Goal: Task Accomplishment & Management: Use online tool/utility

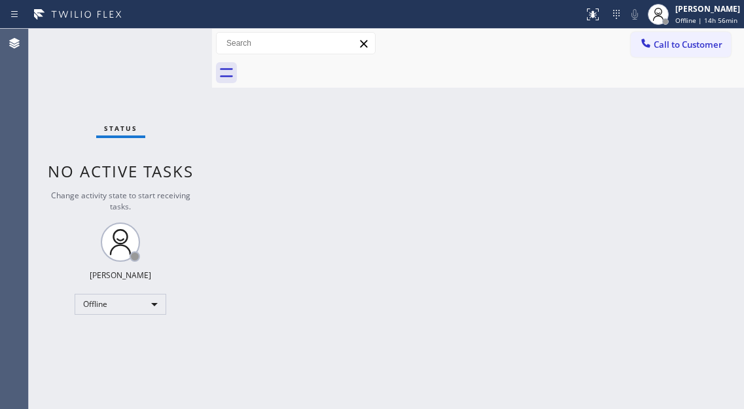
click at [682, 116] on div "Back to Dashboard Change Sender ID Customers Technicians Select a contact Outbo…" at bounding box center [478, 219] width 532 height 380
click at [691, 25] on div "[PERSON_NAME] Offline | 14h 56min" at bounding box center [708, 14] width 71 height 23
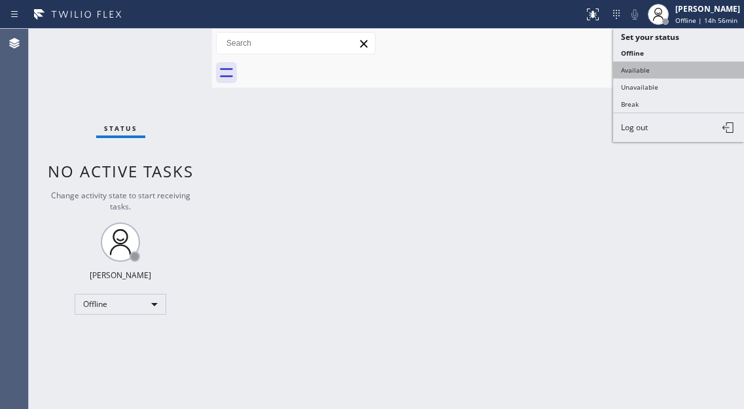
click at [683, 70] on button "Available" at bounding box center [678, 70] width 131 height 17
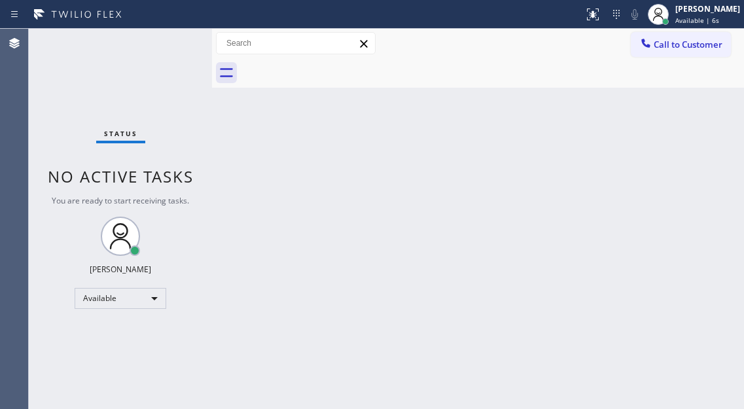
click at [689, 135] on div "Back to Dashboard Change Sender ID Customers Technicians Select a contact Outbo…" at bounding box center [478, 219] width 532 height 380
click at [693, 87] on div at bounding box center [492, 72] width 503 height 29
click at [180, 44] on div "Status No active tasks You are ready to start receiving tasks. [PERSON_NAME]" at bounding box center [120, 219] width 183 height 380
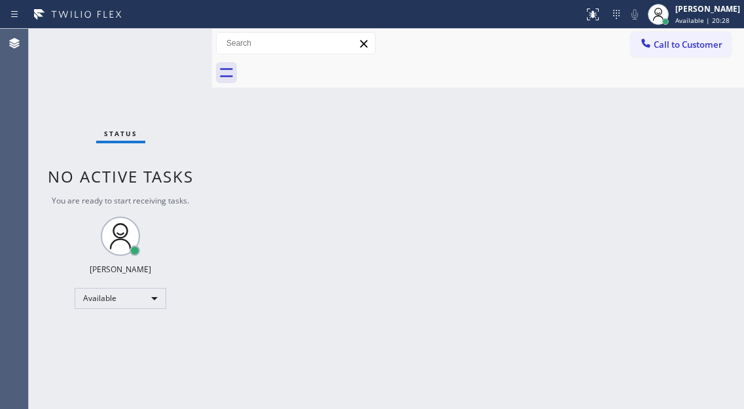
click at [698, 89] on div "Back to Dashboard Change Sender ID Customers Technicians Select a contact Outbo…" at bounding box center [478, 219] width 532 height 380
click at [180, 50] on div "Status No active tasks You are ready to start receiving tasks. [PERSON_NAME]" at bounding box center [120, 219] width 183 height 380
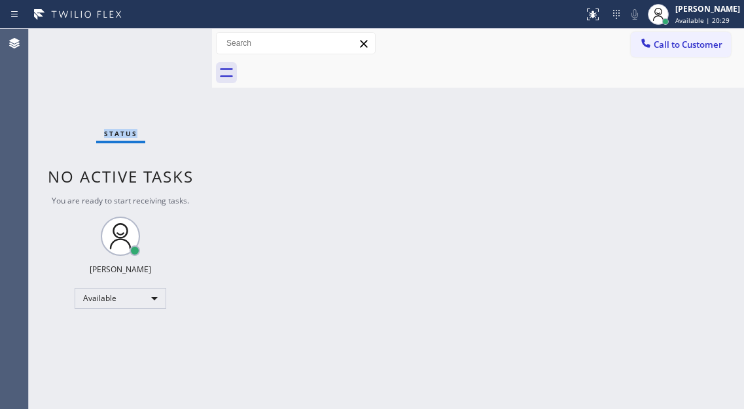
click at [180, 50] on div "Status No active tasks You are ready to start receiving tasks. [PERSON_NAME]" at bounding box center [120, 219] width 183 height 380
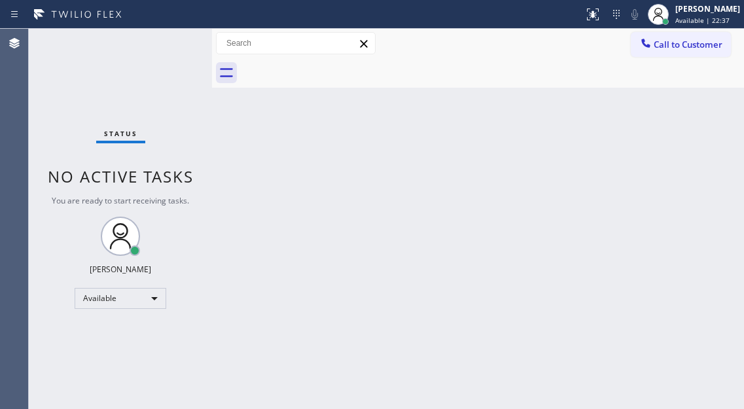
click at [678, 132] on div "Back to Dashboard Change Sender ID Customers Technicians Select a contact Outbo…" at bounding box center [478, 219] width 532 height 380
click at [167, 43] on div "Status No active tasks You are ready to start receiving tasks. [PERSON_NAME]" at bounding box center [120, 219] width 183 height 380
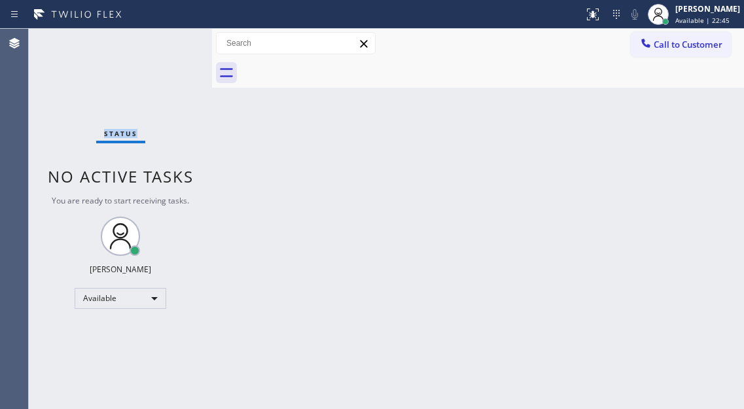
click at [167, 43] on div "Status No active tasks You are ready to start receiving tasks. [PERSON_NAME]" at bounding box center [120, 219] width 183 height 380
click at [684, 155] on div "Back to Dashboard Change Sender ID Customers Technicians Select a contact Outbo…" at bounding box center [478, 219] width 532 height 380
click at [156, 47] on div "Status No active tasks You are ready to start receiving tasks. [PERSON_NAME]" at bounding box center [120, 219] width 183 height 380
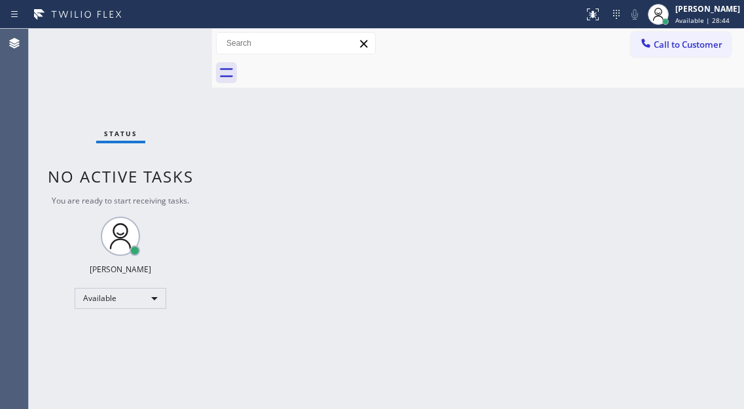
click at [156, 47] on div "Status No active tasks You are ready to start receiving tasks. [PERSON_NAME]" at bounding box center [120, 219] width 183 height 380
click at [136, 53] on div "Status No active tasks You are ready to start receiving tasks. [PERSON_NAME]" at bounding box center [120, 219] width 183 height 380
click at [714, 86] on div at bounding box center [492, 72] width 503 height 29
click at [164, 46] on div "Status No active tasks You are ready to start receiving tasks. [PERSON_NAME]" at bounding box center [120, 219] width 183 height 380
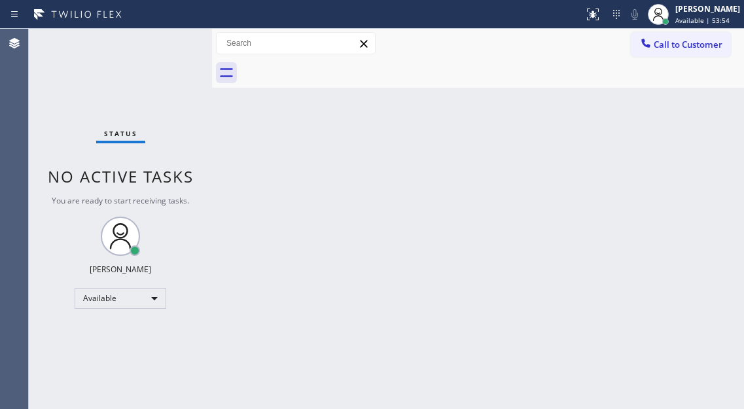
click at [164, 46] on div "Status No active tasks You are ready to start receiving tasks. [PERSON_NAME]" at bounding box center [120, 219] width 183 height 380
click at [687, 115] on div "Back to Dashboard Change Sender ID Customers Technicians Select a contact Outbo…" at bounding box center [478, 219] width 532 height 380
click at [172, 46] on div "Status No active tasks You are ready to start receiving tasks. [PERSON_NAME]" at bounding box center [120, 219] width 183 height 380
click at [704, 149] on div "Back to Dashboard Change Sender ID Customers Technicians Select a contact Outbo…" at bounding box center [478, 219] width 532 height 380
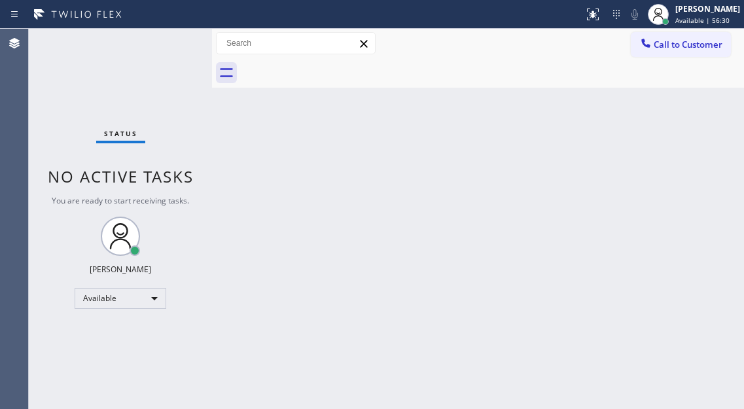
click at [714, 124] on div "Back to Dashboard Change Sender ID Customers Technicians Select a contact Outbo…" at bounding box center [478, 219] width 532 height 380
click at [171, 37] on div "Status No active tasks You are ready to start receiving tasks. [PERSON_NAME]" at bounding box center [120, 219] width 183 height 380
click at [177, 32] on div "Status No active tasks You are ready to start receiving tasks. [PERSON_NAME]" at bounding box center [120, 219] width 183 height 380
click at [683, 108] on div "Back to Dashboard Change Sender ID Customers Technicians Select a contact Outbo…" at bounding box center [478, 219] width 532 height 380
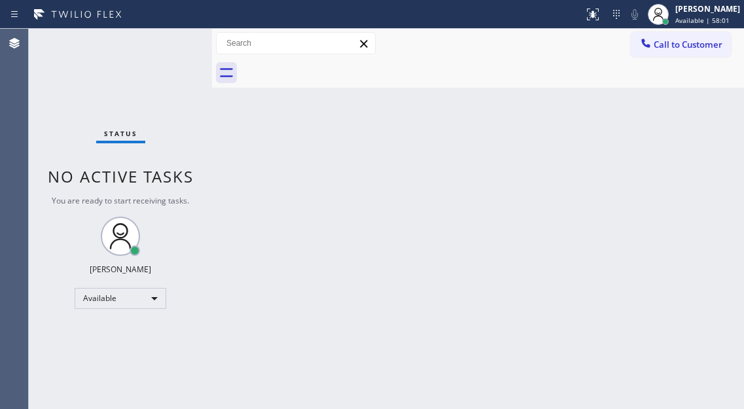
click at [174, 33] on div "Status No active tasks You are ready to start receiving tasks. [PERSON_NAME]" at bounding box center [120, 219] width 183 height 380
click at [682, 141] on div "Back to Dashboard Change Sender ID Customers Technicians Select a contact Outbo…" at bounding box center [478, 219] width 532 height 380
click at [163, 50] on div "Status No active tasks You are ready to start receiving tasks. [PERSON_NAME]" at bounding box center [120, 219] width 183 height 380
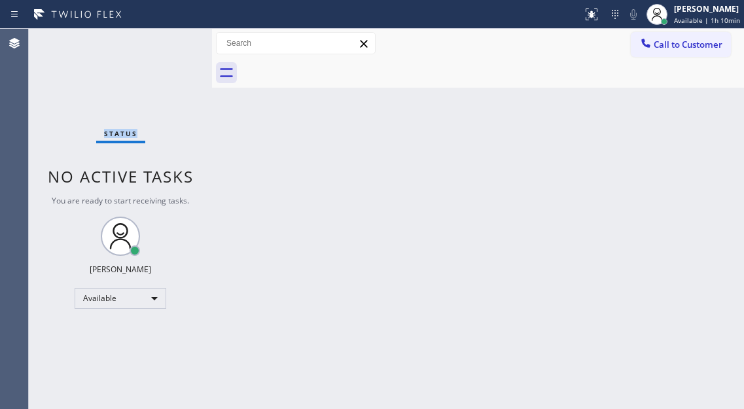
click at [163, 50] on div "Status No active tasks You are ready to start receiving tasks. [PERSON_NAME]" at bounding box center [120, 219] width 183 height 380
click at [161, 60] on div "Status No active tasks You are ready to start receiving tasks. [PERSON_NAME]" at bounding box center [120, 219] width 183 height 380
click at [159, 45] on div "Status No active tasks You are ready to start receiving tasks. [PERSON_NAME]" at bounding box center [120, 219] width 183 height 380
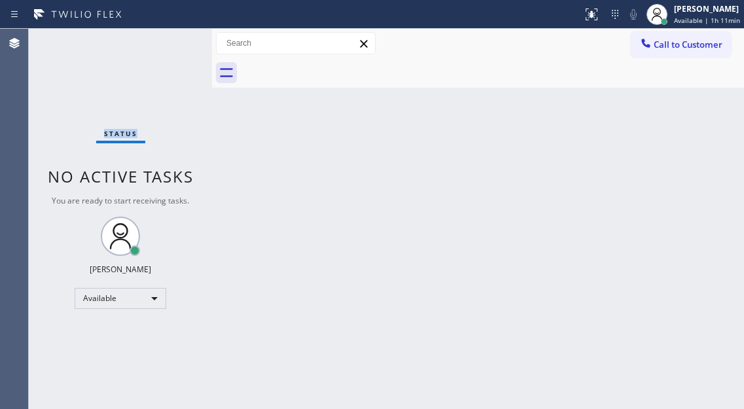
click at [159, 45] on div "Status No active tasks You are ready to start receiving tasks. [PERSON_NAME]" at bounding box center [120, 219] width 183 height 380
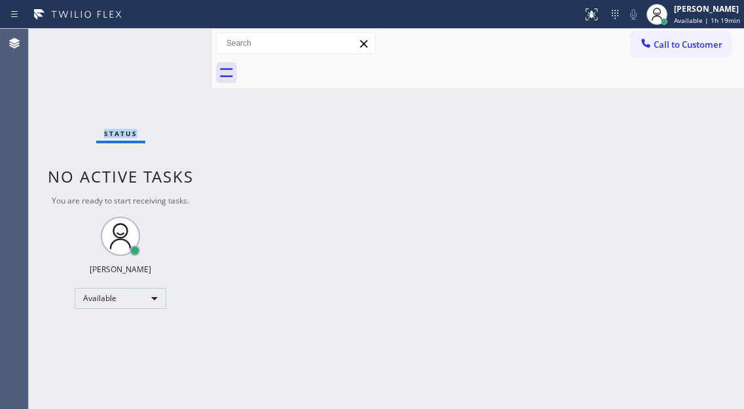
click at [159, 45] on div "Status No active tasks You are ready to start receiving tasks. [PERSON_NAME]" at bounding box center [120, 219] width 183 height 380
click at [158, 45] on div "Status No active tasks You are ready to start receiving tasks. [PERSON_NAME]" at bounding box center [120, 219] width 183 height 380
click at [183, 45] on div "Status No active tasks You are ready to start receiving tasks. [PERSON_NAME]" at bounding box center [120, 219] width 183 height 380
drag, startPoint x: 700, startPoint y: 112, endPoint x: 636, endPoint y: 101, distance: 65.1
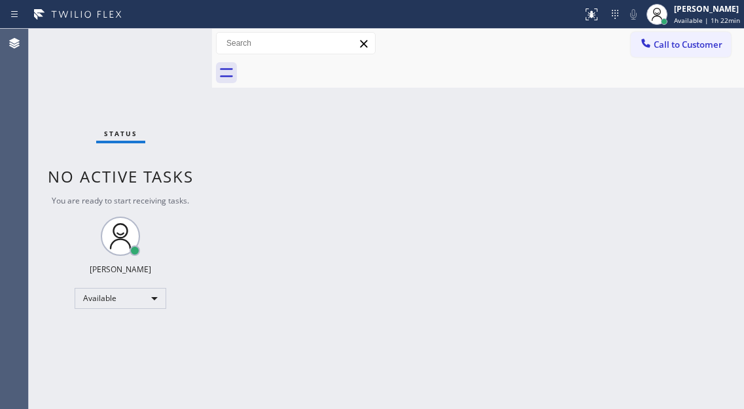
click at [700, 112] on div "Back to Dashboard Change Sender ID Customers Technicians Select a contact Outbo…" at bounding box center [478, 219] width 532 height 380
click at [169, 34] on div "Status No active tasks You are ready to start receiving tasks. [PERSON_NAME]" at bounding box center [120, 219] width 183 height 380
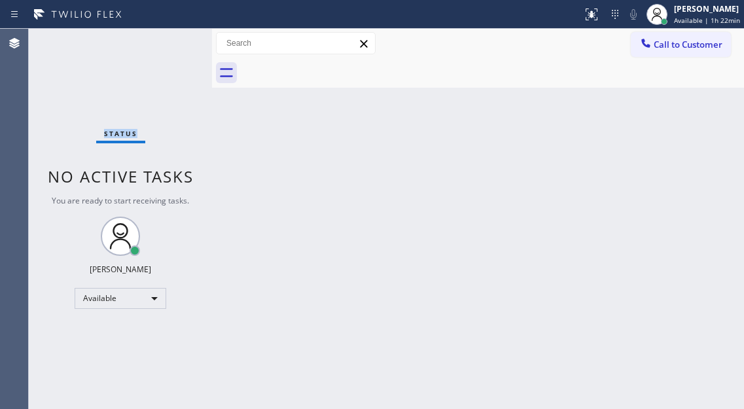
click at [169, 34] on div "Status No active tasks You are ready to start receiving tasks. [PERSON_NAME]" at bounding box center [120, 219] width 183 height 380
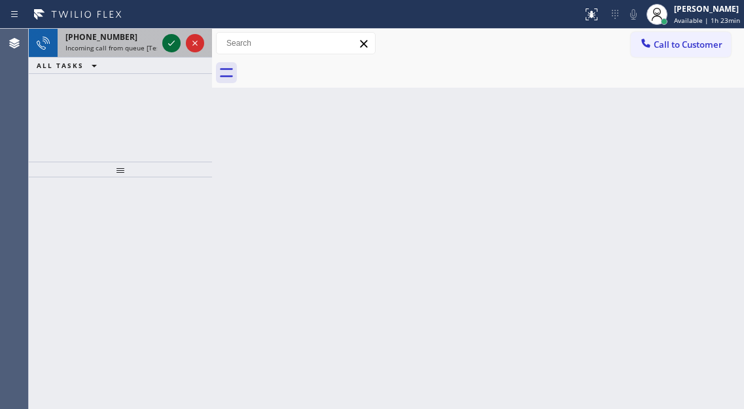
click at [169, 34] on button at bounding box center [171, 43] width 18 height 18
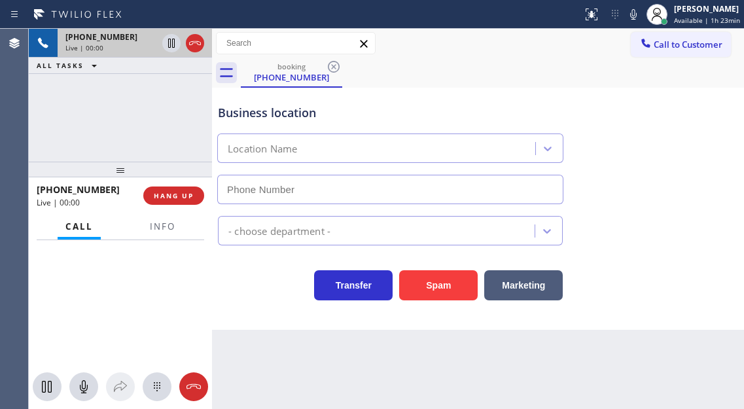
type input "[PHONE_NUMBER]"
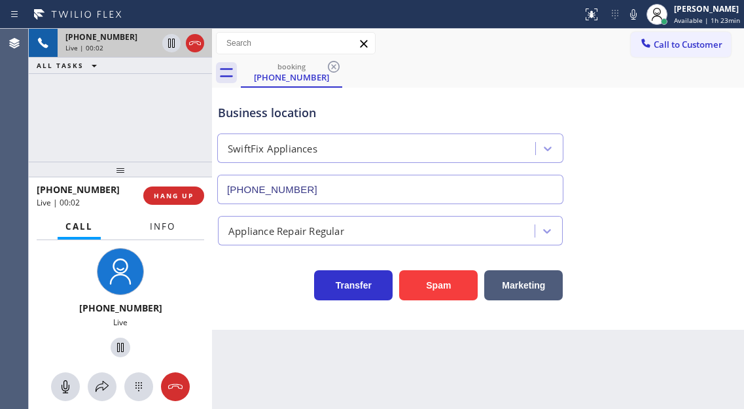
click at [150, 223] on span "Info" at bounding box center [163, 227] width 26 height 12
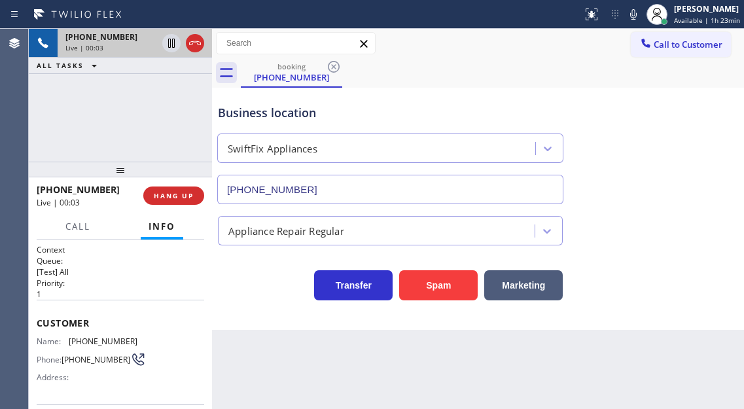
click at [81, 355] on span "[PHONE_NUMBER]" at bounding box center [96, 360] width 69 height 10
copy div "[PHONE_NUMBER]"
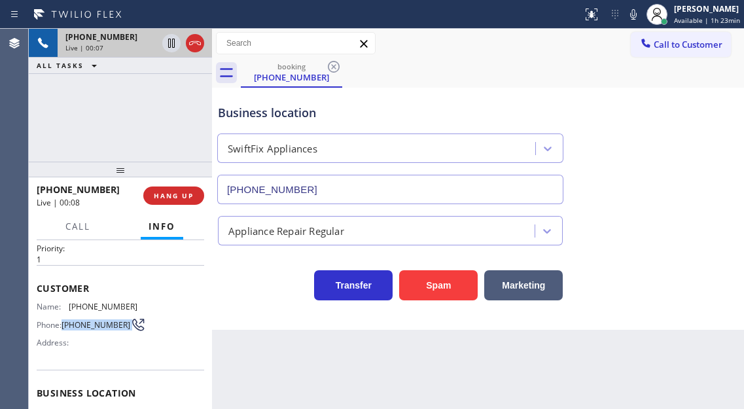
scroll to position [65, 0]
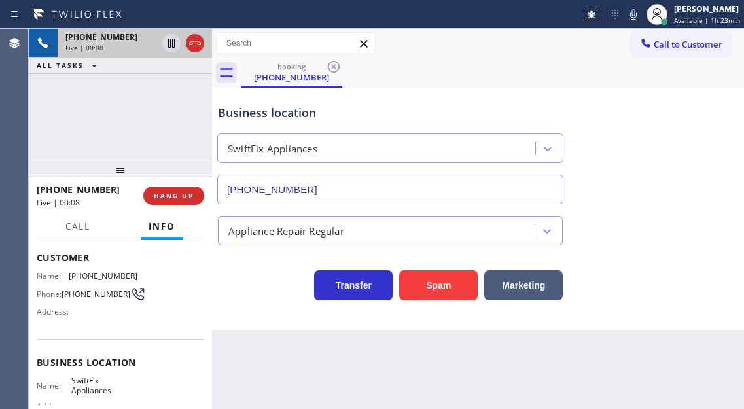
click at [81, 394] on span "SwiftFix Appliances" at bounding box center [103, 386] width 65 height 20
copy span "SwiftFix Appliances"
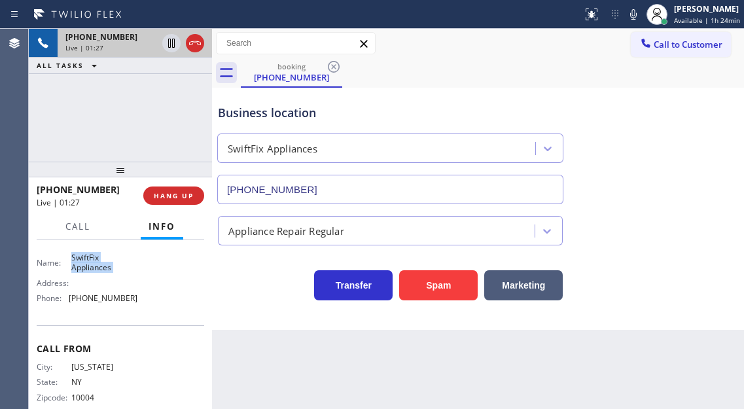
scroll to position [196, 0]
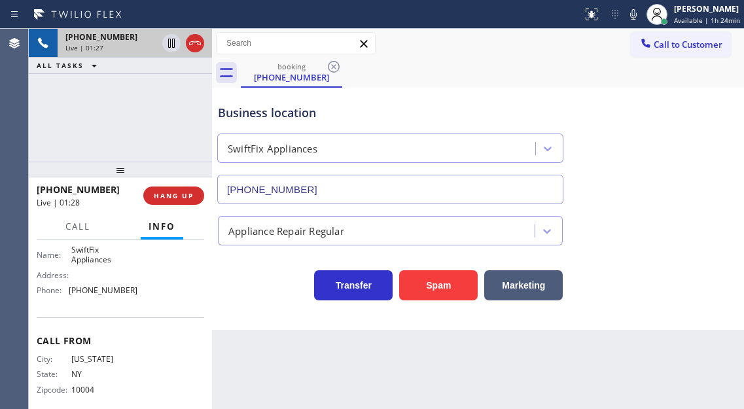
click at [94, 295] on span "[PHONE_NUMBER]" at bounding box center [103, 290] width 69 height 10
copy span "[PHONE_NUMBER]"
click at [168, 44] on icon at bounding box center [171, 43] width 7 height 9
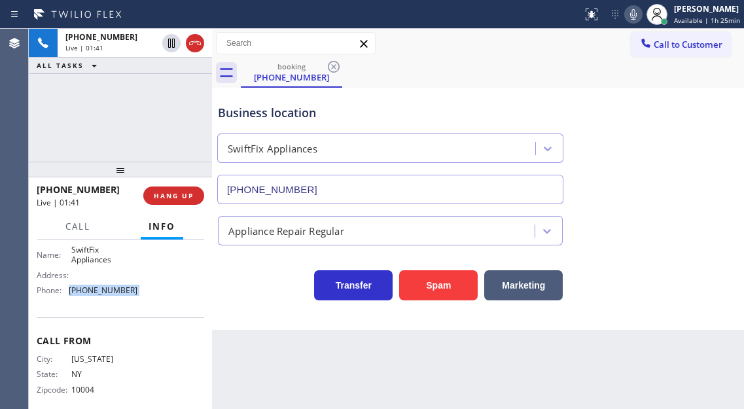
click at [642, 13] on icon at bounding box center [634, 15] width 16 height 16
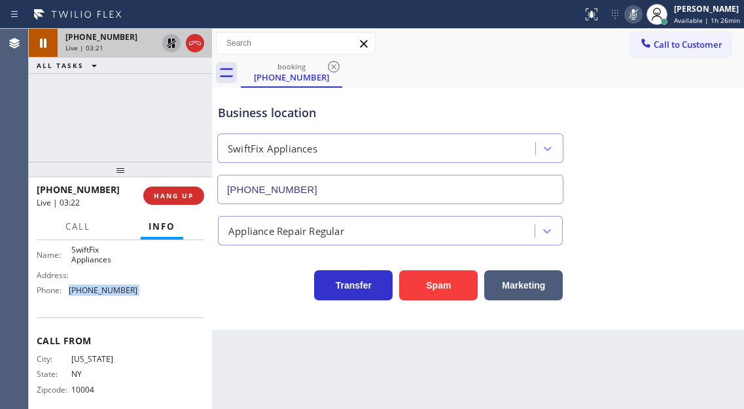
click at [167, 45] on icon at bounding box center [172, 43] width 16 height 16
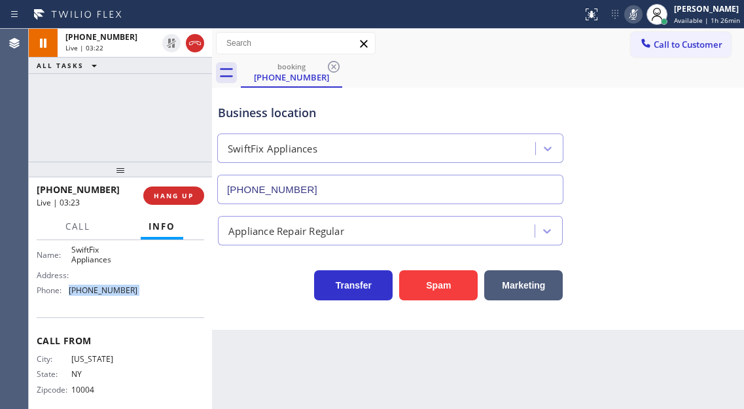
click at [641, 15] on icon at bounding box center [634, 15] width 16 height 16
click at [121, 295] on span "[PHONE_NUMBER]" at bounding box center [103, 290] width 69 height 10
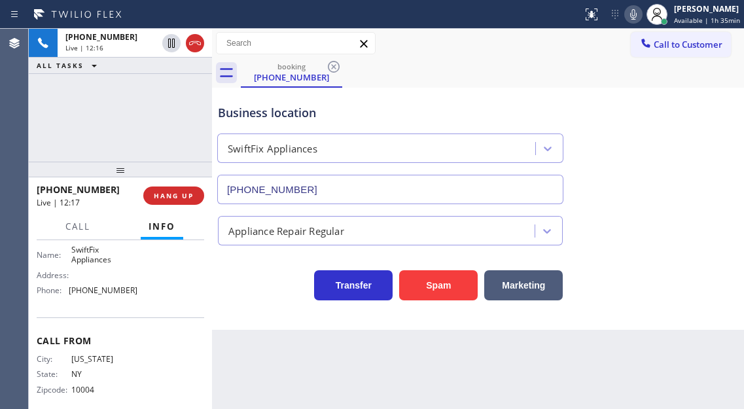
click at [284, 101] on div "Business location SwiftFix Appliances [PHONE_NUMBER]" at bounding box center [390, 147] width 350 height 113
click at [177, 206] on div "[PHONE_NUMBER] Live | 12:27 HANG UP" at bounding box center [121, 196] width 168 height 34
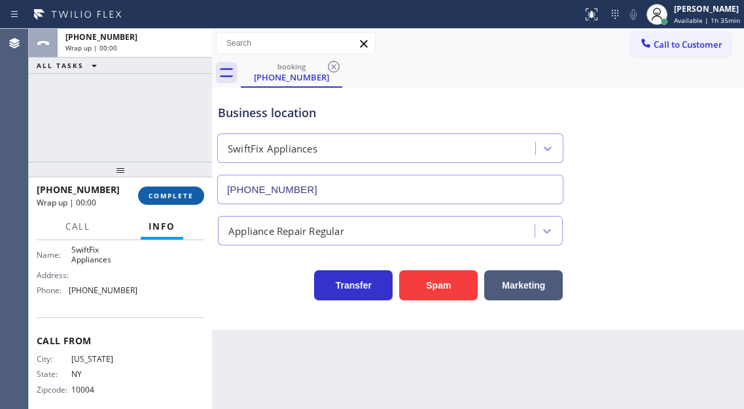
click at [176, 196] on span "COMPLETE" at bounding box center [171, 195] width 45 height 9
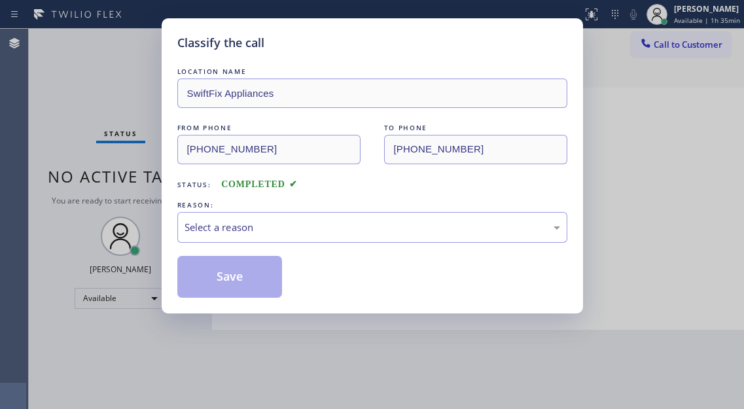
click at [176, 196] on div "Classify the call LOCATION NAME SwiftFix Appliances FROM PHONE [PHONE_NUMBER] T…" at bounding box center [373, 165] width 422 height 295
click at [287, 236] on div "Select a reason" at bounding box center [372, 227] width 390 height 31
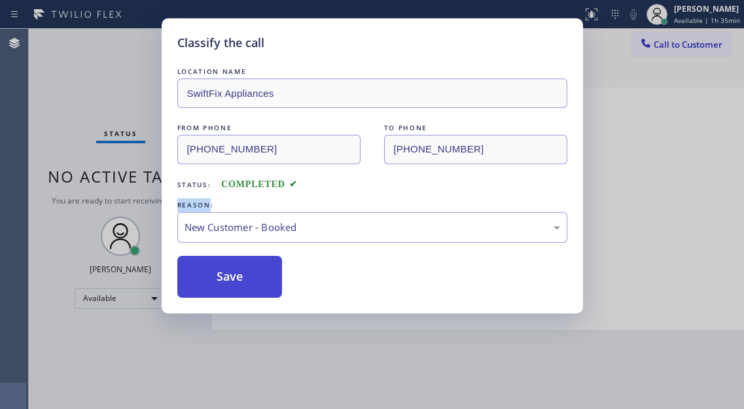
click at [244, 274] on button "Save" at bounding box center [229, 277] width 105 height 42
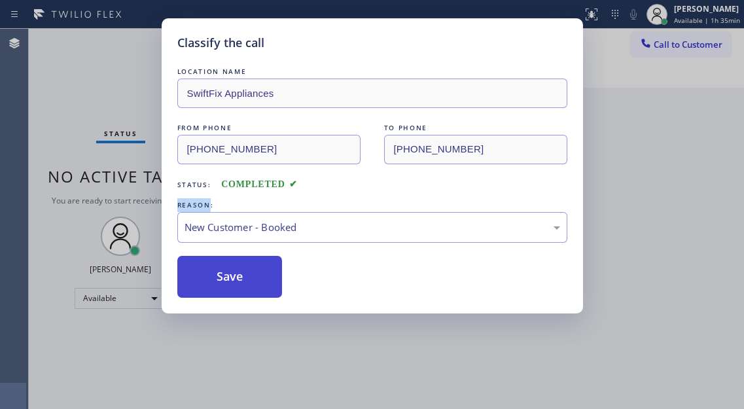
click at [244, 274] on button "Save" at bounding box center [229, 277] width 105 height 42
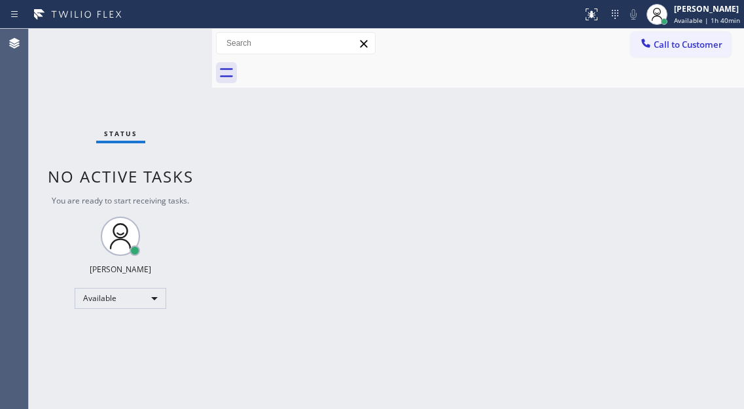
click at [175, 107] on div "Status No active tasks You are ready to start receiving tasks. [PERSON_NAME]" at bounding box center [120, 219] width 183 height 380
click at [698, 126] on div "Back to Dashboard Change Sender ID Customers Technicians Select a contact Outbo…" at bounding box center [478, 219] width 532 height 380
click at [137, 60] on div "Status No active tasks You are ready to start receiving tasks. [PERSON_NAME]" at bounding box center [120, 219] width 183 height 380
click at [157, 42] on div "Status No active tasks You are ready to start receiving tasks. [PERSON_NAME]" at bounding box center [120, 219] width 183 height 380
click at [697, 102] on div "Back to Dashboard Change Sender ID Customers Technicians Select a contact Outbo…" at bounding box center [478, 219] width 532 height 380
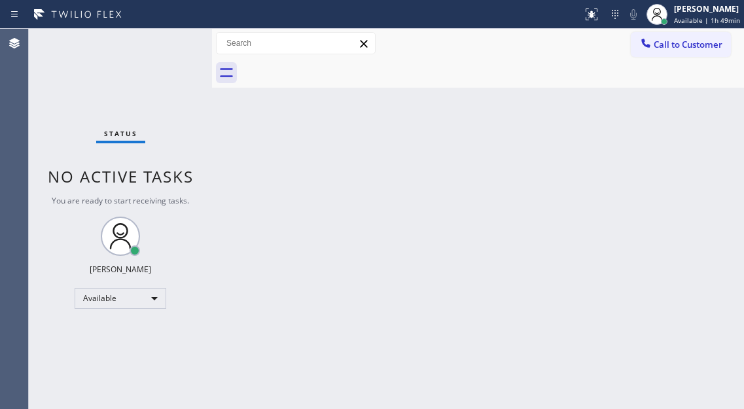
click at [696, 122] on div "Back to Dashboard Change Sender ID Customers Technicians Select a contact Outbo…" at bounding box center [478, 219] width 532 height 380
click at [163, 46] on div "Status No active tasks You are ready to start receiving tasks. [PERSON_NAME]" at bounding box center [120, 219] width 183 height 380
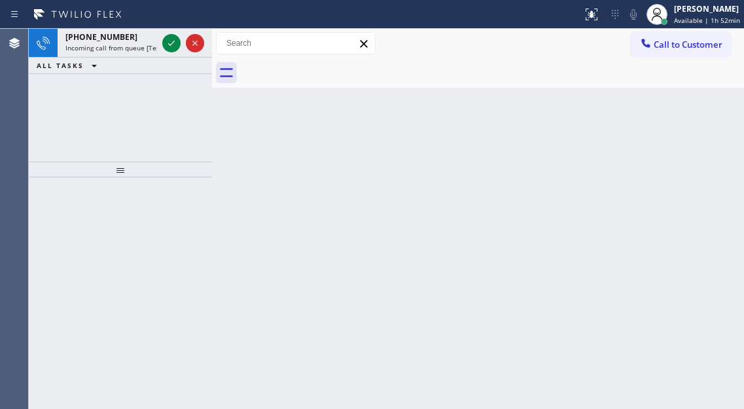
click at [685, 252] on div "Back to Dashboard Change Sender ID Customers Technicians Select a contact Outbo…" at bounding box center [478, 219] width 532 height 380
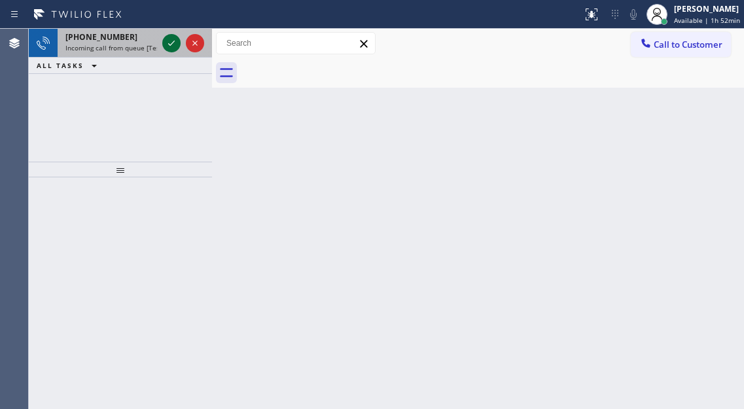
click at [170, 47] on icon at bounding box center [172, 43] width 16 height 16
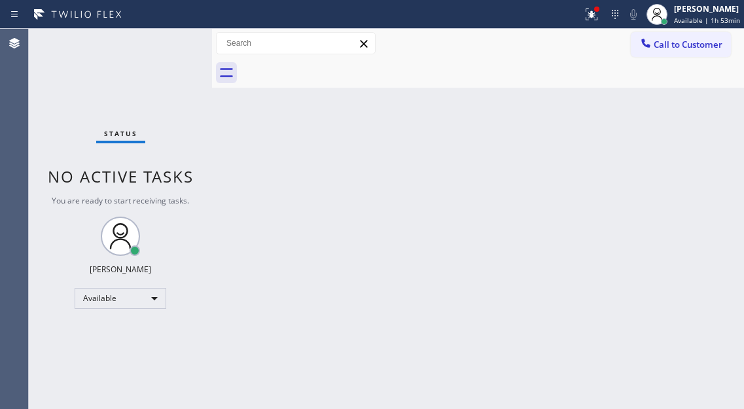
click at [145, 65] on div "Status No active tasks You are ready to start receiving tasks. [PERSON_NAME]" at bounding box center [120, 219] width 183 height 380
drag, startPoint x: 673, startPoint y: 101, endPoint x: 663, endPoint y: 92, distance: 14.4
click at [673, 101] on div "Back to Dashboard Change Sender ID Customers Technicians Select a contact Outbo…" at bounding box center [478, 219] width 532 height 380
click at [175, 43] on div "Status No active tasks You are ready to start receiving tasks. [PERSON_NAME]" at bounding box center [120, 219] width 183 height 380
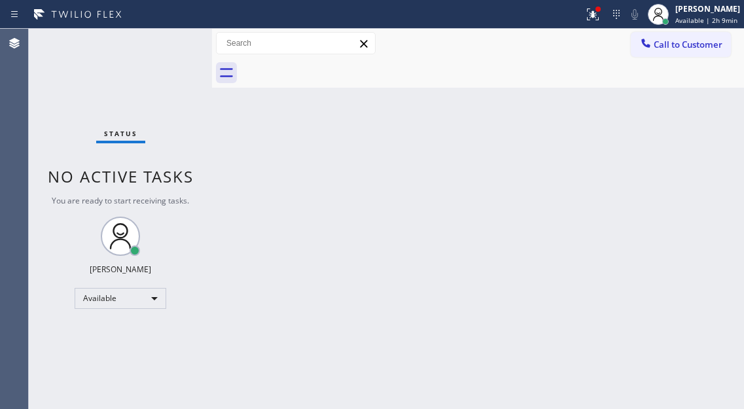
click at [95, 58] on div "Status No active tasks You are ready to start receiving tasks. [PERSON_NAME]" at bounding box center [120, 219] width 183 height 380
click at [678, 138] on div "Back to Dashboard Change Sender ID Customers Technicians Select a contact Outbo…" at bounding box center [478, 219] width 532 height 380
click at [589, 14] on icon at bounding box center [592, 15] width 16 height 16
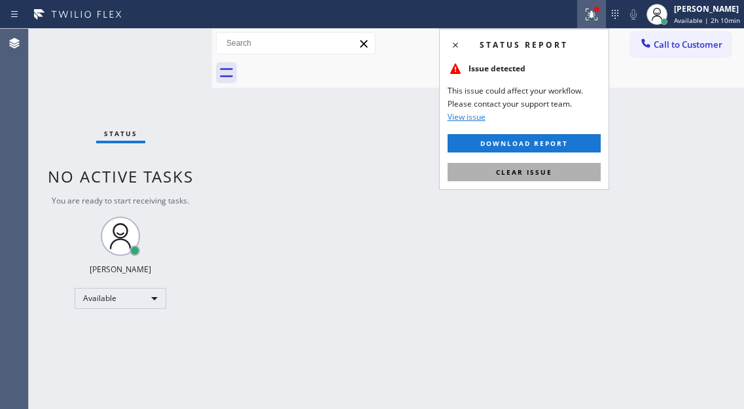
click at [536, 169] on span "Clear issue" at bounding box center [524, 172] width 56 height 9
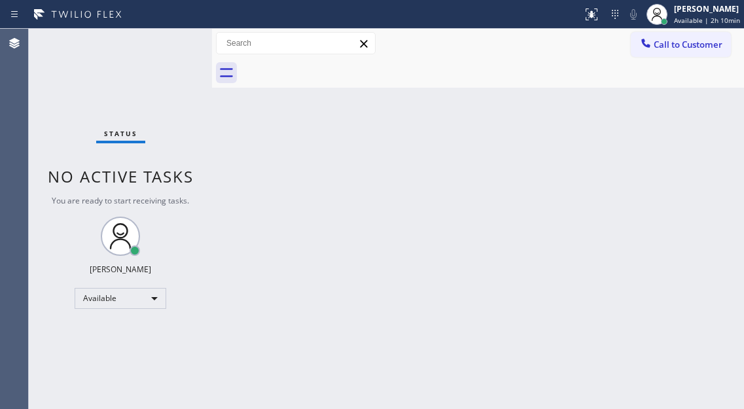
click at [175, 43] on div "Status No active tasks You are ready to start receiving tasks. [PERSON_NAME]" at bounding box center [120, 219] width 183 height 380
click at [702, 28] on div "Status report No issues detected If you experience an issue, please download th…" at bounding box center [372, 14] width 744 height 29
click at [678, 18] on span "Available | 2h 11min" at bounding box center [707, 20] width 66 height 9
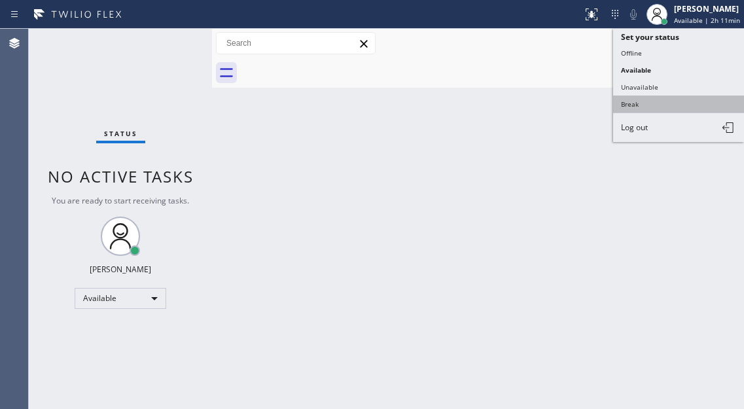
click at [665, 100] on button "Break" at bounding box center [678, 104] width 131 height 17
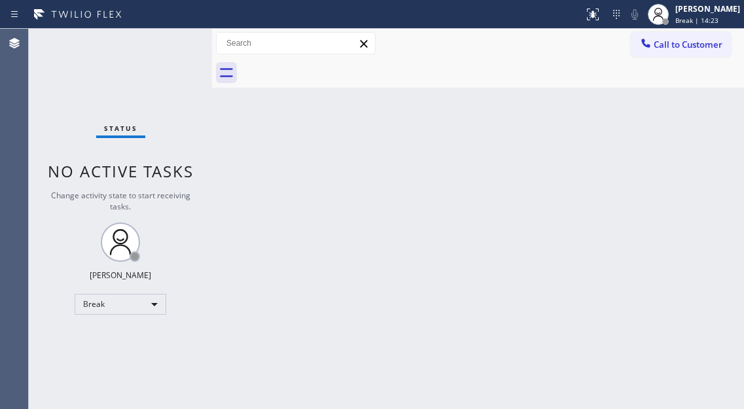
drag, startPoint x: 705, startPoint y: 11, endPoint x: 682, endPoint y: 60, distance: 54.5
click at [705, 11] on div "[PERSON_NAME]" at bounding box center [708, 8] width 65 height 11
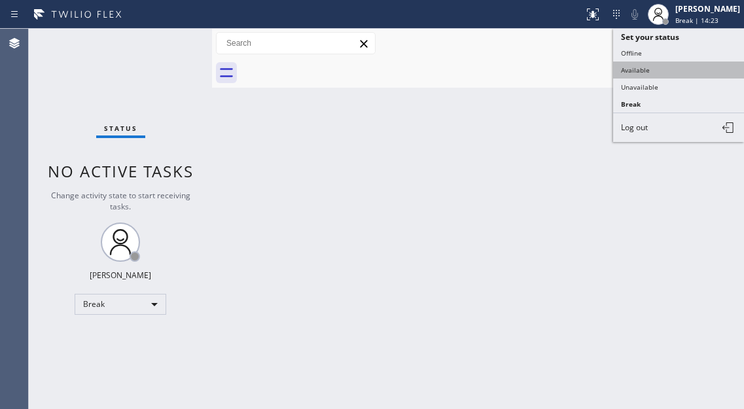
click at [672, 71] on button "Available" at bounding box center [678, 70] width 131 height 17
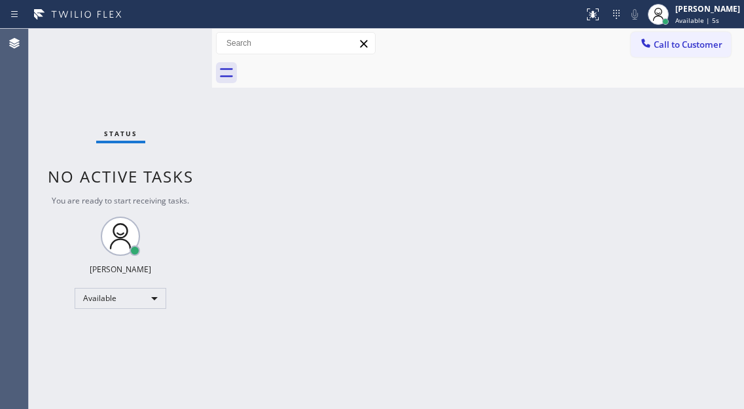
click at [693, 120] on div "Back to Dashboard Change Sender ID Customers Technicians Select a contact Outbo…" at bounding box center [478, 219] width 532 height 380
click at [171, 43] on div "Status No active tasks You are ready to start receiving tasks. [PERSON_NAME]" at bounding box center [120, 219] width 183 height 380
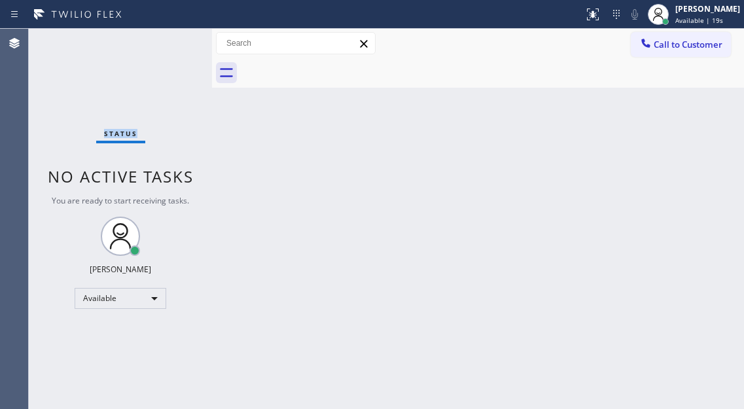
click at [171, 43] on div "Status No active tasks You are ready to start receiving tasks. [PERSON_NAME]" at bounding box center [120, 219] width 183 height 380
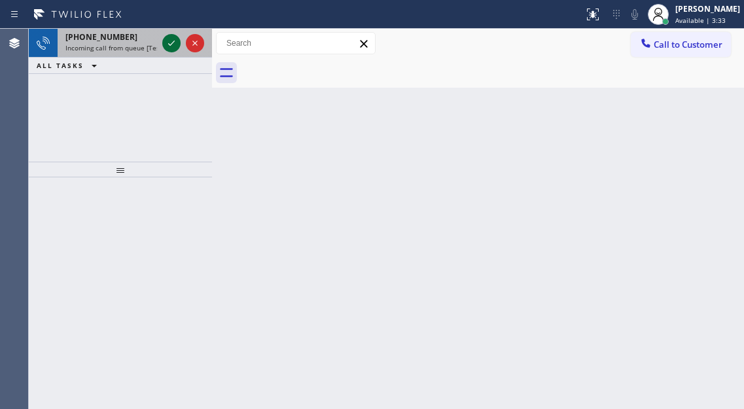
click at [171, 43] on icon at bounding box center [172, 43] width 16 height 16
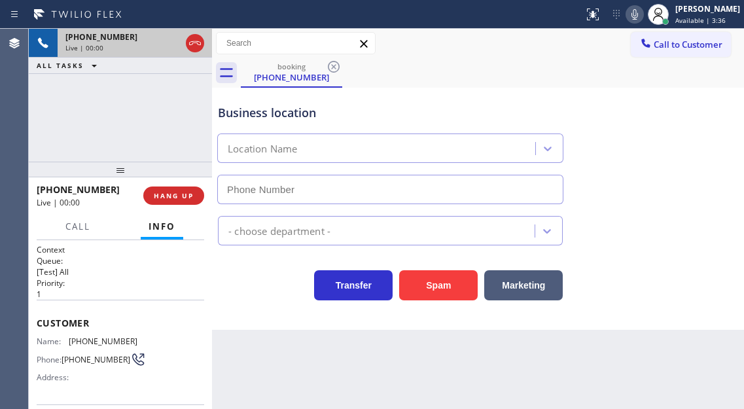
type input "[PHONE_NUMBER]"
click at [89, 339] on span "[PHONE_NUMBER]" at bounding box center [103, 341] width 69 height 10
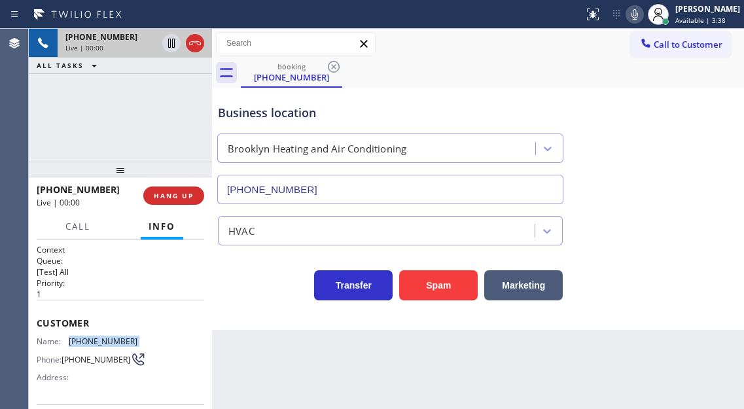
click at [89, 339] on span "[PHONE_NUMBER]" at bounding box center [103, 341] width 69 height 10
copy span "[PHONE_NUMBER]"
click at [206, 306] on div "Context Queue: [Test] All Priority: 1 Customer Name: [PHONE_NUMBER] Phone: [PHO…" at bounding box center [120, 324] width 183 height 169
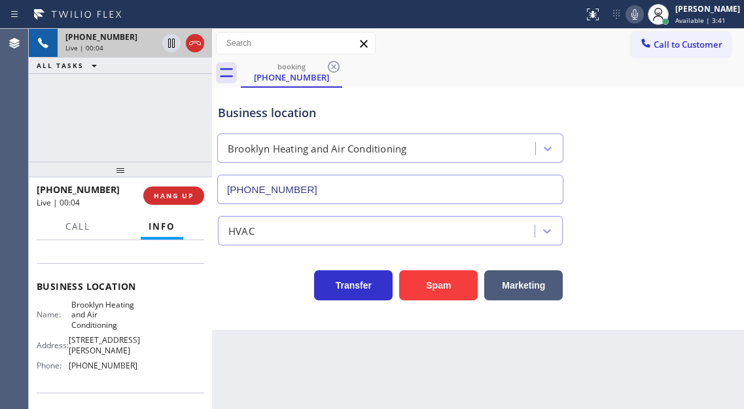
scroll to position [196, 0]
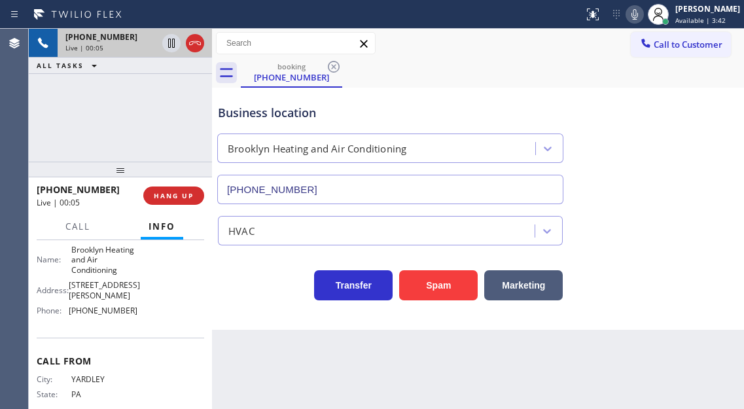
click at [107, 265] on span "Brooklyn Heating and Air Conditioning" at bounding box center [103, 260] width 65 height 30
copy span "Brooklyn Heating and Air Conditioning"
click at [100, 309] on span "[PHONE_NUMBER]" at bounding box center [103, 311] width 69 height 10
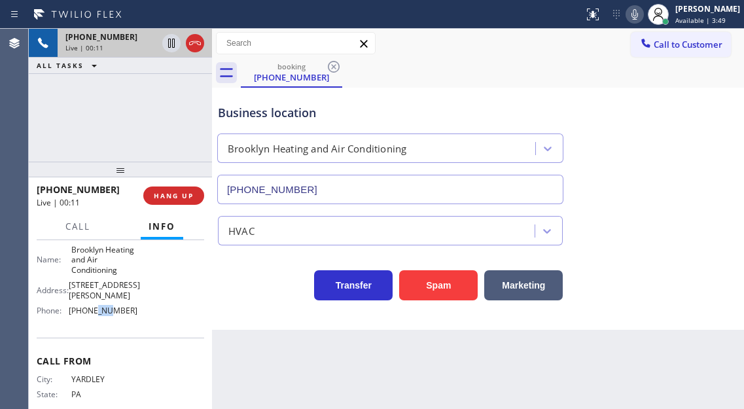
click at [100, 309] on span "[PHONE_NUMBER]" at bounding box center [103, 311] width 69 height 10
copy span "[PHONE_NUMBER]"
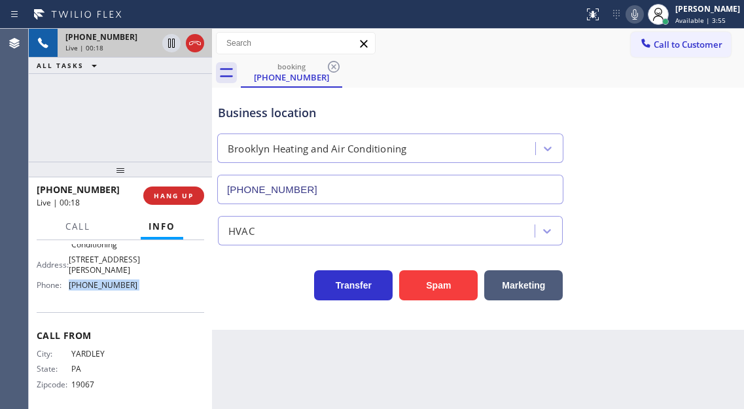
scroll to position [223, 0]
click at [236, 112] on div "Business location" at bounding box center [390, 113] width 345 height 18
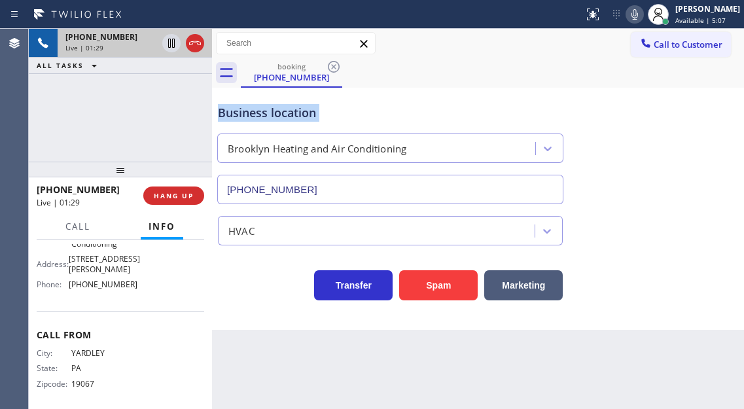
click at [236, 112] on div "Business location" at bounding box center [390, 113] width 345 height 18
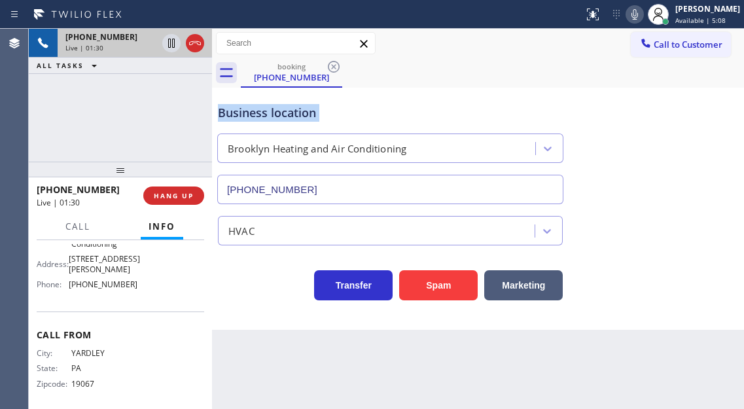
click at [236, 112] on div "Business location" at bounding box center [390, 113] width 345 height 18
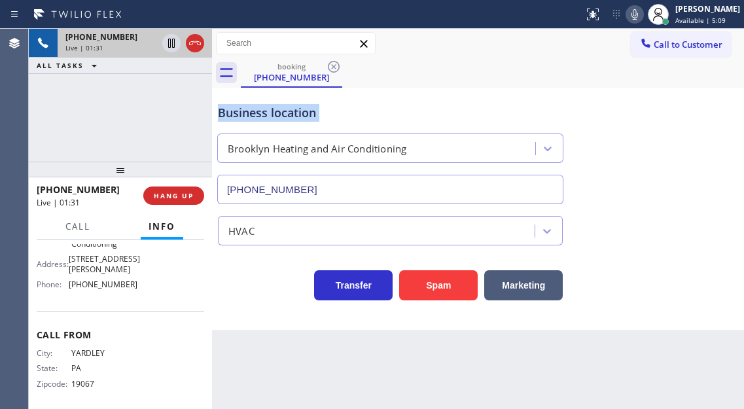
click at [236, 112] on div "Business location" at bounding box center [390, 113] width 345 height 18
click at [194, 115] on div "[PHONE_NUMBER] Live | 01:32 ALL TASKS ALL TASKS ACTIVE TASKS TASKS IN WRAP UP" at bounding box center [120, 95] width 183 height 133
click at [173, 45] on icon at bounding box center [171, 43] width 7 height 9
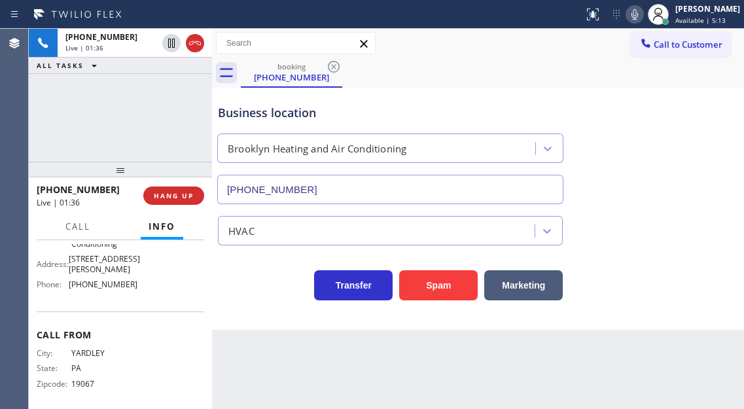
click at [644, 22] on button at bounding box center [635, 14] width 18 height 18
click at [675, 100] on div "Business location [GEOGRAPHIC_DATA] Heating and Air Conditioning [PHONE_NUMBER]" at bounding box center [478, 145] width 526 height 118
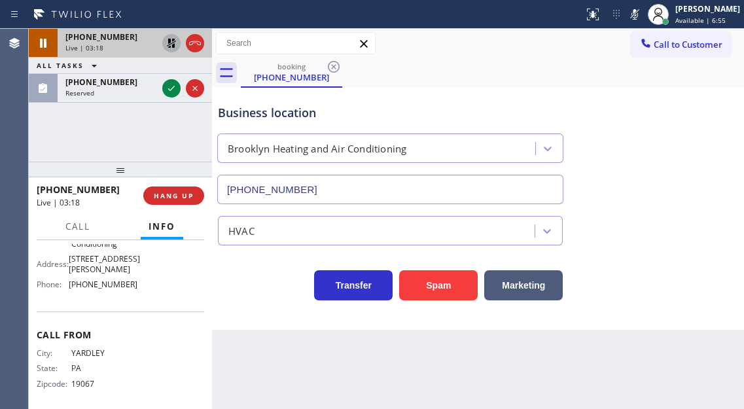
click at [173, 48] on div "[PHONE_NUMBER] Live | 03:18 ALL TASKS ALL TASKS ACTIVE TASKS TASKS IN WRAP UP […" at bounding box center [120, 66] width 183 height 74
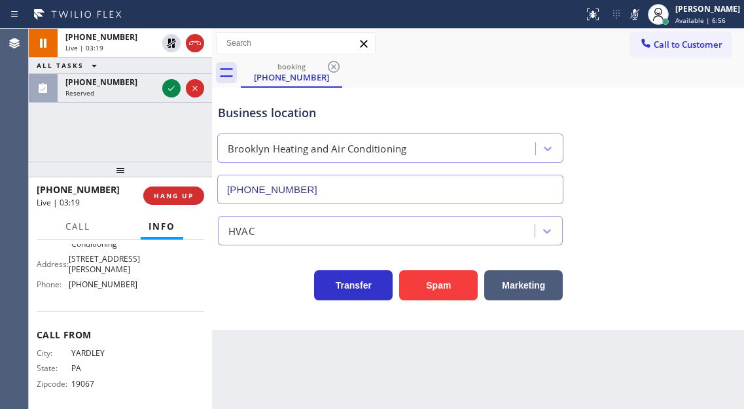
click at [643, 12] on icon at bounding box center [635, 15] width 16 height 16
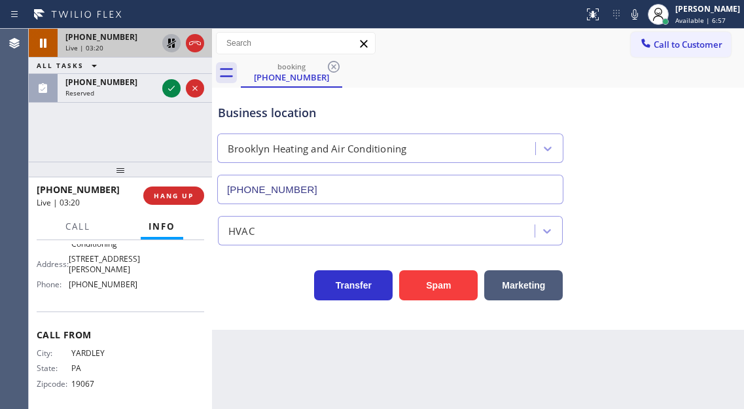
click at [167, 45] on icon at bounding box center [172, 43] width 16 height 16
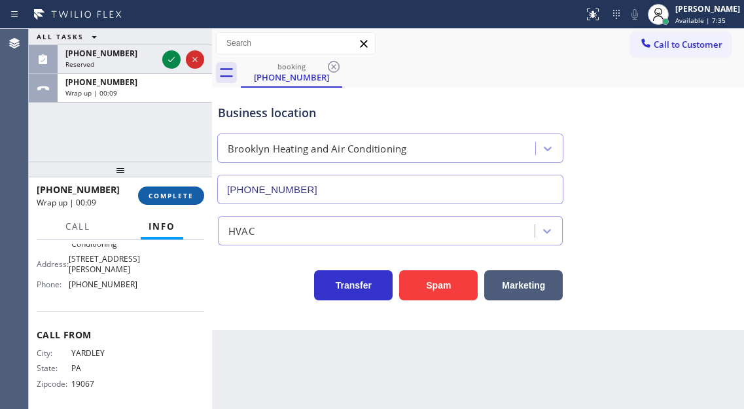
click at [180, 201] on button "COMPLETE" at bounding box center [171, 196] width 66 height 18
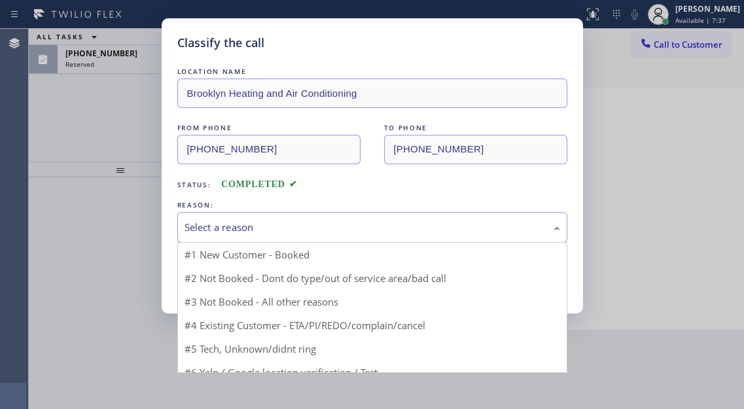
click at [318, 225] on div "Select a reason" at bounding box center [373, 227] width 376 height 15
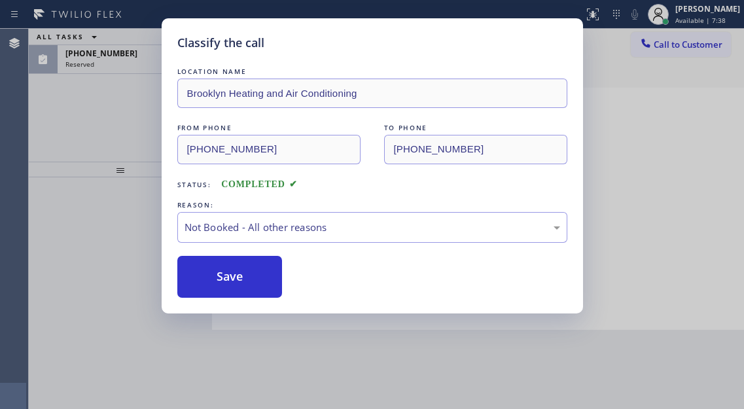
click at [257, 275] on button "Save" at bounding box center [229, 277] width 105 height 42
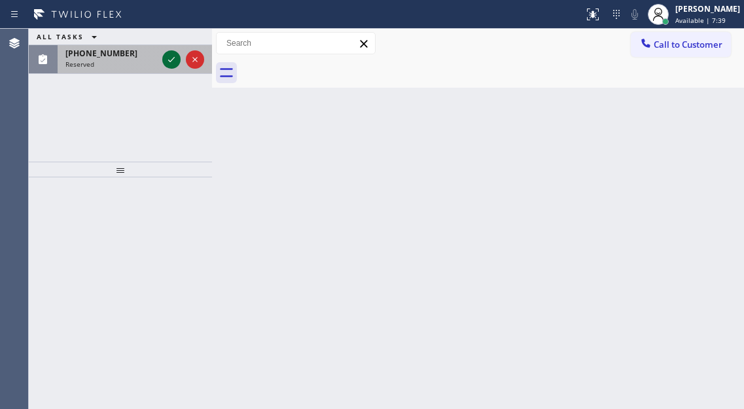
click at [169, 60] on icon at bounding box center [171, 59] width 7 height 5
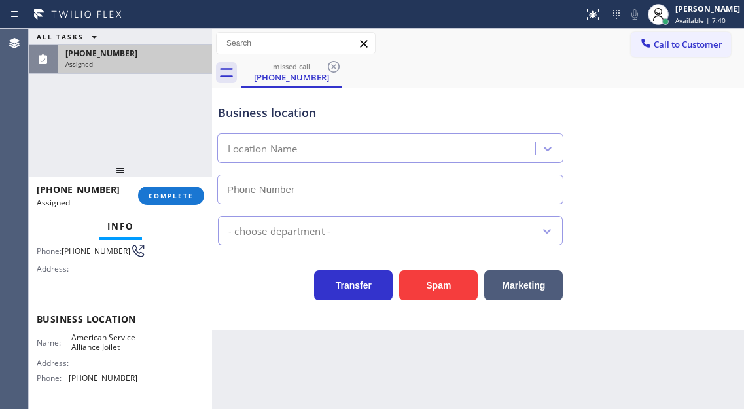
type input "[PHONE_NUMBER]"
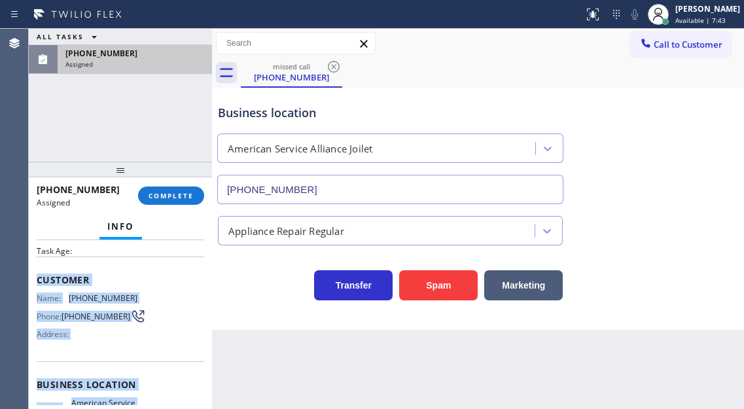
scroll to position [234, 0]
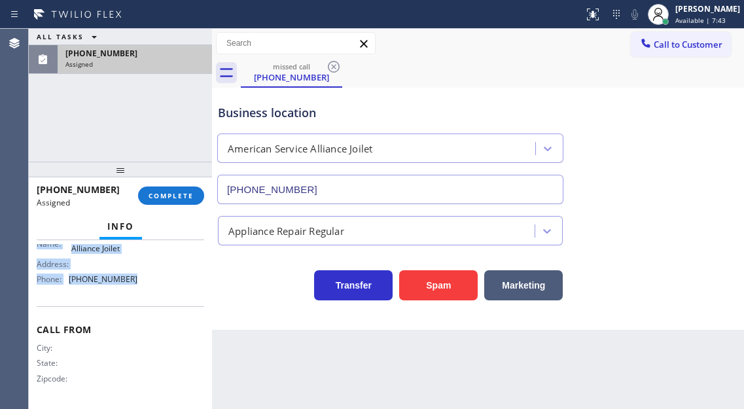
drag, startPoint x: 35, startPoint y: 278, endPoint x: 149, endPoint y: 295, distance: 115.1
click at [149, 295] on div "Context Queue: Appliance Repair Priority: 0 Task Age: Customer Name: [PHONE_NUM…" at bounding box center [120, 324] width 183 height 169
copy div "Customer Name: [PHONE_NUMBER] Phone: [PHONE_NUMBER] Address: Business location …"
click at [165, 191] on button "COMPLETE" at bounding box center [171, 196] width 66 height 18
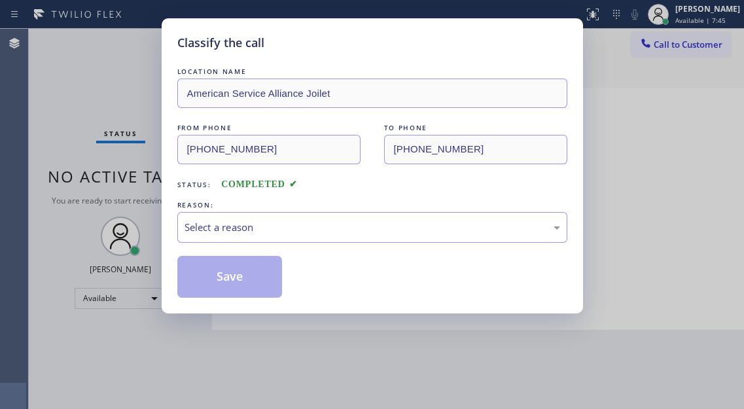
click at [303, 212] on div "Select a reason" at bounding box center [372, 227] width 390 height 31
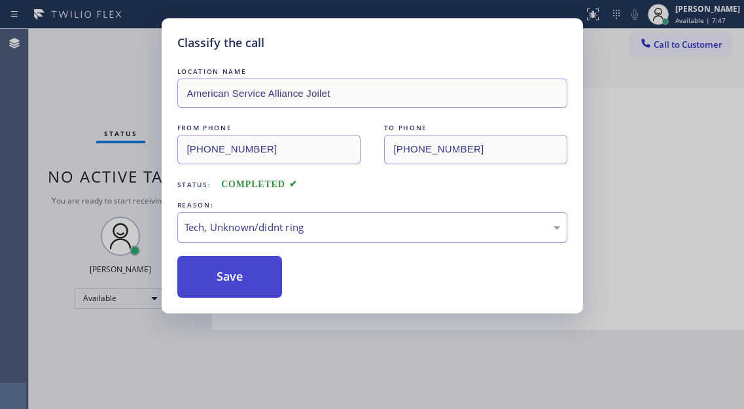
click at [255, 282] on button "Save" at bounding box center [229, 277] width 105 height 42
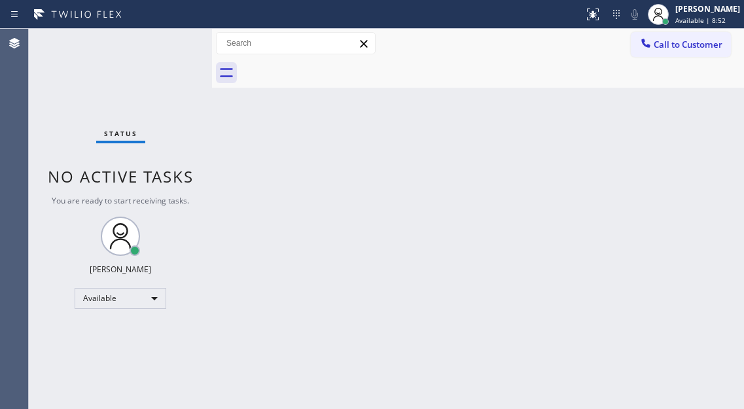
click at [676, 146] on div "Back to Dashboard Change Sender ID Customers Technicians Select a contact Outbo…" at bounding box center [478, 219] width 532 height 380
click at [149, 33] on div "Status No active tasks You are ready to start receiving tasks. [PERSON_NAME]" at bounding box center [120, 219] width 183 height 380
click at [696, 91] on div "Back to Dashboard Change Sender ID Customers Technicians Select a contact Outbo…" at bounding box center [478, 219] width 532 height 380
click at [168, 43] on div "Status No active tasks You are ready to start receiving tasks. [PERSON_NAME]" at bounding box center [120, 219] width 183 height 380
click at [665, 193] on div "Back to Dashboard Change Sender ID Customers Technicians Select a contact Outbo…" at bounding box center [478, 219] width 532 height 380
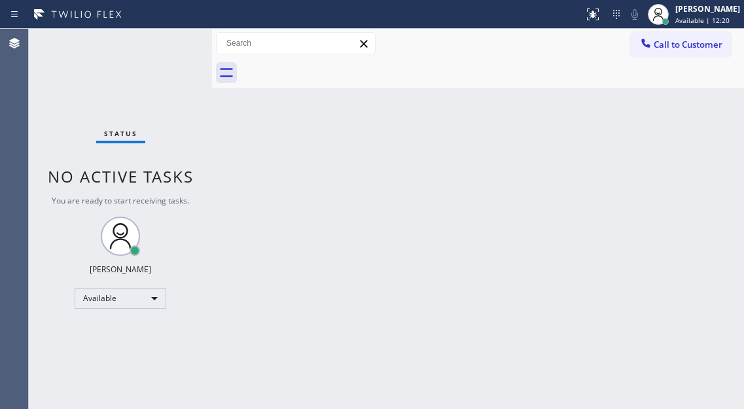
click at [184, 47] on div "Status No active tasks You are ready to start receiving tasks. [PERSON_NAME]" at bounding box center [120, 219] width 183 height 380
click at [180, 39] on div "Status No active tasks You are ready to start receiving tasks. [PERSON_NAME]" at bounding box center [120, 219] width 183 height 380
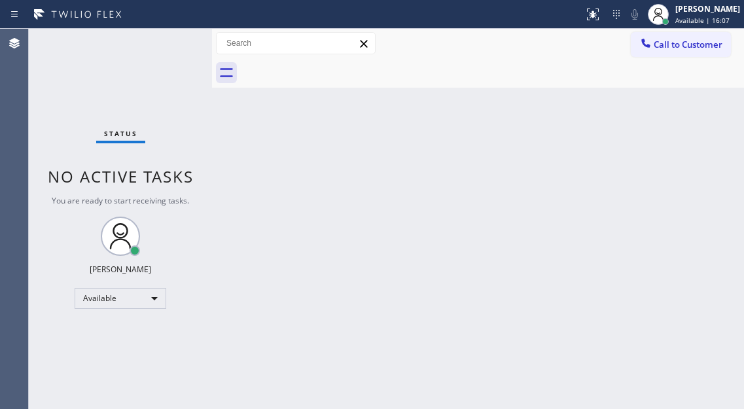
click at [676, 156] on div "Back to Dashboard Change Sender ID Customers Technicians Select a contact Outbo…" at bounding box center [478, 219] width 532 height 380
click at [183, 48] on div "Status No active tasks You are ready to start receiving tasks. [PERSON_NAME]" at bounding box center [120, 219] width 183 height 380
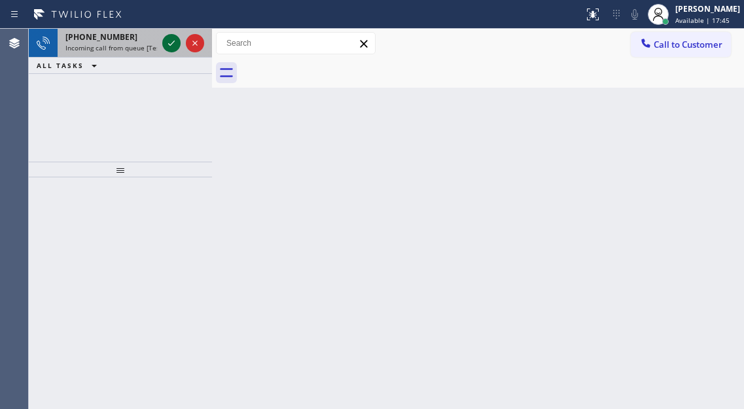
click at [170, 40] on icon at bounding box center [172, 43] width 16 height 16
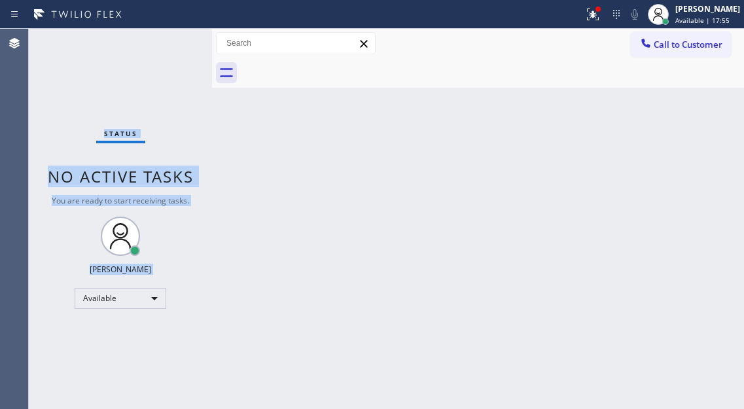
click at [170, 40] on div "Status No active tasks You are ready to start receiving tasks. [PERSON_NAME]" at bounding box center [120, 219] width 183 height 380
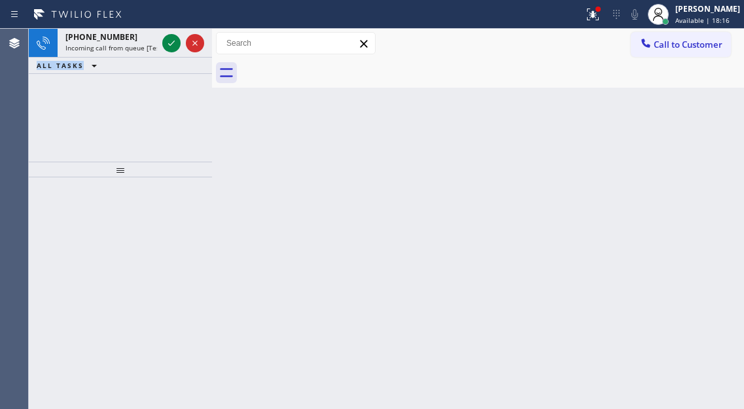
click at [170, 40] on icon at bounding box center [172, 43] width 16 height 16
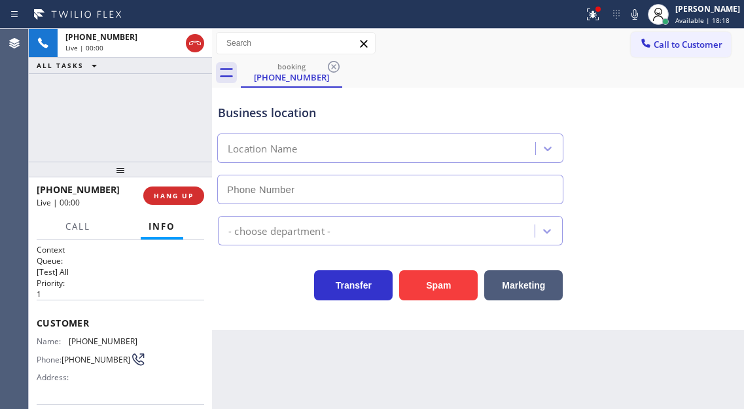
type input "[PHONE_NUMBER]"
click at [112, 336] on span "[PHONE_NUMBER]" at bounding box center [103, 341] width 69 height 10
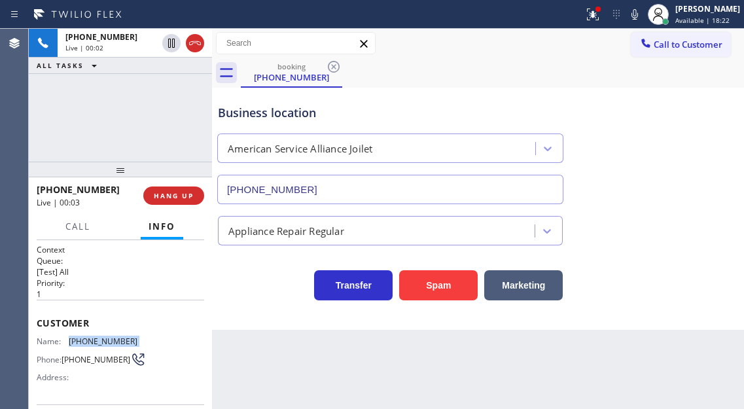
click at [112, 336] on span "[PHONE_NUMBER]" at bounding box center [103, 341] width 69 height 10
copy span "[PHONE_NUMBER]"
click at [194, 294] on p "1" at bounding box center [121, 294] width 168 height 11
click at [178, 151] on div "[PHONE_NUMBER] Live | 00:08 ALL TASKS ALL TASKS ACTIVE TASKS TASKS IN WRAP UP" at bounding box center [120, 95] width 183 height 133
click at [181, 201] on button "HANG UP" at bounding box center [173, 196] width 61 height 18
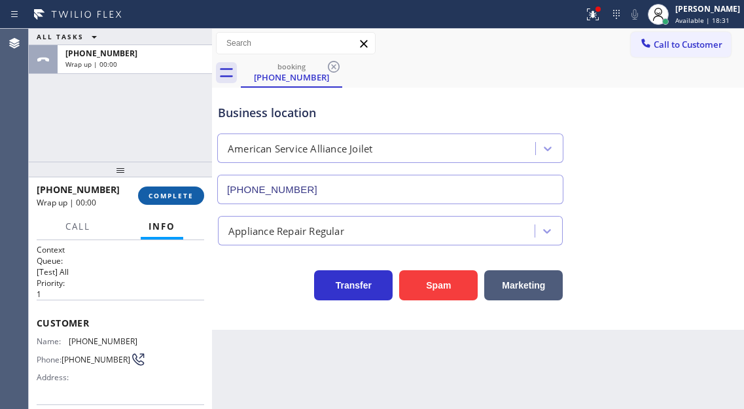
click at [181, 201] on button "COMPLETE" at bounding box center [171, 196] width 66 height 18
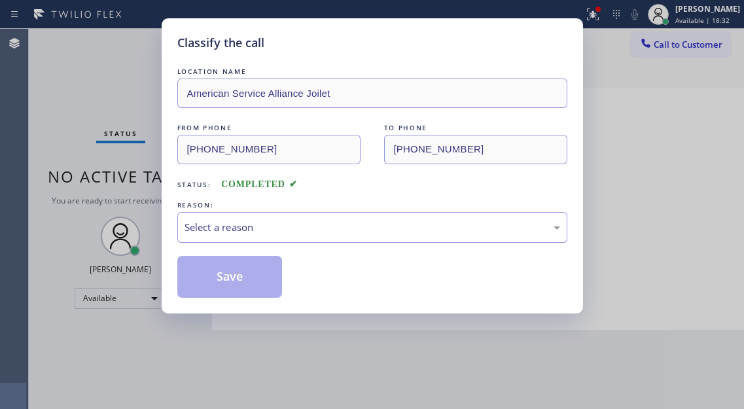
click at [350, 227] on div "Select a reason" at bounding box center [373, 227] width 376 height 15
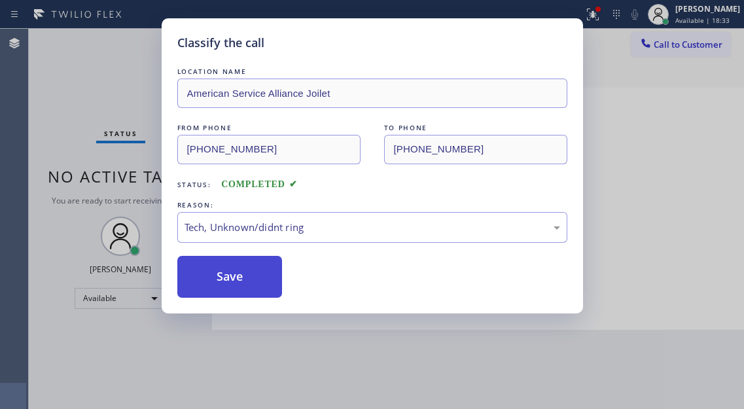
click at [255, 280] on button "Save" at bounding box center [229, 277] width 105 height 42
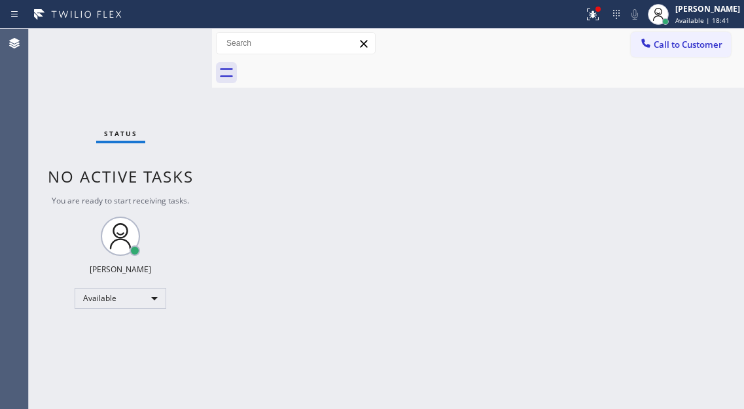
click at [678, 164] on div "Back to Dashboard Change Sender ID Customers Technicians Select a contact Outbo…" at bounding box center [478, 219] width 532 height 380
click at [177, 50] on div "Status No active tasks You are ready to start receiving tasks. [PERSON_NAME]" at bounding box center [120, 219] width 183 height 380
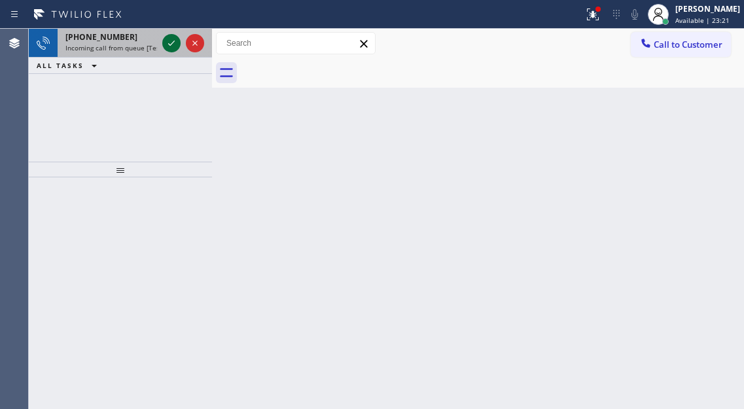
click at [173, 48] on icon at bounding box center [172, 43] width 16 height 16
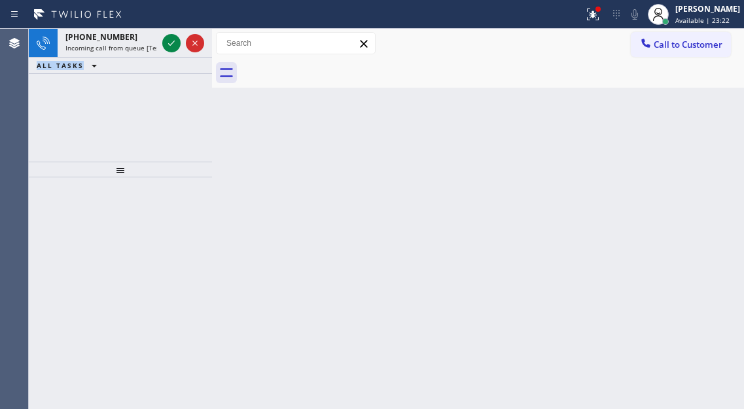
click at [173, 48] on icon at bounding box center [172, 43] width 16 height 16
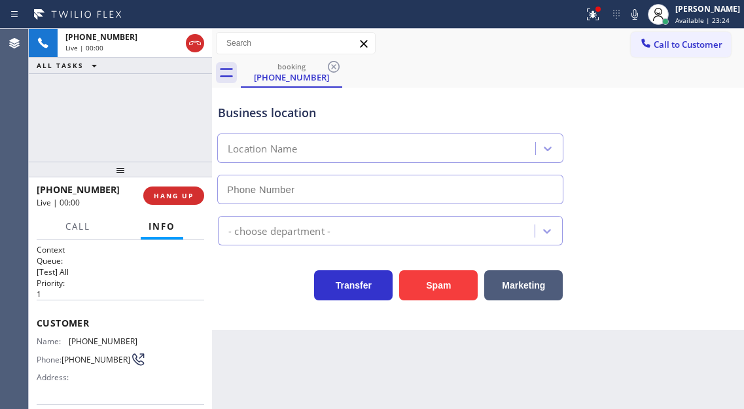
type input "[PHONE_NUMBER]"
click at [704, 122] on div "Business location American Service Alliance Joilet [PHONE_NUMBER]" at bounding box center [478, 145] width 526 height 118
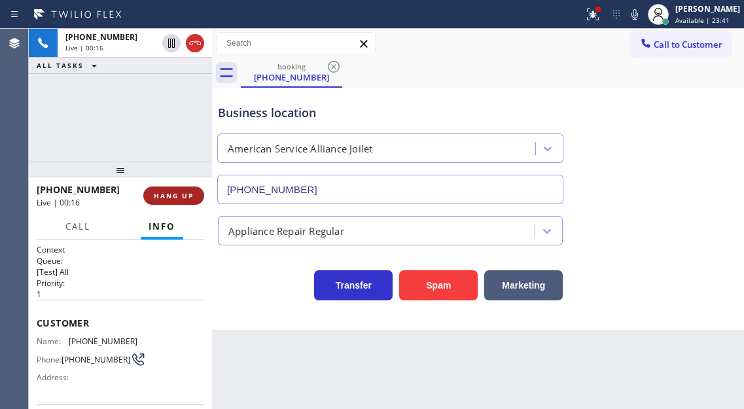
click at [188, 202] on button "HANG UP" at bounding box center [173, 196] width 61 height 18
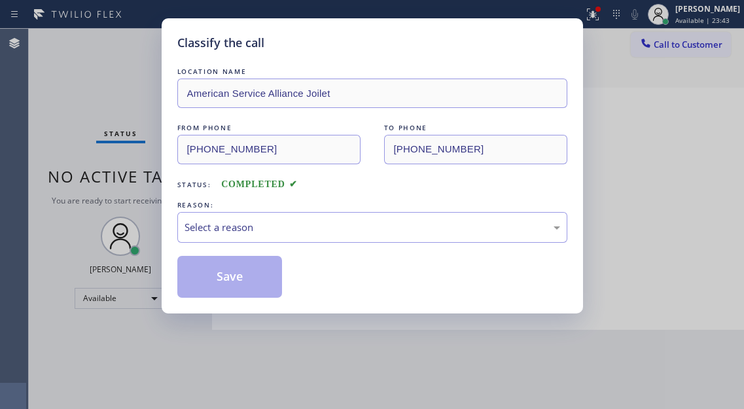
click at [188, 202] on div "REASON:" at bounding box center [372, 205] width 390 height 14
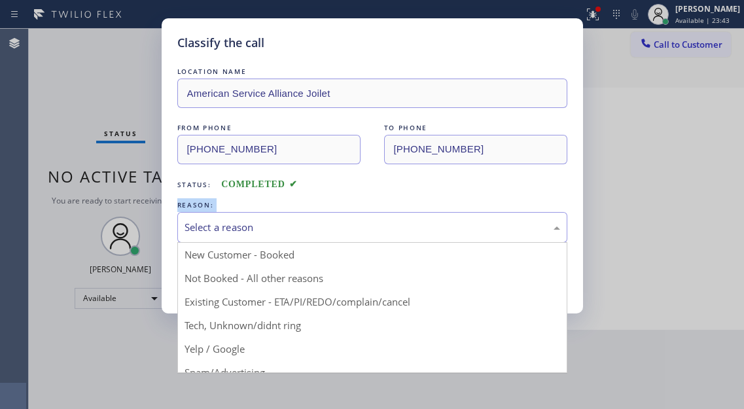
click at [291, 215] on div "Select a reason" at bounding box center [372, 227] width 390 height 31
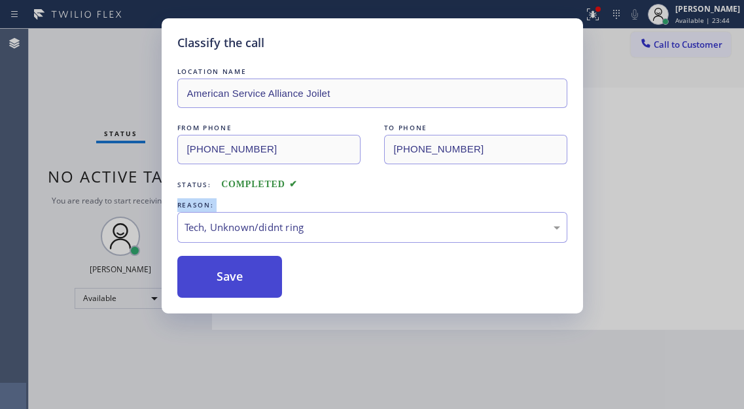
click at [246, 279] on button "Save" at bounding box center [229, 277] width 105 height 42
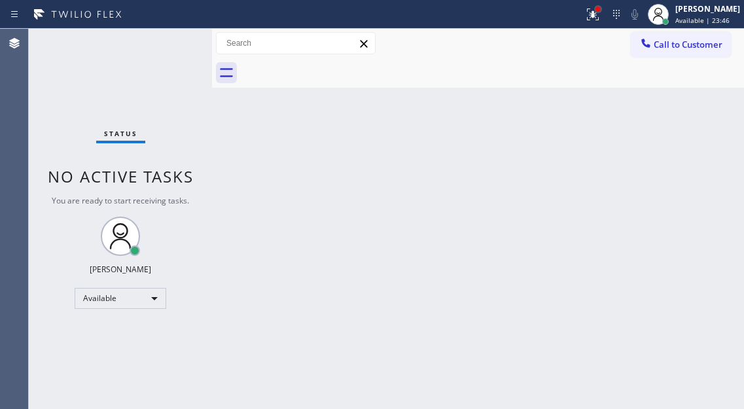
click at [602, 9] on div at bounding box center [598, 9] width 8 height 8
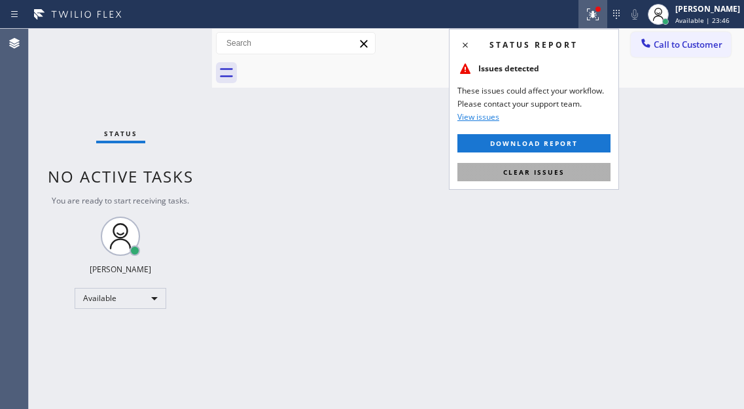
click at [564, 170] on span "Clear issues" at bounding box center [534, 172] width 62 height 9
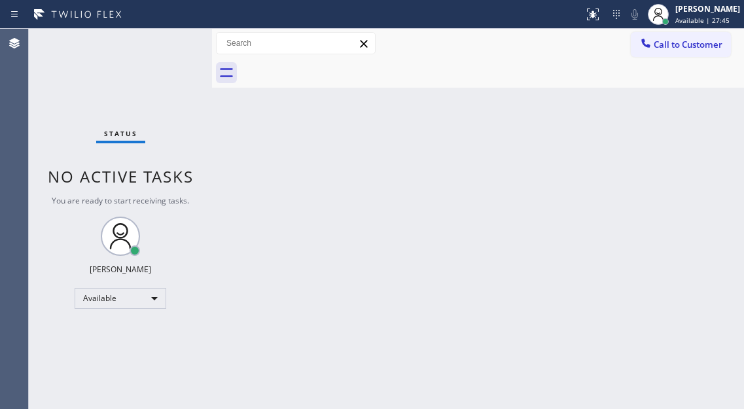
click at [163, 40] on div "Status No active tasks You are ready to start receiving tasks. [PERSON_NAME]" at bounding box center [120, 219] width 183 height 380
click at [172, 42] on div "Status No active tasks You are ready to start receiving tasks. [PERSON_NAME]" at bounding box center [120, 219] width 183 height 380
click at [170, 43] on div "Status No active tasks You are ready to start receiving tasks. [PERSON_NAME]" at bounding box center [120, 219] width 183 height 380
click at [687, 113] on div "Back to Dashboard Change Sender ID Customers Technicians Select a contact Outbo…" at bounding box center [478, 219] width 532 height 380
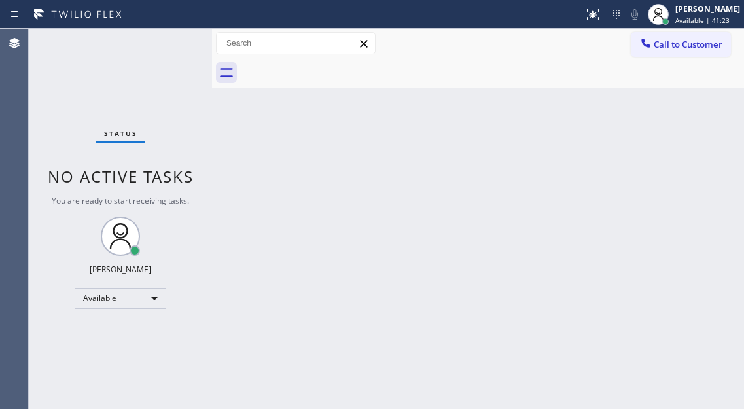
click at [156, 53] on div "Status No active tasks You are ready to start receiving tasks. [PERSON_NAME]" at bounding box center [120, 219] width 183 height 380
click at [693, 135] on div "Back to Dashboard Change Sender ID Customers Technicians Select a contact Outbo…" at bounding box center [478, 219] width 532 height 380
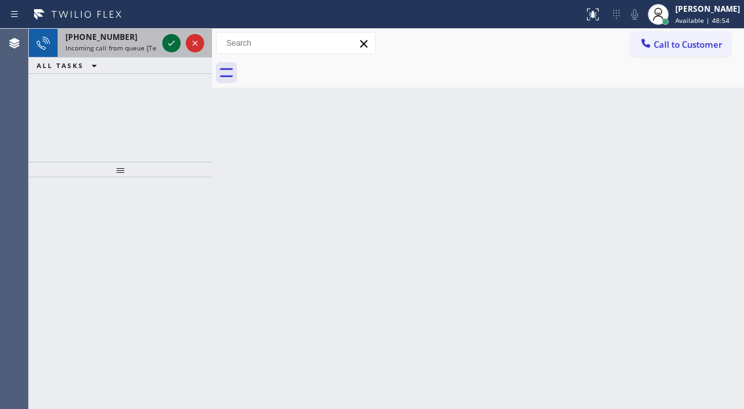
click at [172, 44] on icon at bounding box center [172, 43] width 16 height 16
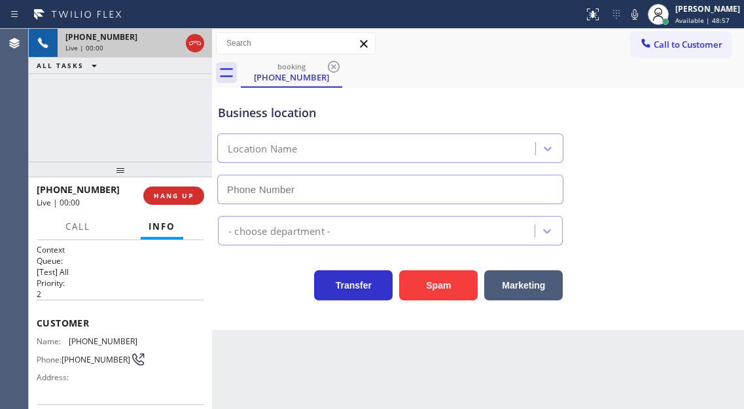
type input "[PHONE_NUMBER]"
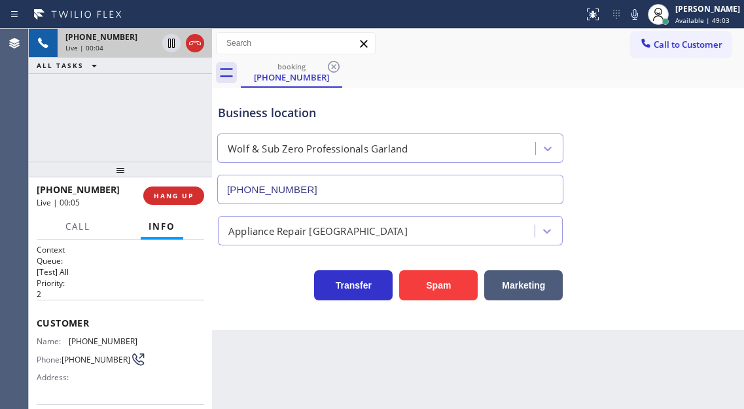
click at [92, 341] on span "[PHONE_NUMBER]" at bounding box center [103, 341] width 69 height 10
copy span "[PHONE_NUMBER]"
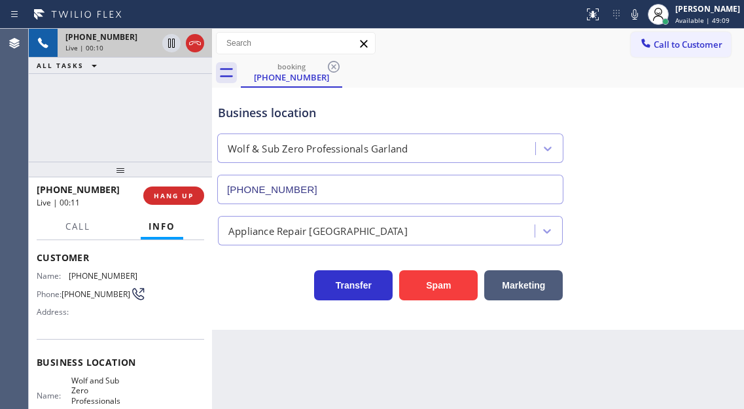
click at [97, 384] on span "Wolf and Sub Zero Professionals Garland" at bounding box center [103, 396] width 65 height 41
copy span "Wolf and Sub Zero Professionals Garland"
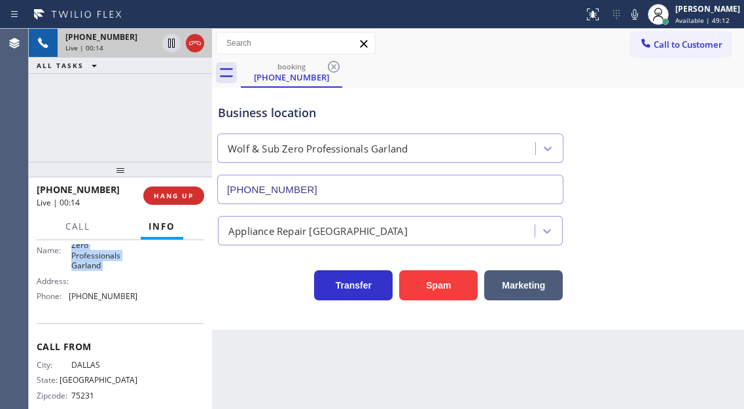
scroll to position [232, 0]
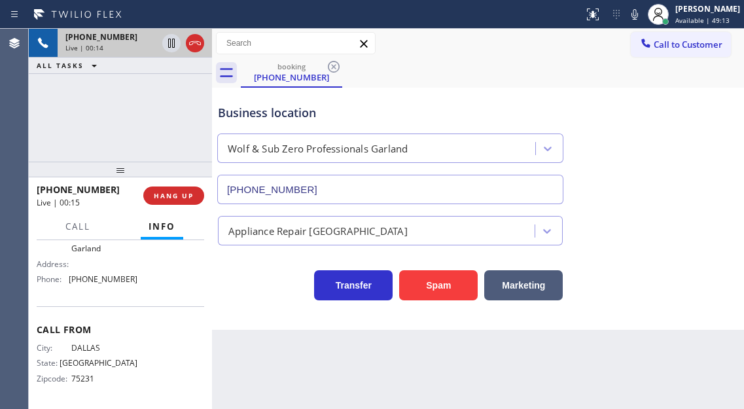
click at [100, 274] on span "[PHONE_NUMBER]" at bounding box center [103, 279] width 69 height 10
click at [708, 171] on div "Business location Wolf & Sub Zero Professionals Garland [PHONE_NUMBER]" at bounding box center [478, 145] width 526 height 118
click at [181, 115] on div "[PHONE_NUMBER] Live | 00:27 ALL TASKS ALL TASKS ACTIVE TASKS TASKS IN WRAP UP" at bounding box center [120, 95] width 183 height 133
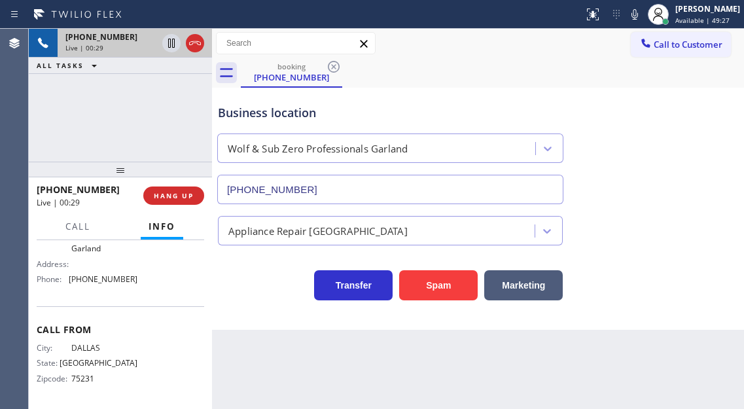
click at [103, 285] on div "Name: [PERSON_NAME] and Sub Zero Professionals Garland Address: Phone: [PHONE_N…" at bounding box center [87, 251] width 101 height 77
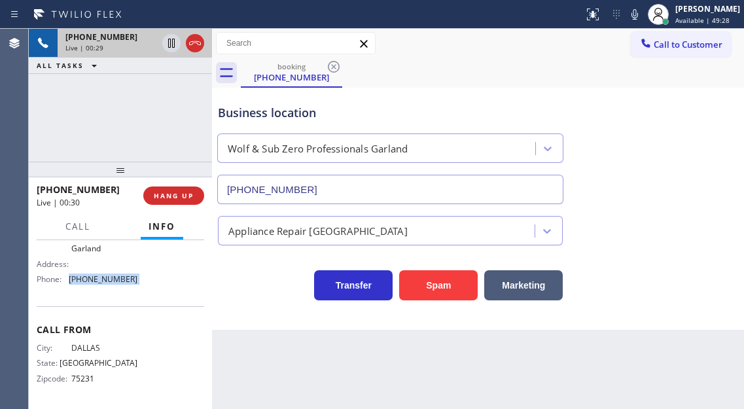
click at [103, 285] on div "Name: [PERSON_NAME] and Sub Zero Professionals Garland Address: Phone: [PHONE_N…" at bounding box center [87, 251] width 101 height 77
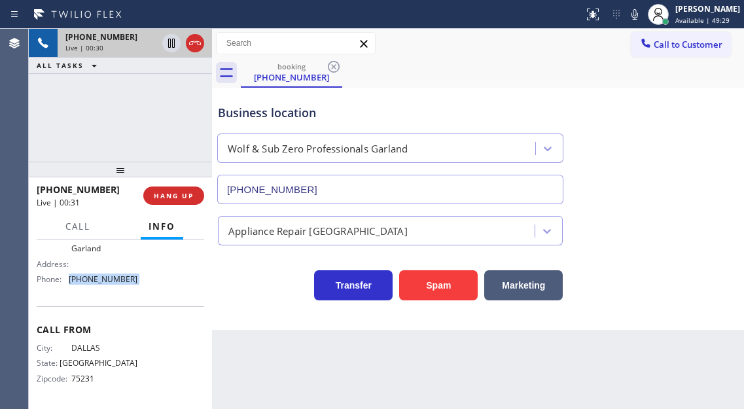
click at [103, 285] on div "Name: [PERSON_NAME] and Sub Zero Professionals Garland Address: Phone: [PHONE_N…" at bounding box center [87, 251] width 101 height 77
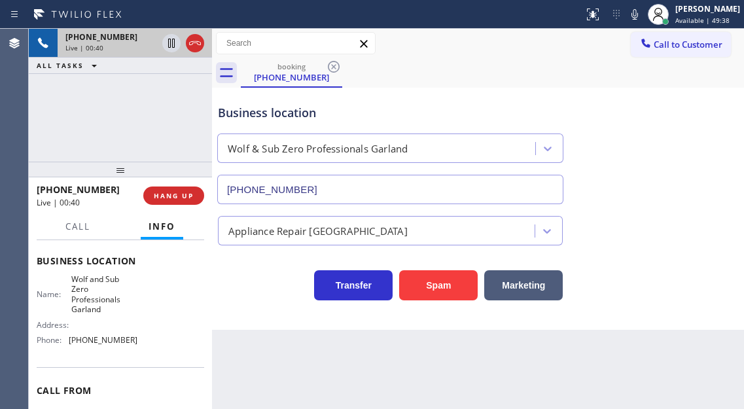
click at [333, 116] on div "Business location" at bounding box center [390, 113] width 345 height 18
click at [168, 43] on icon at bounding box center [171, 43] width 7 height 9
click at [169, 44] on icon at bounding box center [172, 43] width 16 height 16
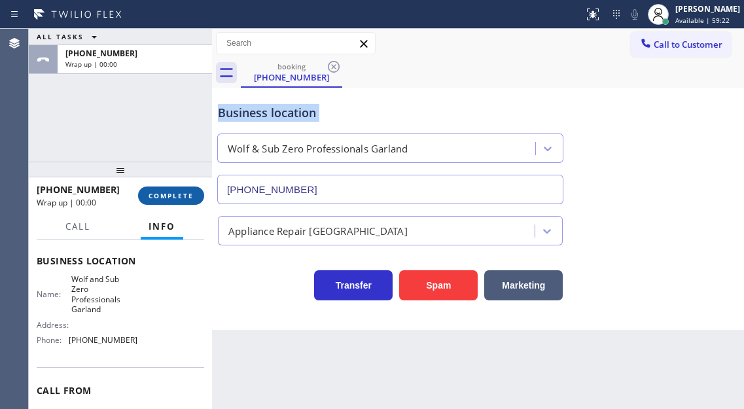
click at [187, 195] on span "COMPLETE" at bounding box center [171, 195] width 45 height 9
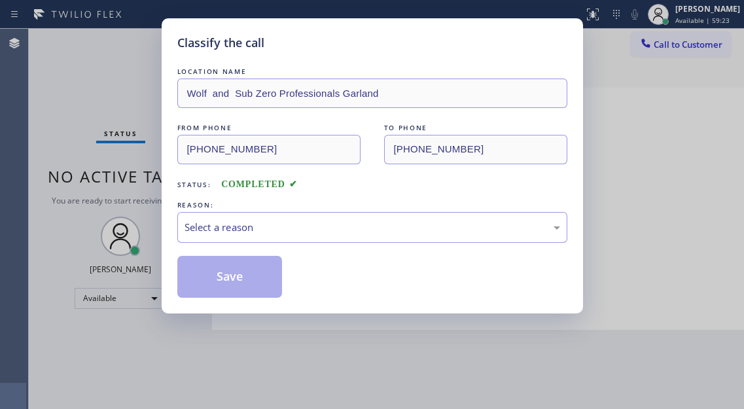
drag, startPoint x: 187, startPoint y: 195, endPoint x: 300, endPoint y: 253, distance: 127.4
click at [187, 195] on div "LOCATION NAME Wolf and Sub Zero Professionals Garland FROM PHONE [PHONE_NUMBER]…" at bounding box center [372, 181] width 390 height 233
click at [249, 236] on div "Select a reason" at bounding box center [372, 227] width 390 height 31
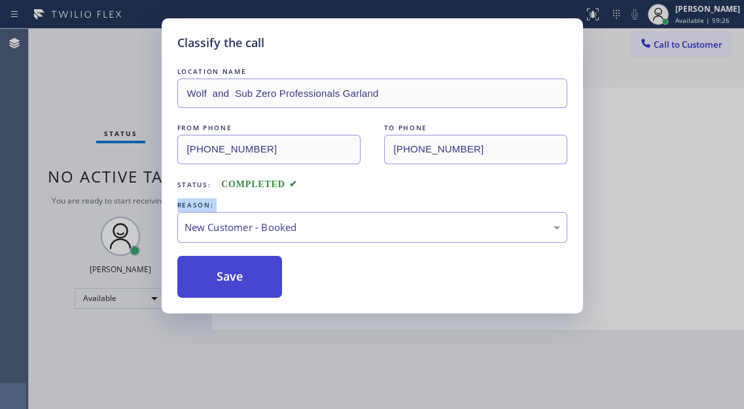
click at [269, 274] on button "Save" at bounding box center [229, 277] width 105 height 42
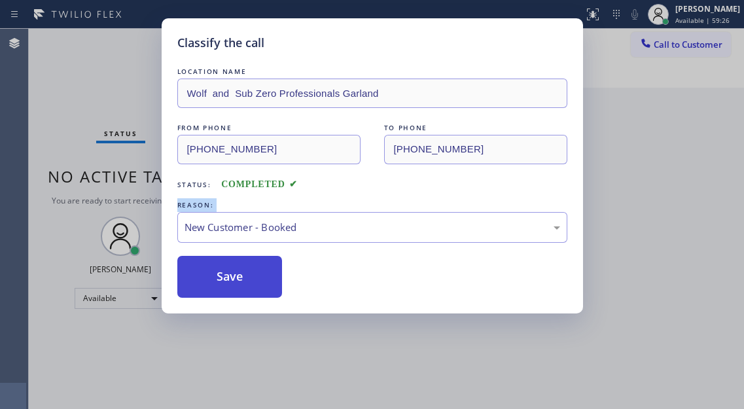
click at [269, 274] on button "Save" at bounding box center [229, 277] width 105 height 42
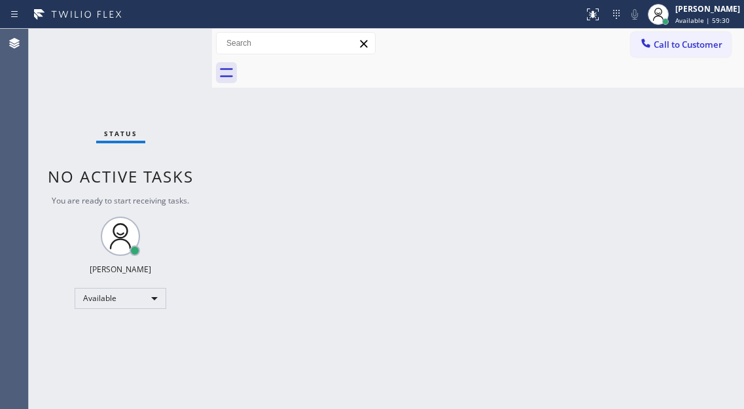
click at [714, 143] on div "Back to Dashboard Change Sender ID Customers Technicians Select a contact Outbo…" at bounding box center [478, 219] width 532 height 380
click at [700, 132] on div "Back to Dashboard Change Sender ID Customers Technicians Select a contact Outbo…" at bounding box center [478, 219] width 532 height 380
click at [175, 39] on div "Status No active tasks You are ready to start receiving tasks. [PERSON_NAME]" at bounding box center [120, 219] width 183 height 380
click at [718, 151] on div "Back to Dashboard Change Sender ID Customers Technicians Select a contact Outbo…" at bounding box center [478, 219] width 532 height 380
click at [713, 175] on div "Back to Dashboard Change Sender ID Customers Technicians Select a contact Outbo…" at bounding box center [478, 219] width 532 height 380
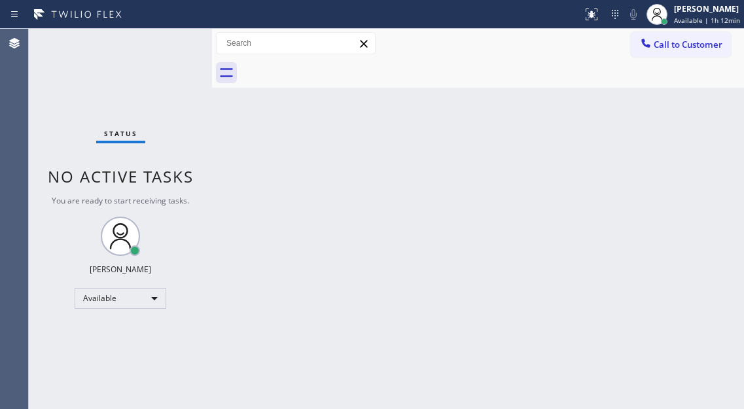
click at [172, 45] on div "Status No active tasks You are ready to start receiving tasks. [PERSON_NAME]" at bounding box center [120, 219] width 183 height 380
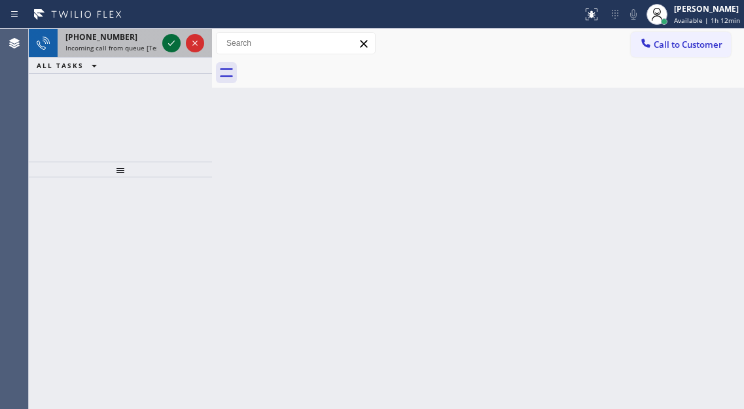
click at [168, 45] on icon at bounding box center [172, 43] width 16 height 16
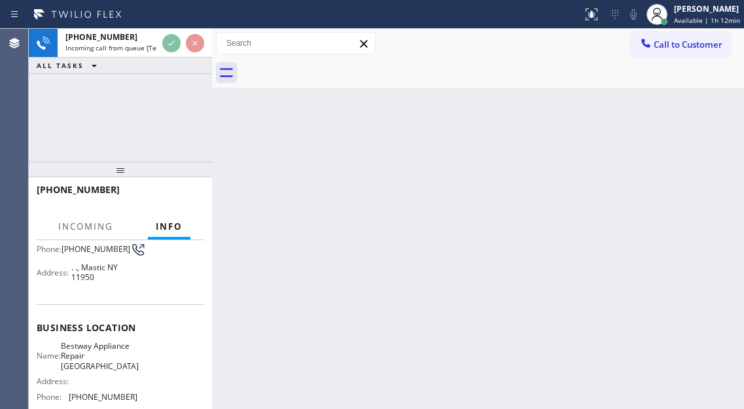
scroll to position [131, 0]
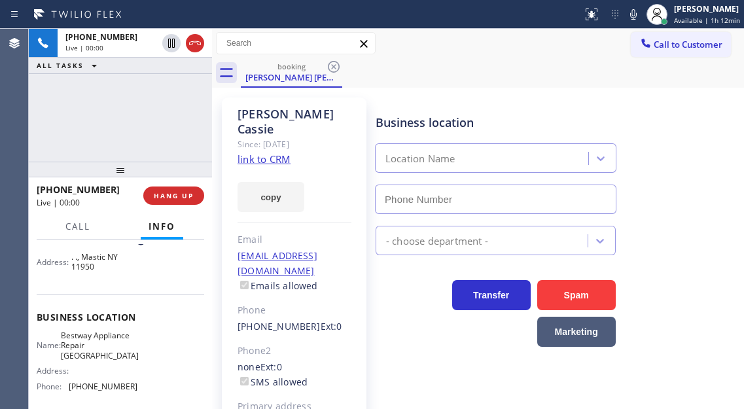
type input "[PHONE_NUMBER]"
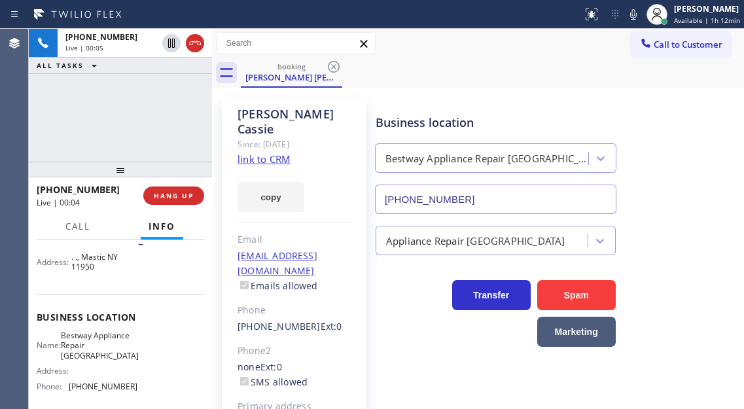
click at [257, 164] on link "link to CRM" at bounding box center [264, 159] width 53 height 13
click at [165, 127] on div "[PHONE_NUMBER] Live | 00:08 ALL TASKS ALL TASKS ACTIVE TASKS TASKS IN WRAP UP" at bounding box center [120, 95] width 183 height 133
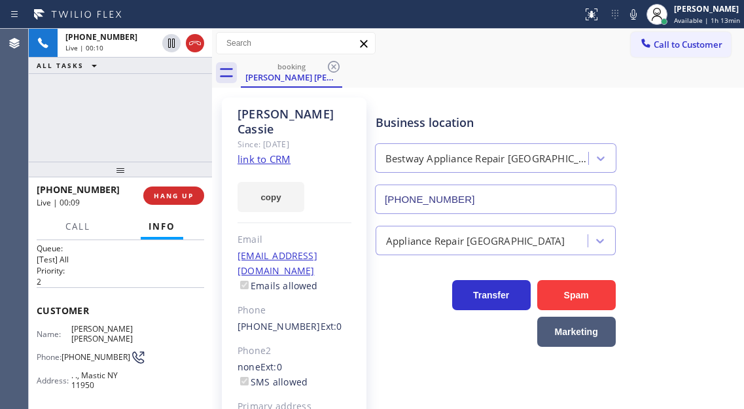
scroll to position [0, 0]
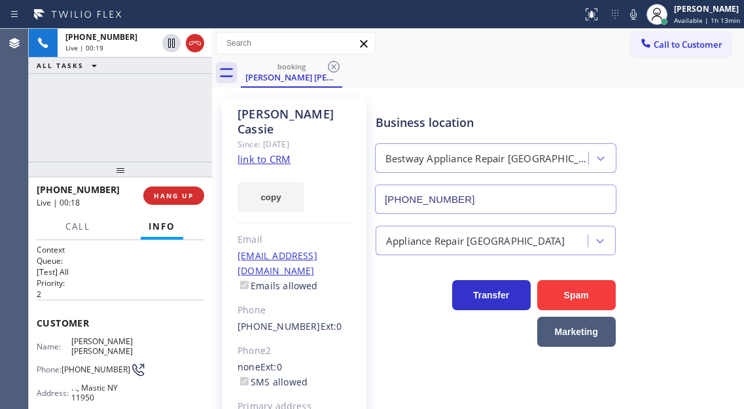
click at [83, 369] on span "[PHONE_NUMBER]" at bounding box center [96, 370] width 69 height 10
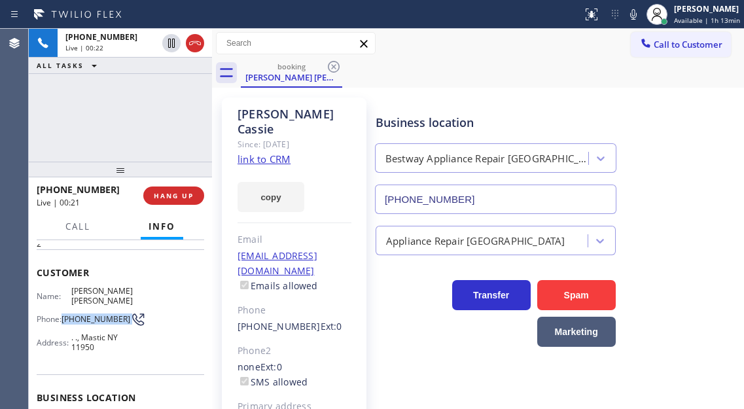
scroll to position [131, 0]
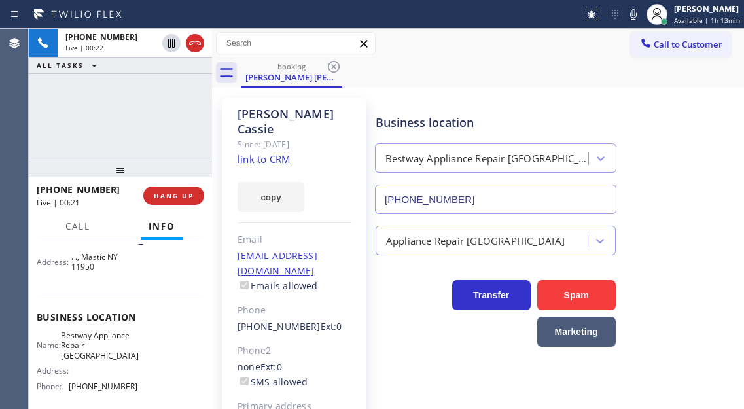
click at [100, 350] on span "Bestway Appliance Repair [GEOGRAPHIC_DATA]" at bounding box center [100, 346] width 78 height 30
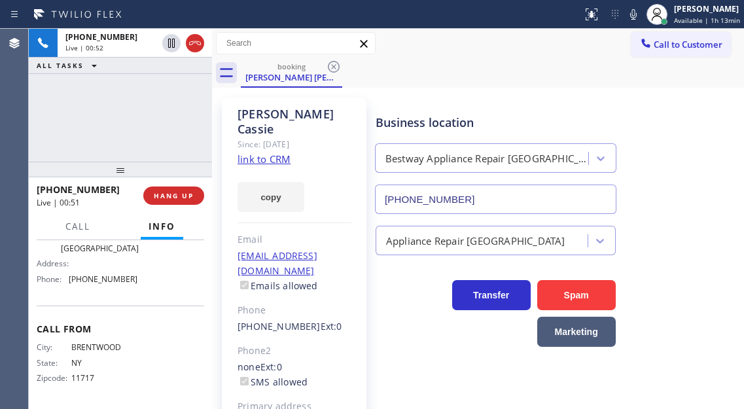
click at [105, 272] on div "Name: Bestway Appliance Repair [GEOGRAPHIC_DATA] Address: Phone: [PHONE_NUMBER]" at bounding box center [87, 256] width 101 height 66
click at [133, 115] on div "[PHONE_NUMBER] Live | 01:54 ALL TASKS ALL TASKS ACTIVE TASKS TASKS IN WRAP UP" at bounding box center [120, 95] width 183 height 133
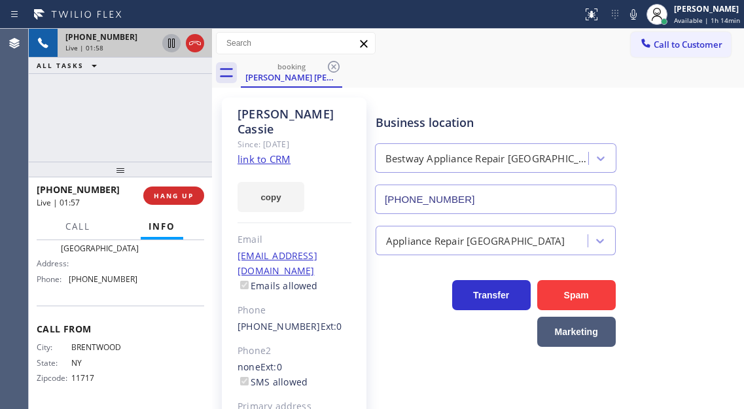
click at [172, 43] on icon at bounding box center [171, 43] width 7 height 9
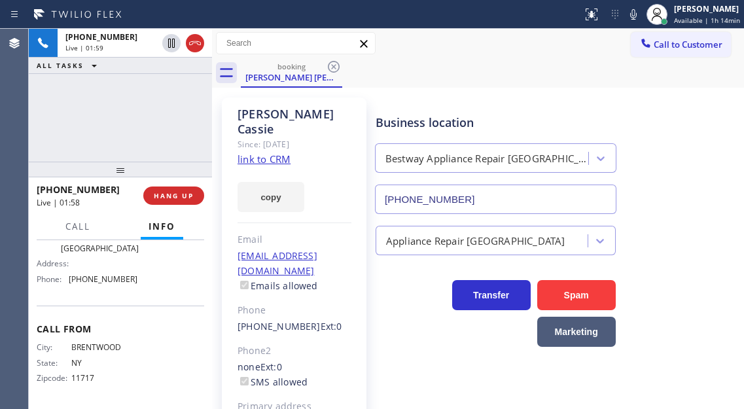
click at [634, 14] on icon at bounding box center [634, 15] width 16 height 16
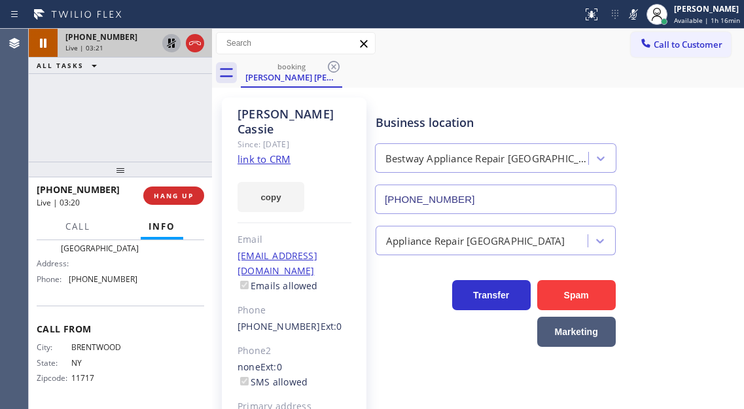
click at [170, 46] on icon at bounding box center [171, 43] width 9 height 9
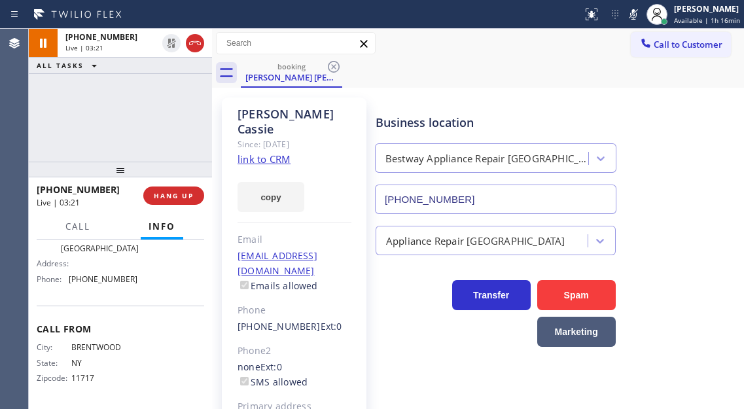
click at [632, 14] on icon at bounding box center [634, 15] width 16 height 16
click at [113, 141] on div "[PHONE_NUMBER] Live | 04:10 ALL TASKS ALL TASKS ACTIVE TASKS TASKS IN WRAP UP" at bounding box center [120, 95] width 183 height 133
click at [89, 227] on span "Call" at bounding box center [77, 227] width 25 height 12
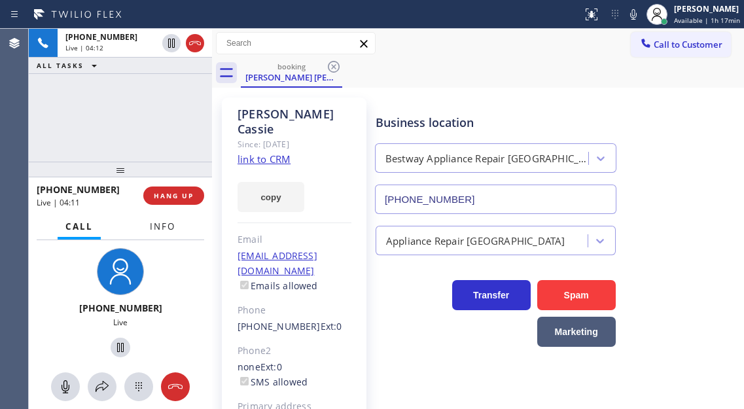
click at [156, 234] on button "Info" at bounding box center [162, 227] width 41 height 26
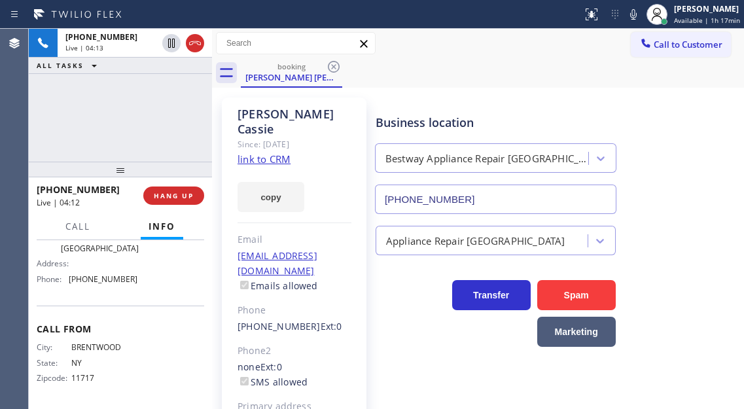
click at [119, 116] on div "[PHONE_NUMBER] Live | 04:13 ALL TASKS ALL TASKS ACTIVE TASKS TASKS IN WRAP UP" at bounding box center [120, 95] width 183 height 133
click at [73, 233] on button "Call" at bounding box center [78, 227] width 41 height 26
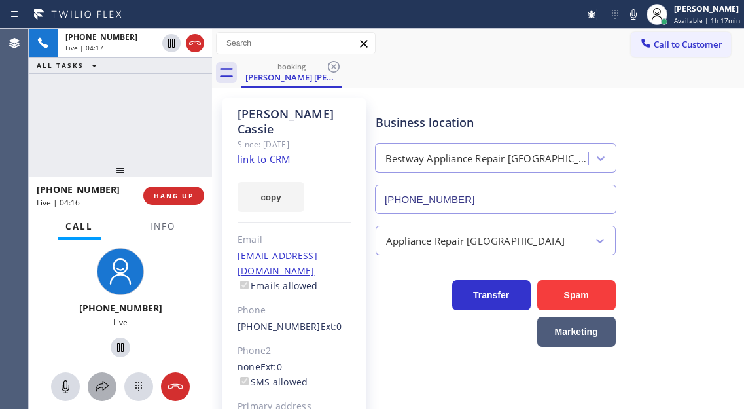
click at [101, 396] on button at bounding box center [102, 387] width 29 height 29
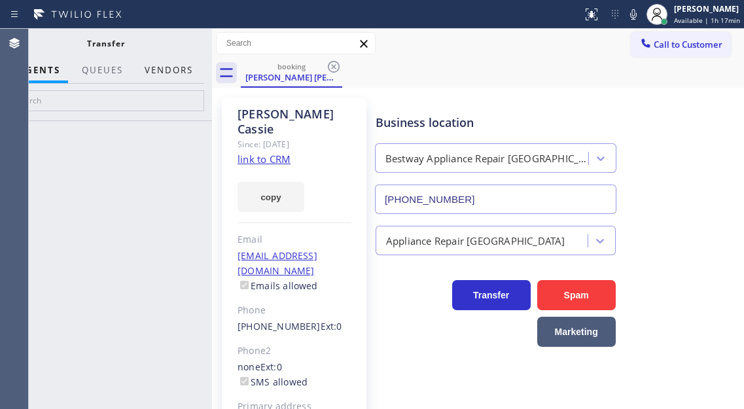
click at [172, 70] on button "Vendors" at bounding box center [169, 71] width 64 height 26
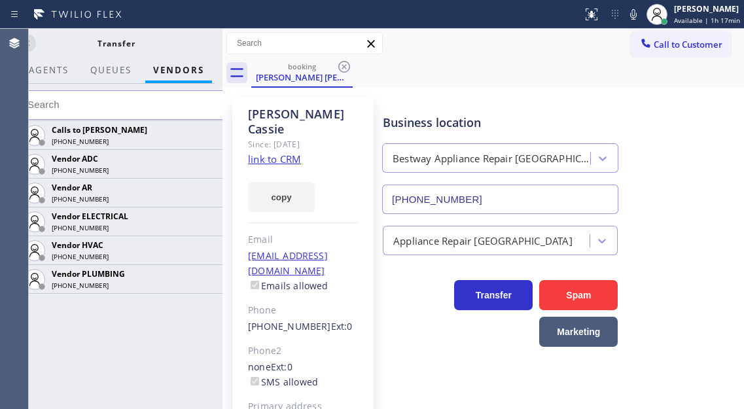
scroll to position [238, 0]
drag, startPoint x: 213, startPoint y: 137, endPoint x: 224, endPoint y: 137, distance: 10.5
click at [223, 137] on div at bounding box center [223, 219] width 0 height 380
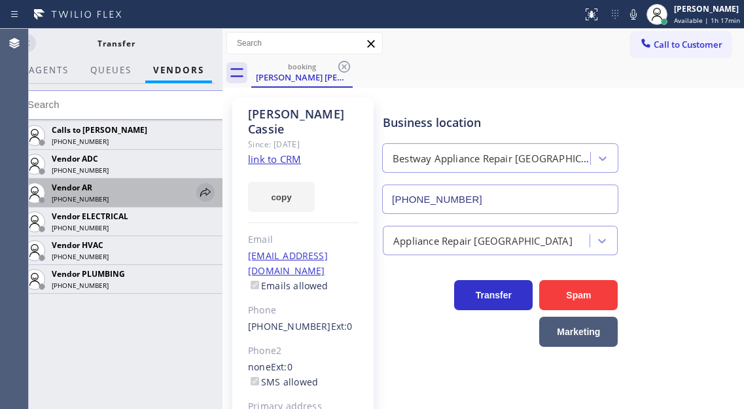
click at [211, 189] on icon at bounding box center [206, 193] width 16 height 16
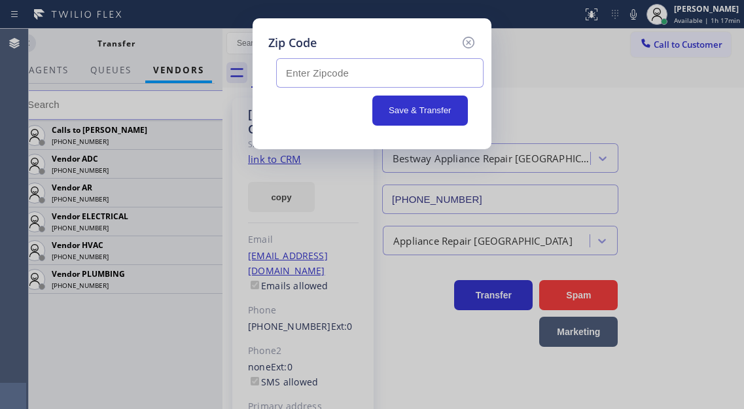
click at [370, 78] on input "text" at bounding box center [380, 72] width 208 height 29
paste input "11950"
type input "11950"
click at [397, 120] on button "Save & Transfer" at bounding box center [421, 111] width 96 height 30
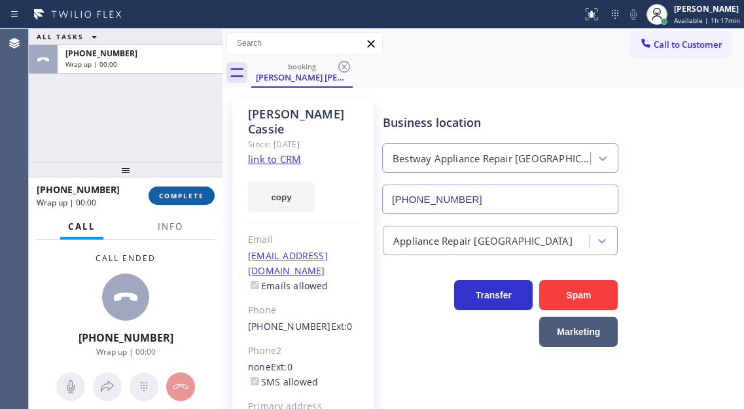
click at [194, 190] on button "COMPLETE" at bounding box center [182, 196] width 66 height 18
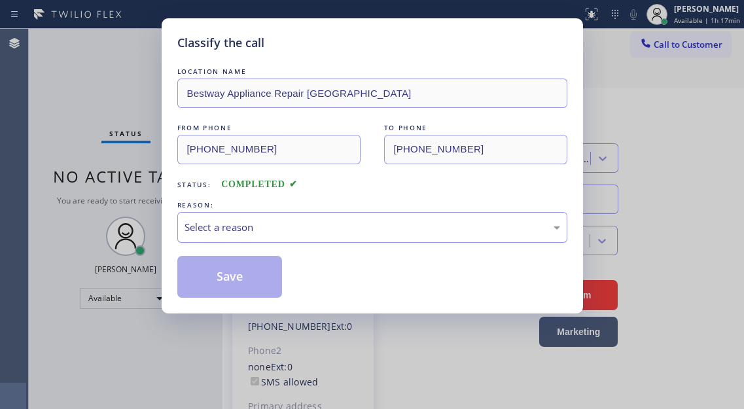
click at [225, 226] on div "Select a reason" at bounding box center [373, 227] width 376 height 15
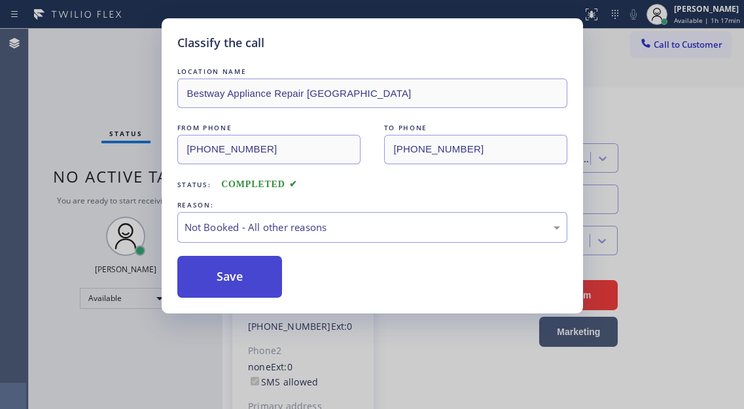
click at [230, 274] on button "Save" at bounding box center [229, 277] width 105 height 42
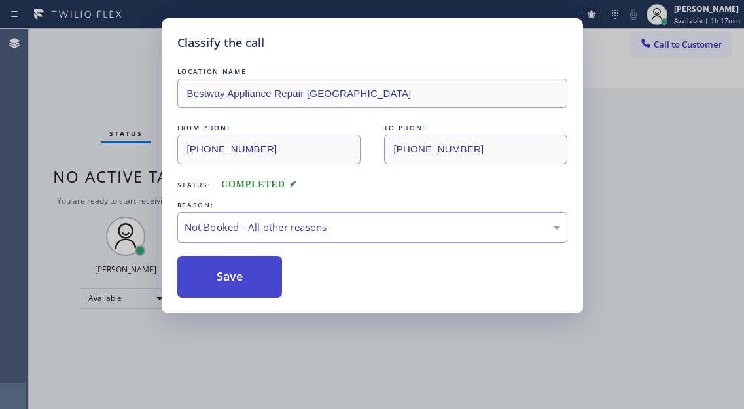
click at [230, 274] on button "Save" at bounding box center [229, 277] width 105 height 42
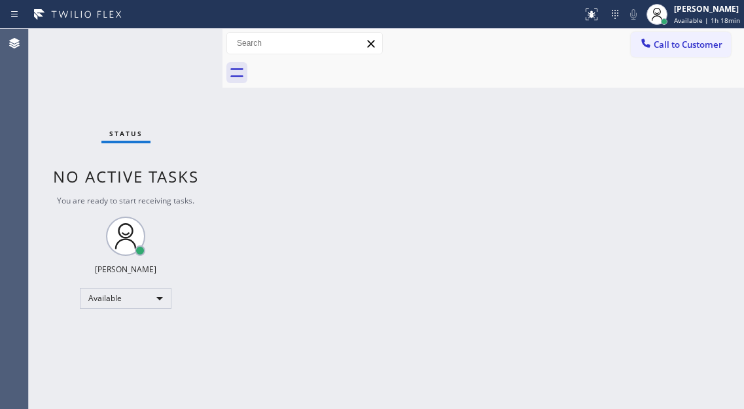
click at [691, 160] on div "Back to Dashboard Change Sender ID Customers Technicians Select a contact Outbo…" at bounding box center [484, 219] width 522 height 380
click at [690, 160] on div "Back to Dashboard Change Sender ID Customers Technicians Select a contact Outbo…" at bounding box center [484, 219] width 522 height 380
drag, startPoint x: 712, startPoint y: 108, endPoint x: 564, endPoint y: 88, distance: 149.3
click at [712, 108] on div "Back to Dashboard Change Sender ID Customers Technicians Select a contact Outbo…" at bounding box center [484, 219] width 522 height 380
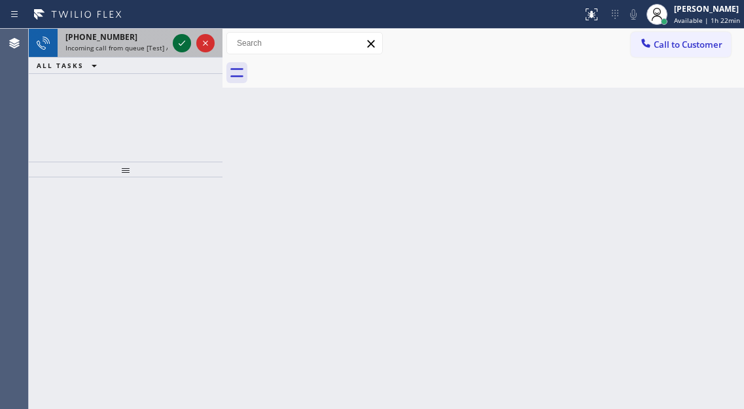
click at [180, 47] on icon at bounding box center [182, 43] width 16 height 16
click at [180, 41] on icon at bounding box center [182, 43] width 16 height 16
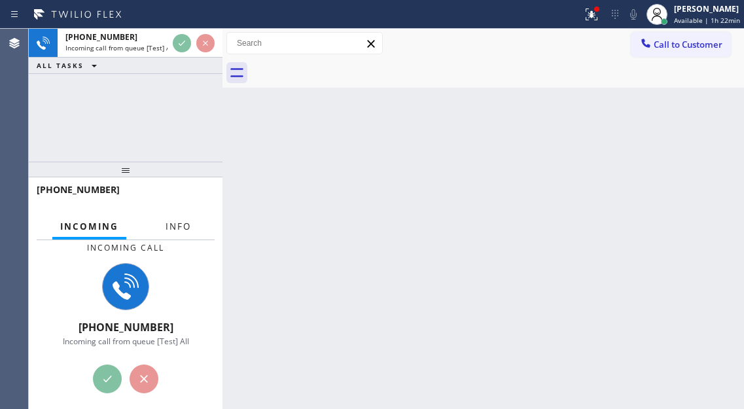
click at [175, 218] on button "Info" at bounding box center [178, 227] width 41 height 26
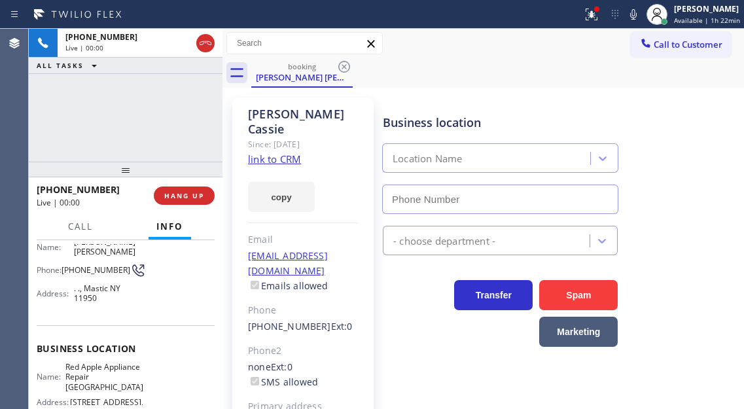
scroll to position [131, 0]
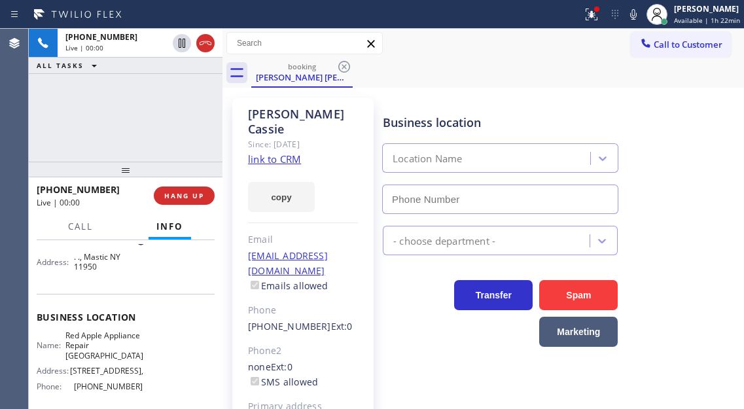
type input "[PHONE_NUMBER]"
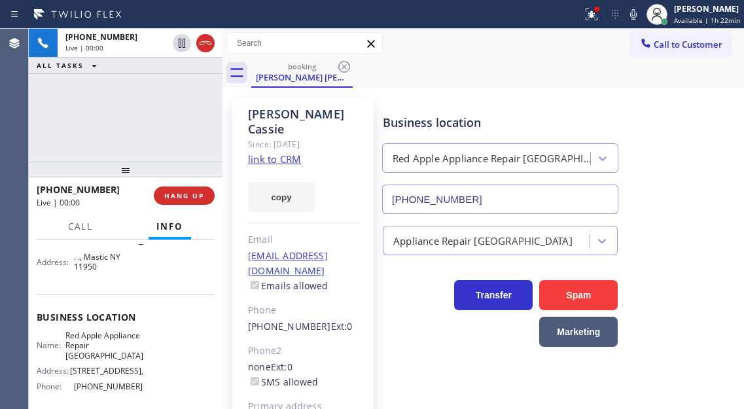
click at [118, 349] on span "Red Apple Appliance Repair [GEOGRAPHIC_DATA]" at bounding box center [104, 346] width 78 height 30
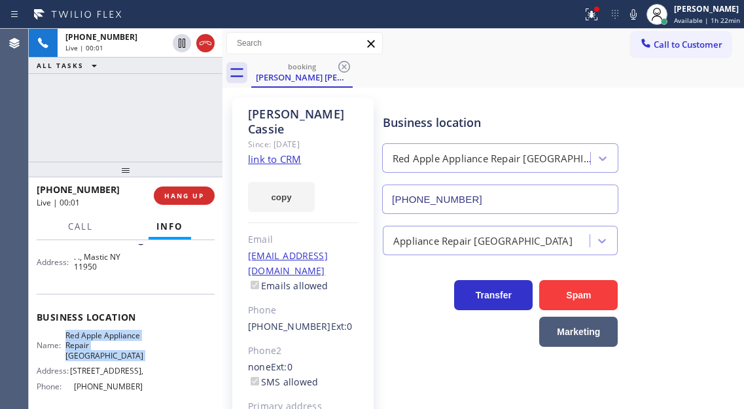
click at [118, 349] on span "Red Apple Appliance Repair [GEOGRAPHIC_DATA]" at bounding box center [104, 346] width 78 height 30
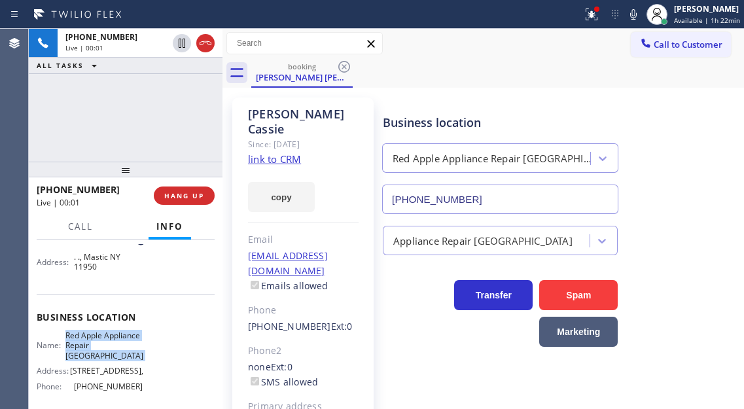
click at [118, 349] on span "Red Apple Appliance Repair [GEOGRAPHIC_DATA]" at bounding box center [104, 346] width 78 height 30
click at [204, 313] on span "Business location" at bounding box center [126, 317] width 178 height 12
click at [287, 162] on link "link to CRM" at bounding box center [274, 159] width 53 height 13
click at [105, 352] on span "Red Apple Appliance Repair [GEOGRAPHIC_DATA]" at bounding box center [104, 346] width 78 height 30
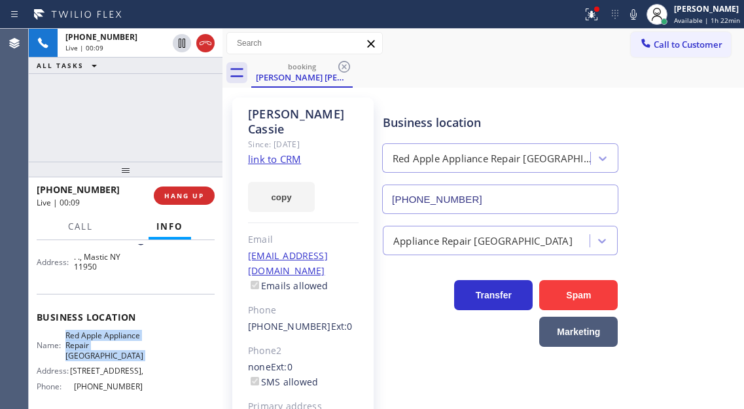
click at [105, 352] on span "Red Apple Appliance Repair [GEOGRAPHIC_DATA]" at bounding box center [104, 346] width 78 height 30
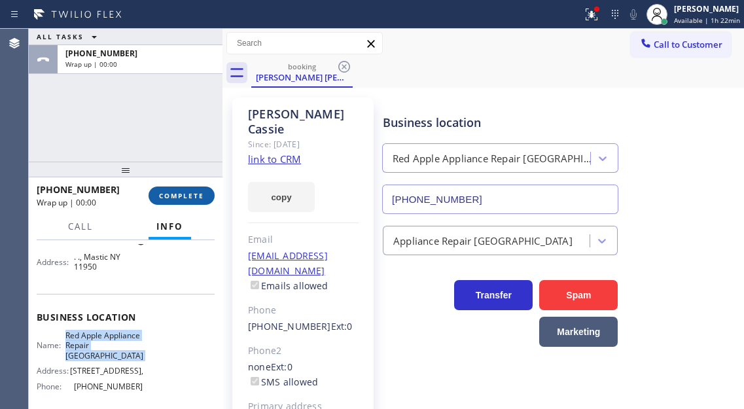
click at [166, 191] on span "COMPLETE" at bounding box center [181, 195] width 45 height 9
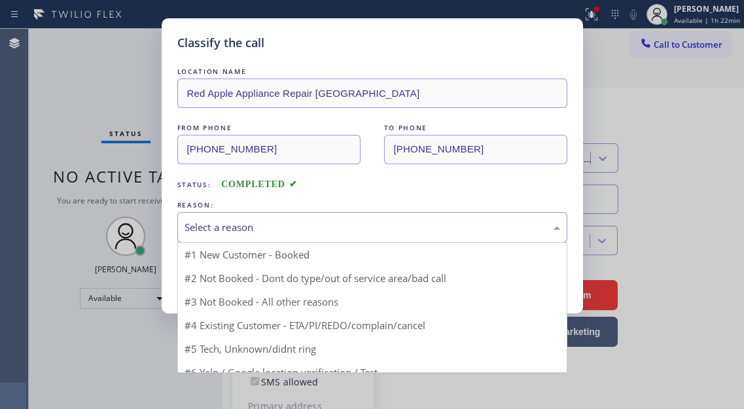
click at [302, 221] on div "Select a reason" at bounding box center [373, 227] width 376 height 15
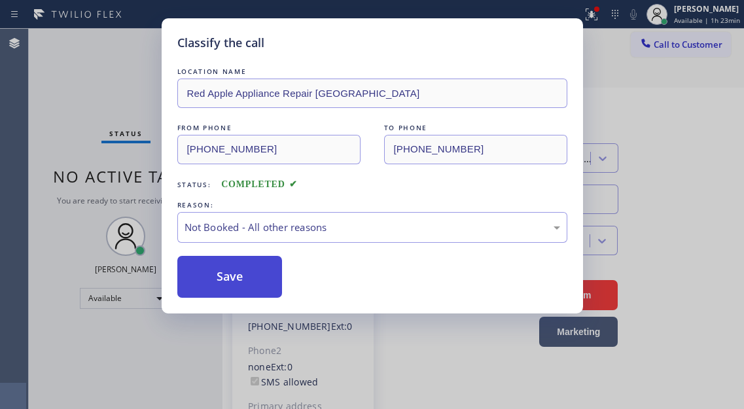
click at [235, 272] on button "Save" at bounding box center [229, 277] width 105 height 42
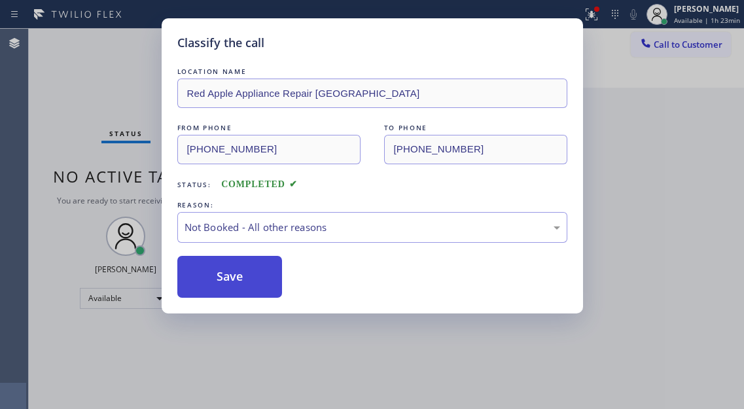
click at [235, 272] on button "Save" at bounding box center [229, 277] width 105 height 42
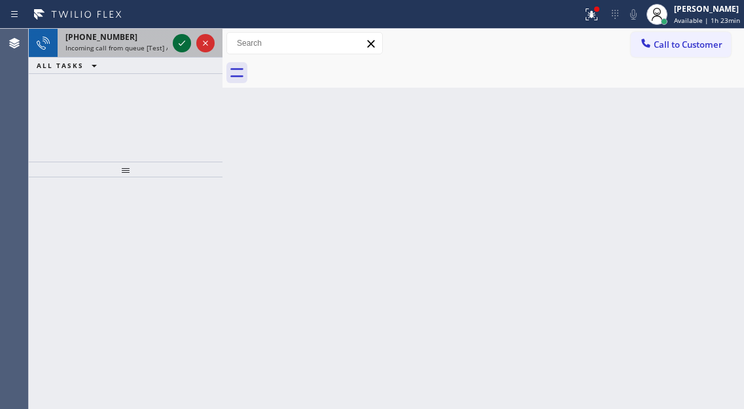
click at [180, 40] on icon at bounding box center [182, 43] width 16 height 16
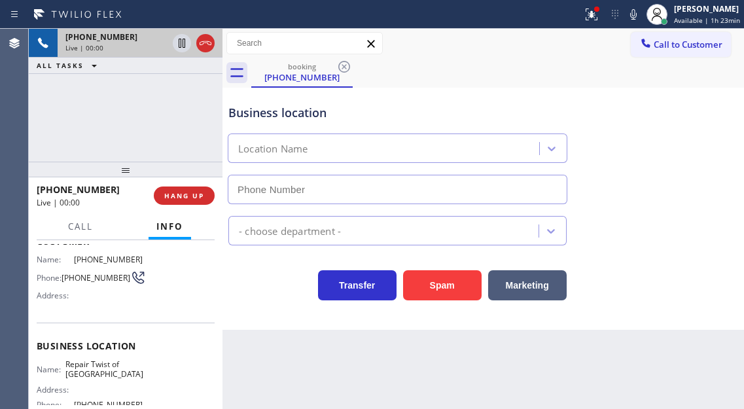
type input "[PHONE_NUMBER]"
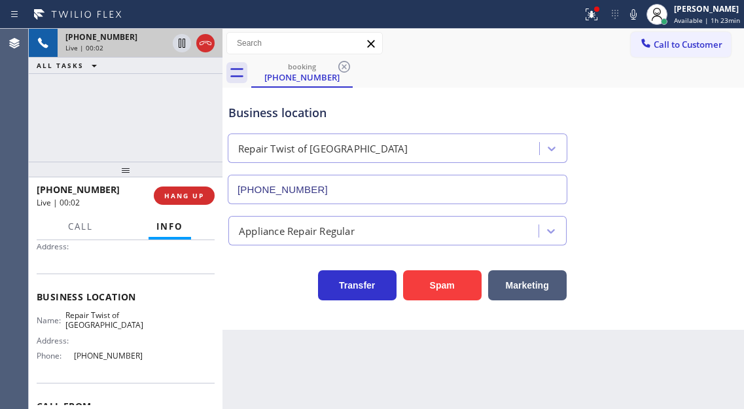
click at [110, 321] on span "Repair Twist of [GEOGRAPHIC_DATA]" at bounding box center [104, 320] width 78 height 20
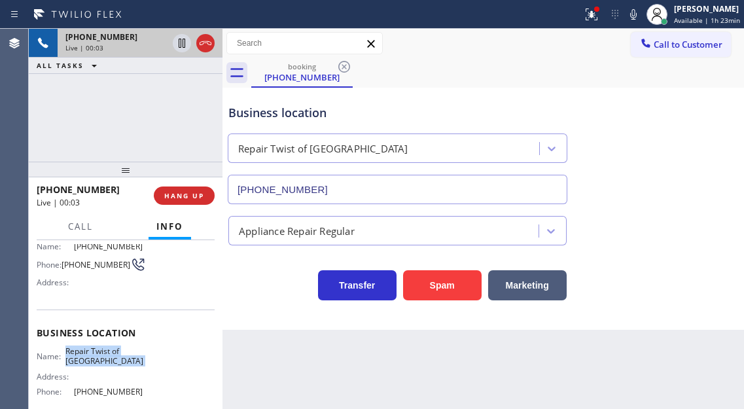
scroll to position [65, 0]
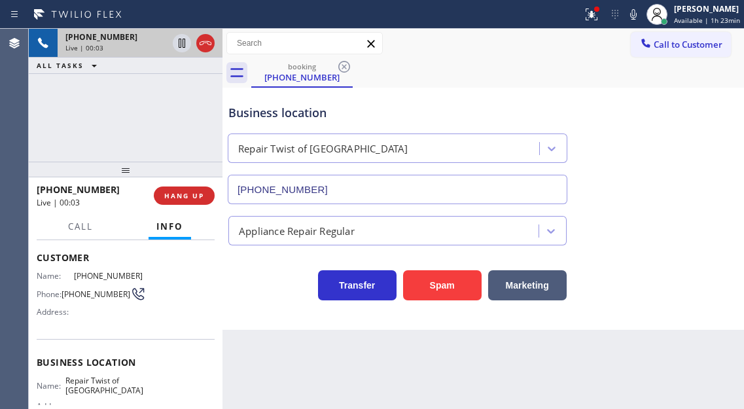
click at [100, 305] on div "Name: [PHONE_NUMBER] Phone: [PHONE_NUMBER] Address:" at bounding box center [90, 297] width 107 height 52
click at [100, 297] on span "[PHONE_NUMBER]" at bounding box center [96, 294] width 69 height 10
click at [100, 296] on span "[PHONE_NUMBER]" at bounding box center [96, 294] width 69 height 10
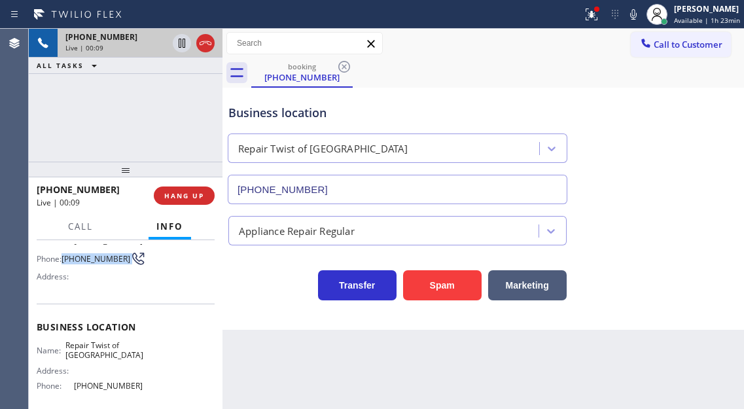
scroll to position [131, 0]
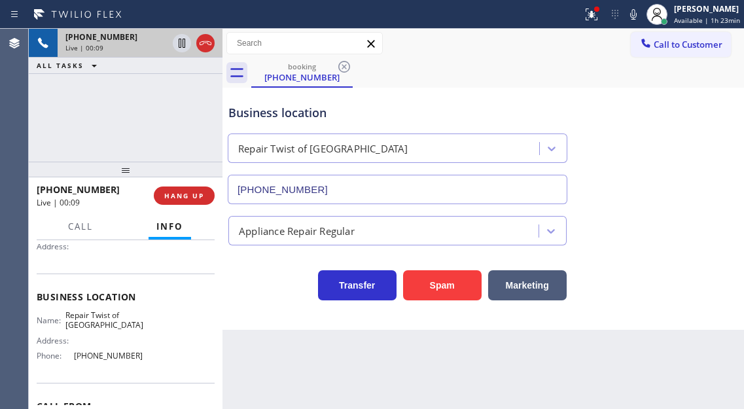
click at [113, 317] on span "Repair Twist of [GEOGRAPHIC_DATA]" at bounding box center [104, 320] width 78 height 20
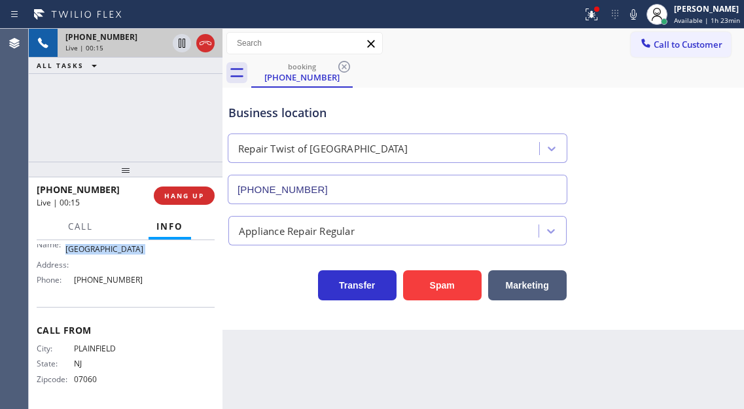
scroll to position [208, 0]
click at [97, 281] on span "[PHONE_NUMBER]" at bounding box center [108, 279] width 69 height 10
click at [591, 16] on icon at bounding box center [592, 15] width 16 height 16
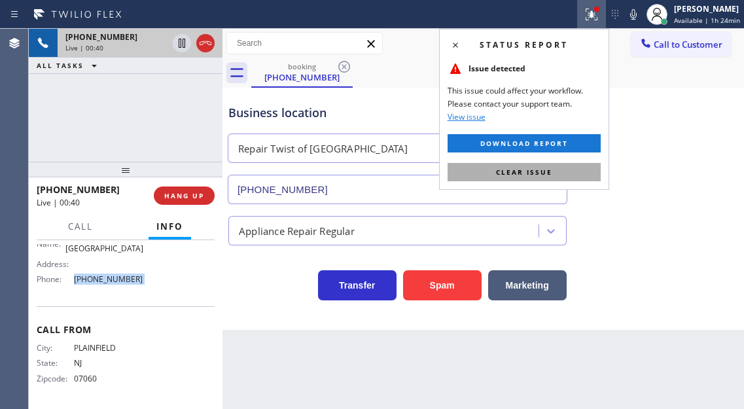
click at [572, 176] on button "Clear issue" at bounding box center [524, 172] width 153 height 18
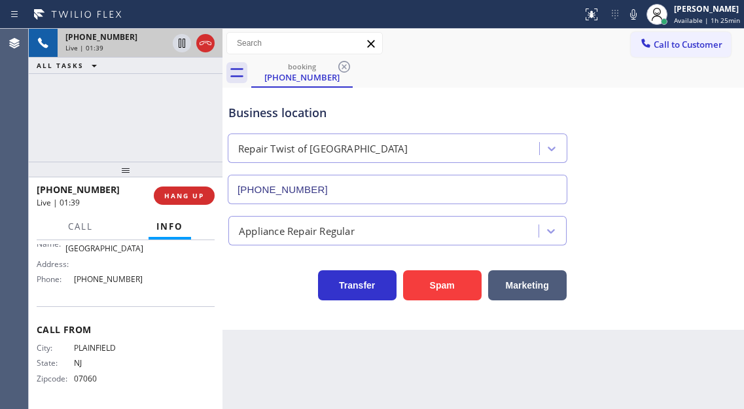
click at [120, 84] on div "[PHONE_NUMBER] Live | 01:39 ALL TASKS ALL TASKS ACTIVE TASKS TASKS IN WRAP UP" at bounding box center [126, 95] width 194 height 133
click at [180, 44] on icon at bounding box center [182, 43] width 16 height 16
click at [182, 45] on icon at bounding box center [182, 43] width 16 height 16
click at [711, 152] on div "Business location Repair Twist of [GEOGRAPHIC_DATA] [PHONE_NUMBER]" at bounding box center [483, 145] width 515 height 118
click at [181, 198] on span "HANG UP" at bounding box center [184, 195] width 40 height 9
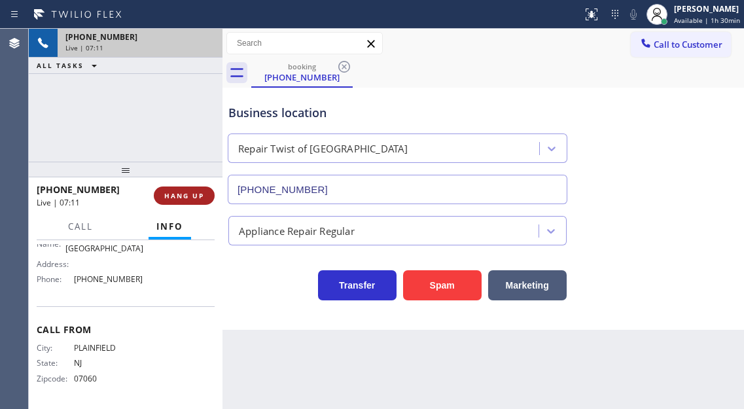
click at [181, 198] on span "HANG UP" at bounding box center [184, 195] width 40 height 9
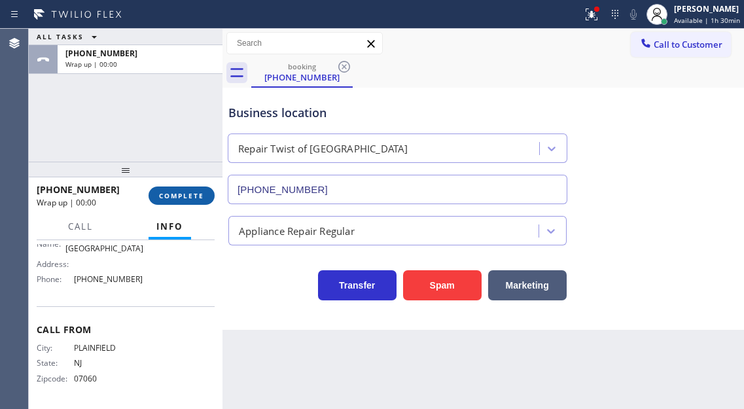
click at [181, 198] on span "COMPLETE" at bounding box center [181, 195] width 45 height 9
click at [218, 204] on div "[PHONE_NUMBER] Wrap up | 00:00 COMPLETE" at bounding box center [126, 195] width 194 height 37
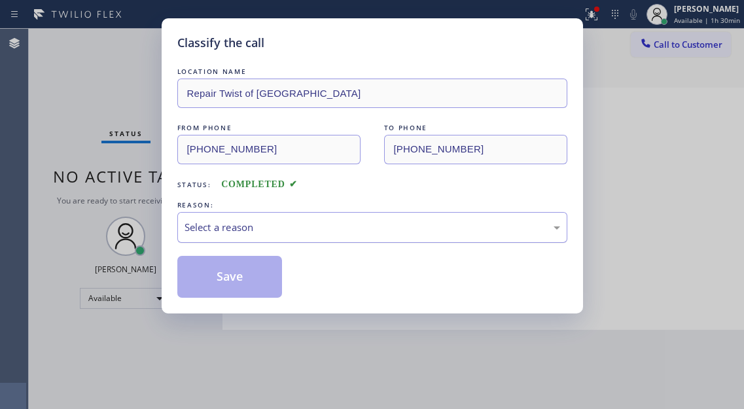
click at [287, 232] on div "Select a reason" at bounding box center [373, 227] width 376 height 15
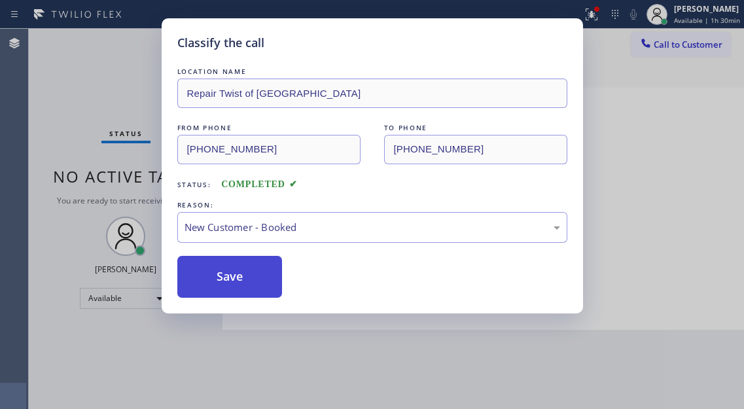
click at [263, 270] on button "Save" at bounding box center [229, 277] width 105 height 42
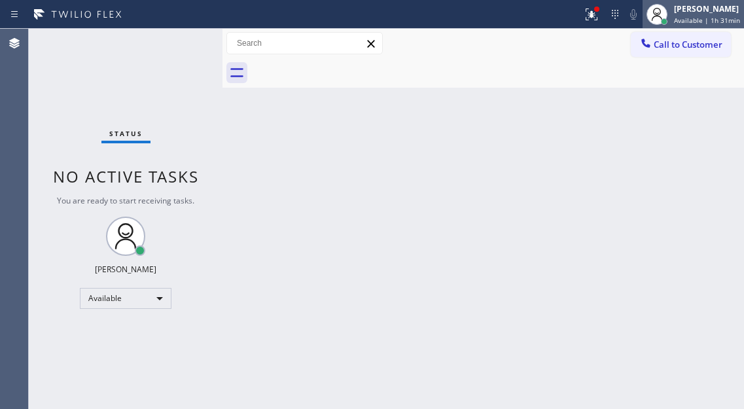
click at [664, 24] on div at bounding box center [664, 21] width 7 height 7
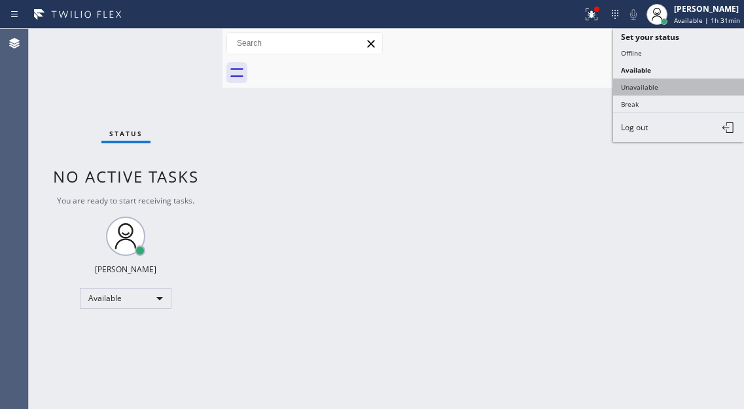
click at [657, 81] on button "Unavailable" at bounding box center [678, 87] width 131 height 17
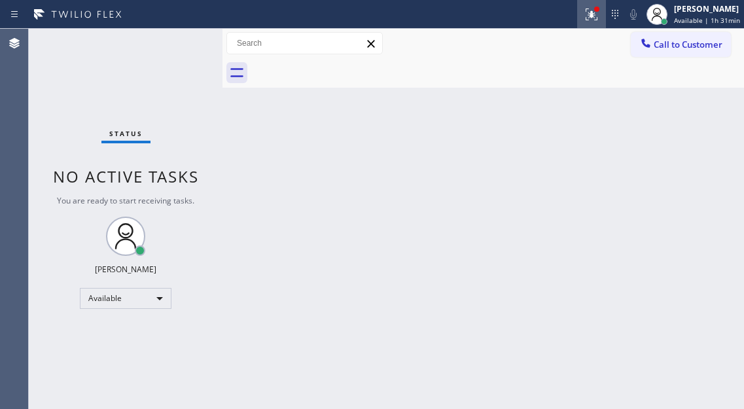
click at [591, 18] on icon at bounding box center [592, 15] width 16 height 16
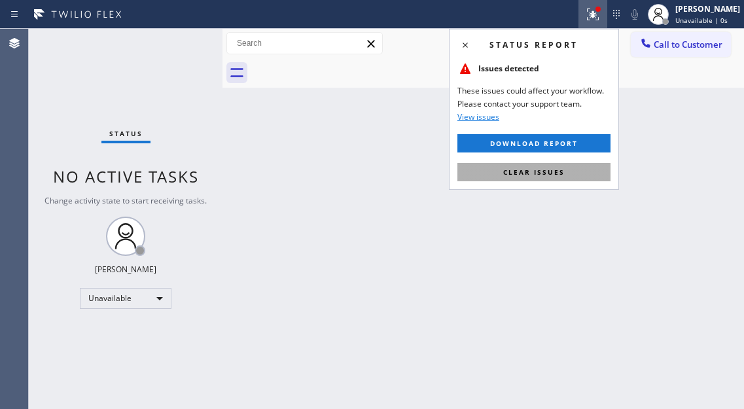
click at [576, 164] on button "Clear issues" at bounding box center [534, 172] width 153 height 18
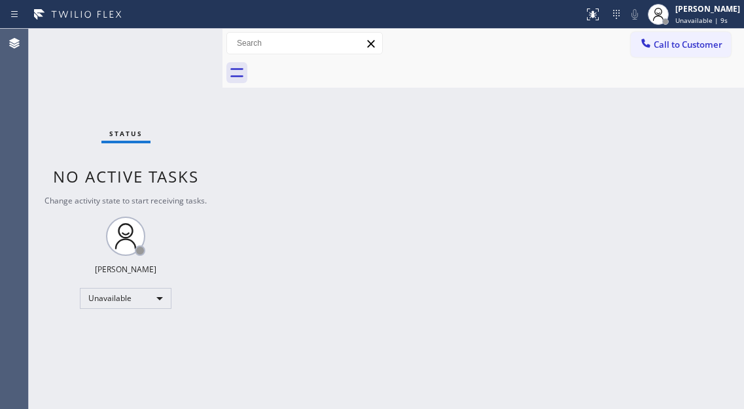
click at [719, 118] on div "Back to Dashboard Change Sender ID Customers Technicians Select a contact Outbo…" at bounding box center [484, 219] width 522 height 380
click at [705, 43] on span "Call to Customer" at bounding box center [688, 45] width 69 height 12
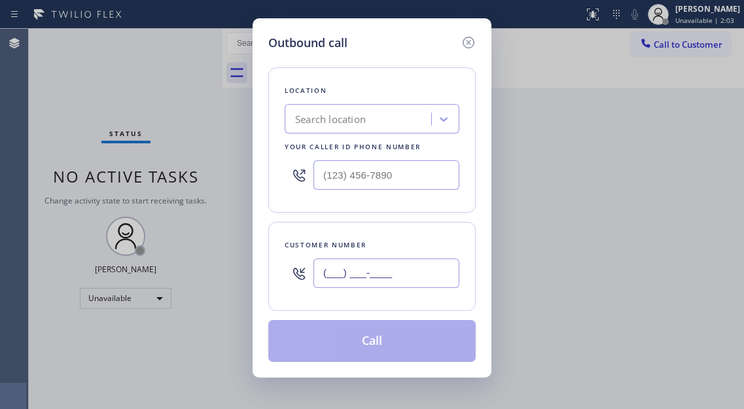
click at [378, 264] on input "(___) ___-____" at bounding box center [387, 273] width 146 height 29
paste input "214) 382-7665"
type input "[PHONE_NUMBER]"
click at [346, 177] on input "(___) ___-____" at bounding box center [387, 174] width 146 height 29
paste input "214) 972-3641"
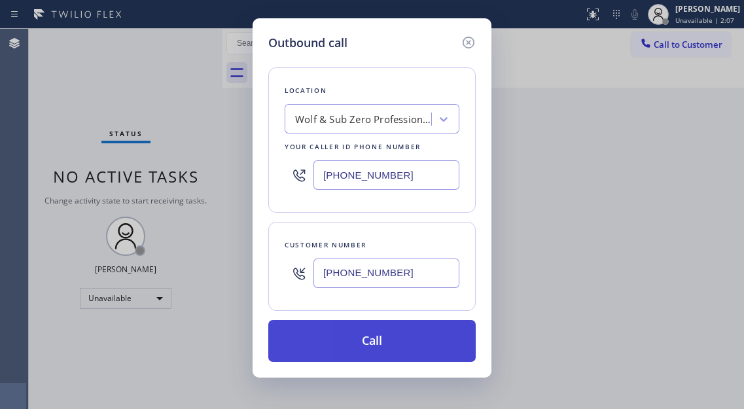
type input "[PHONE_NUMBER]"
click at [397, 330] on button "Call" at bounding box center [372, 341] width 208 height 42
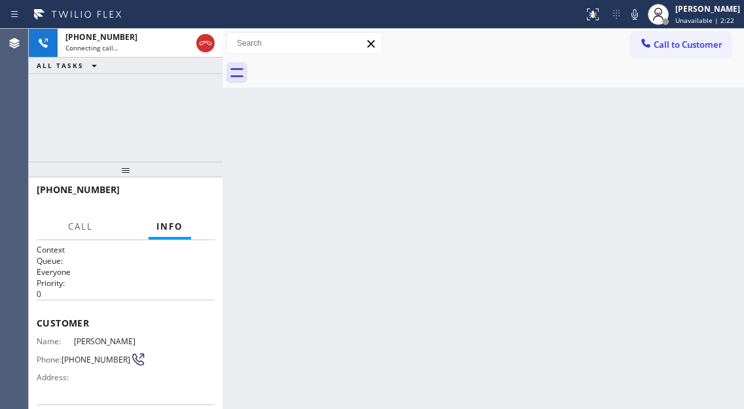
click at [192, 130] on div "[PHONE_NUMBER] Connecting call… ALL TASKS ALL TASKS ACTIVE TASKS TASKS IN WRAP …" at bounding box center [126, 95] width 194 height 133
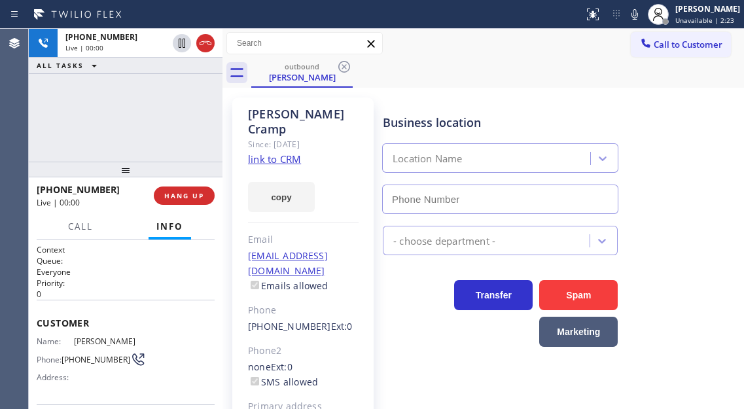
type input "[PHONE_NUMBER]"
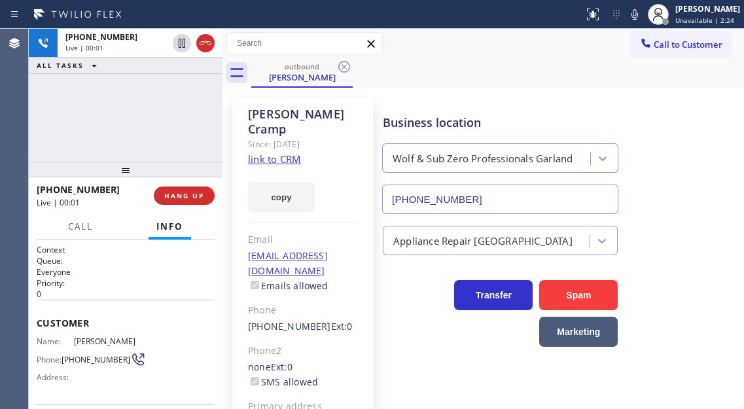
click at [280, 153] on link "link to CRM" at bounding box center [274, 159] width 53 height 13
click at [406, 97] on div "Business location Wolf & Sub Zero Professionals Garland [PHONE_NUMBER]" at bounding box center [560, 155] width 361 height 118
click at [127, 118] on div "[PHONE_NUMBER] Live | 00:44 ALL TASKS ALL TASKS ACTIVE TASKS TASKS IN WRAP UP" at bounding box center [126, 95] width 194 height 133
click at [183, 196] on span "HANG UP" at bounding box center [184, 195] width 40 height 9
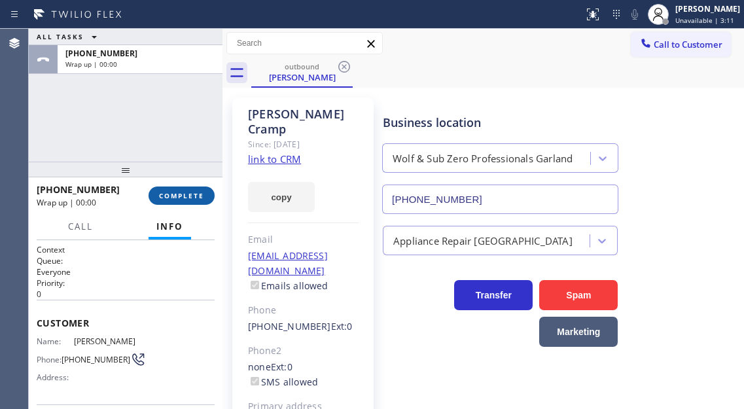
click at [183, 196] on span "COMPLETE" at bounding box center [181, 195] width 45 height 9
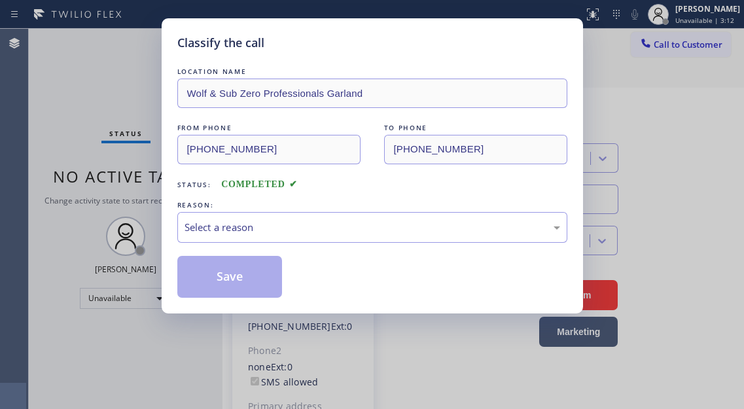
click at [183, 196] on div "LOCATION NAME Wolf & Sub Zero Professionals Garland FROM PHONE [PHONE_NUMBER] T…" at bounding box center [372, 181] width 390 height 233
click at [262, 210] on div "REASON:" at bounding box center [372, 205] width 390 height 14
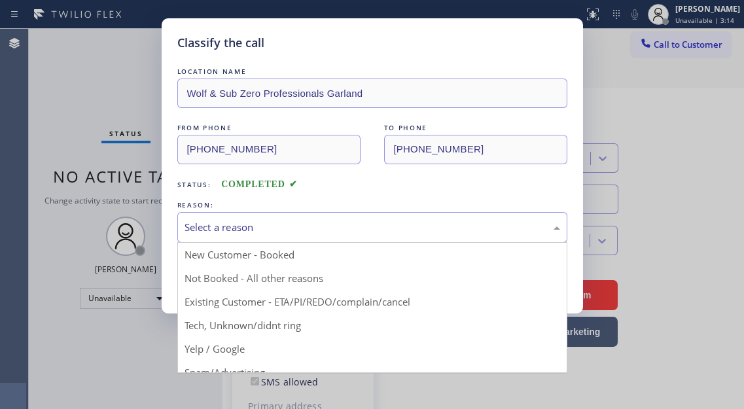
click at [257, 240] on div "Select a reason" at bounding box center [372, 227] width 390 height 31
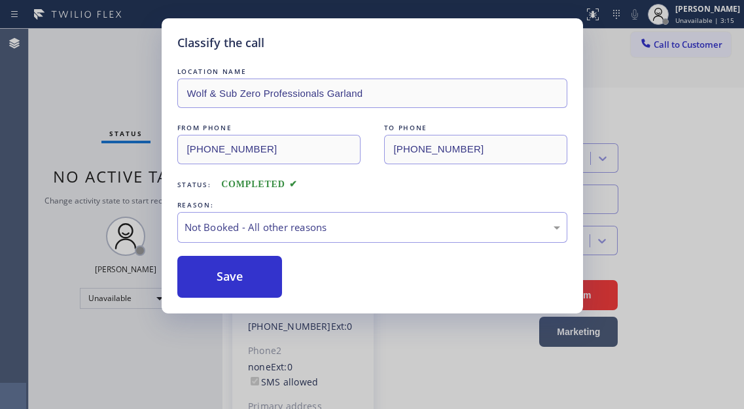
click at [251, 283] on button "Save" at bounding box center [229, 277] width 105 height 42
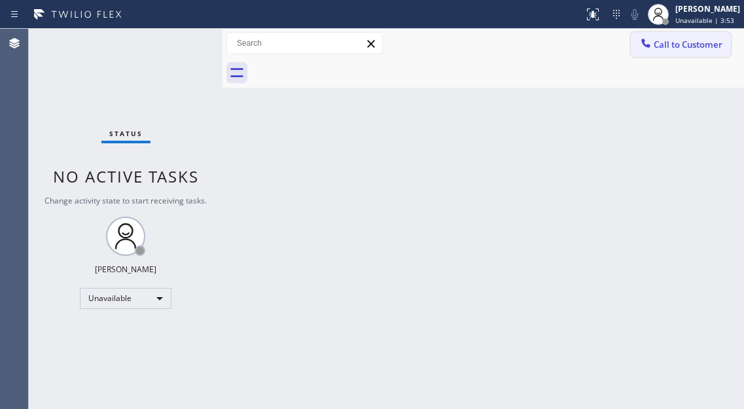
click at [683, 47] on span "Call to Customer" at bounding box center [688, 45] width 69 height 12
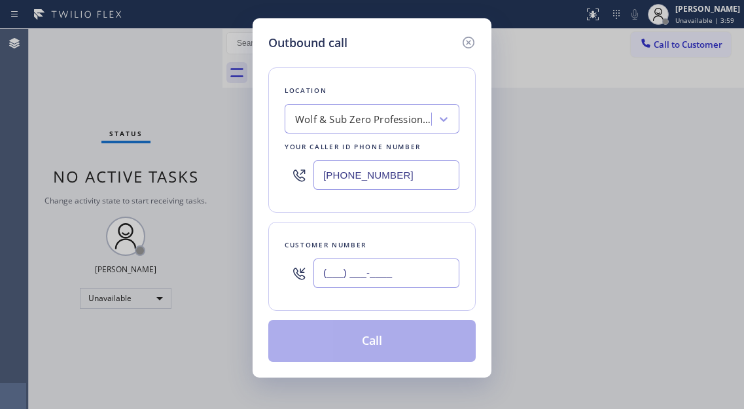
click at [361, 269] on input "(___) ___-____" at bounding box center [387, 273] width 146 height 29
paste input "646) 346-0316"
type input "[PHONE_NUMBER]"
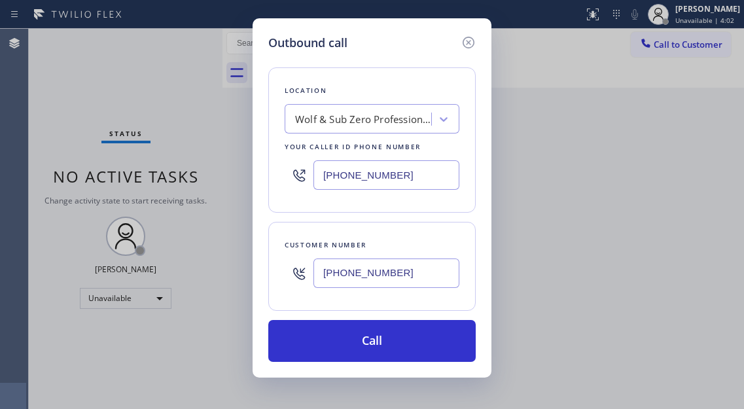
click at [393, 177] on input "[PHONE_NUMBER]" at bounding box center [387, 174] width 146 height 29
paste input "516) 550-5945"
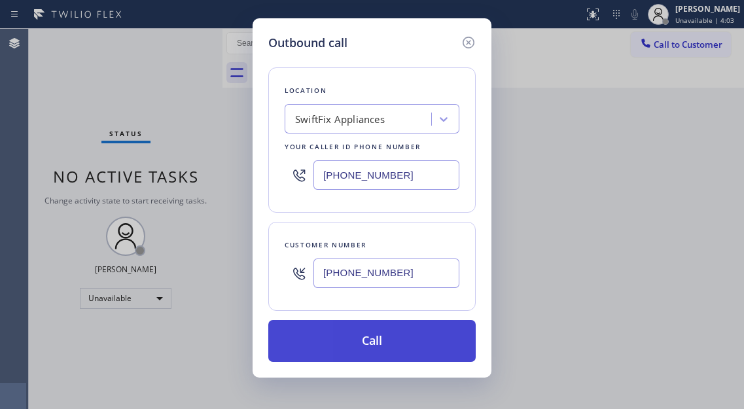
type input "[PHONE_NUMBER]"
click at [376, 342] on button "Call" at bounding box center [372, 341] width 208 height 42
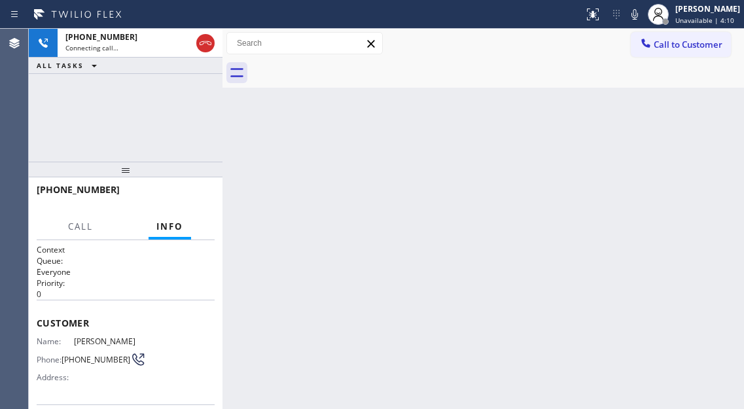
click at [154, 116] on div "[PHONE_NUMBER] Connecting call… ALL TASKS ALL TASKS ACTIVE TASKS TASKS IN WRAP …" at bounding box center [126, 95] width 194 height 133
click at [192, 112] on div "[PHONE_NUMBER] Connecting call… ALL TASKS ALL TASKS ACTIVE TASKS TASKS IN WRAP …" at bounding box center [126, 95] width 194 height 133
click at [167, 124] on div "[PHONE_NUMBER] Connecting call… ALL TASKS ALL TASKS ACTIVE TASKS TASKS IN WRAP …" at bounding box center [126, 95] width 194 height 133
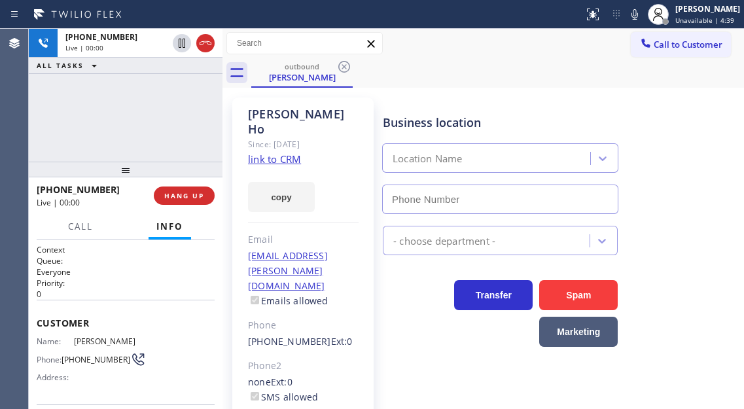
type input "[PHONE_NUMBER]"
click at [125, 80] on div "[PHONE_NUMBER] Live | 00:04 ALL TASKS ALL TASKS ACTIVE TASKS TASKS IN WRAP UP" at bounding box center [126, 95] width 194 height 133
click at [643, 14] on icon at bounding box center [635, 15] width 16 height 16
drag, startPoint x: 638, startPoint y: 16, endPoint x: 227, endPoint y: 143, distance: 430.9
click at [638, 15] on icon at bounding box center [635, 15] width 16 height 16
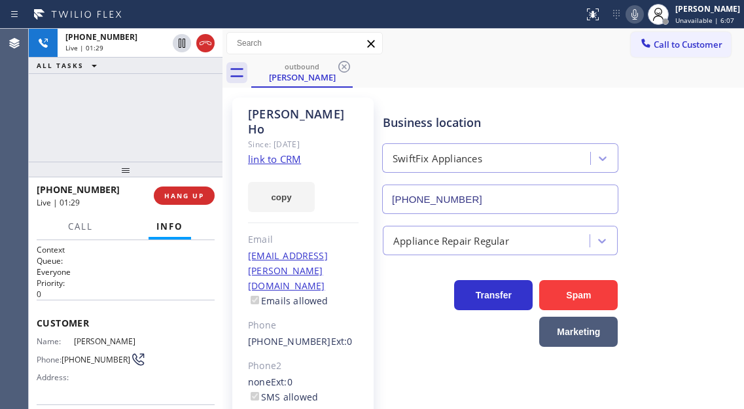
click at [643, 12] on icon at bounding box center [635, 15] width 16 height 16
click at [640, 12] on rect at bounding box center [634, 13] width 9 height 9
click at [162, 114] on div "[PHONE_NUMBER] Live | 03:10 ALL TASKS ALL TASKS ACTIVE TASKS TASKS IN WRAP UP" at bounding box center [126, 95] width 194 height 133
click at [162, 114] on div "[PHONE_NUMBER] Live | 03:11 ALL TASKS ALL TASKS ACTIVE TASKS TASKS IN WRAP UP" at bounding box center [126, 95] width 194 height 133
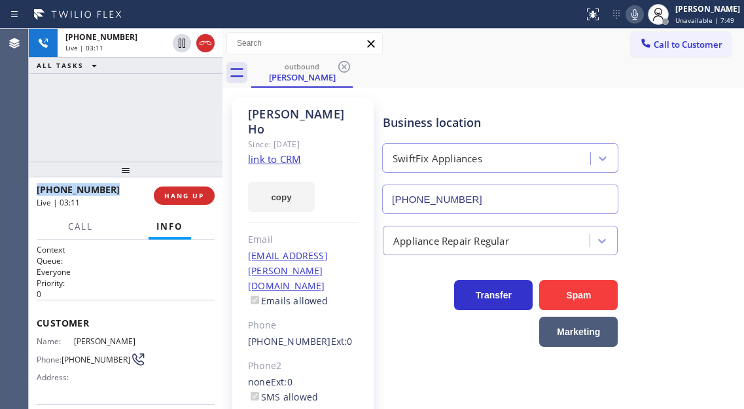
click at [162, 114] on div "[PHONE_NUMBER] Live | 03:11 ALL TASKS ALL TASKS ACTIVE TASKS TASKS IN WRAP UP" at bounding box center [126, 95] width 194 height 133
click at [162, 114] on div "[PHONE_NUMBER] Live | 03:12 ALL TASKS ALL TASKS ACTIVE TASKS TASKS IN WRAP UP" at bounding box center [126, 95] width 194 height 133
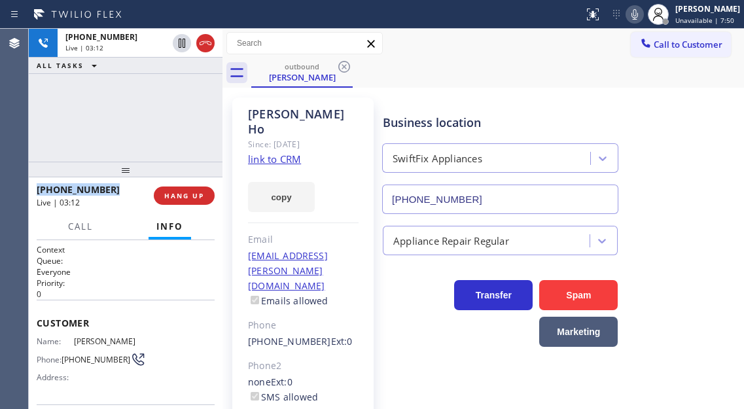
click at [162, 114] on div "[PHONE_NUMBER] Live | 03:12 ALL TASKS ALL TASKS ACTIVE TASKS TASKS IN WRAP UP" at bounding box center [126, 95] width 194 height 133
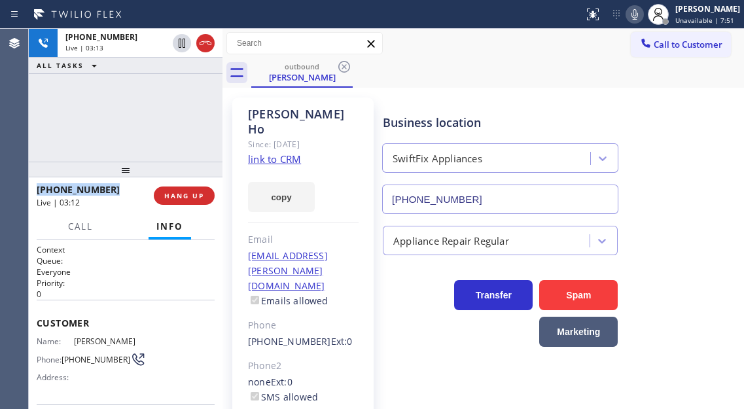
click at [162, 114] on div "[PHONE_NUMBER] Live | 03:13 ALL TASKS ALL TASKS ACTIVE TASKS TASKS IN WRAP UP" at bounding box center [126, 95] width 194 height 133
click at [198, 200] on span "HANG UP" at bounding box center [184, 195] width 40 height 9
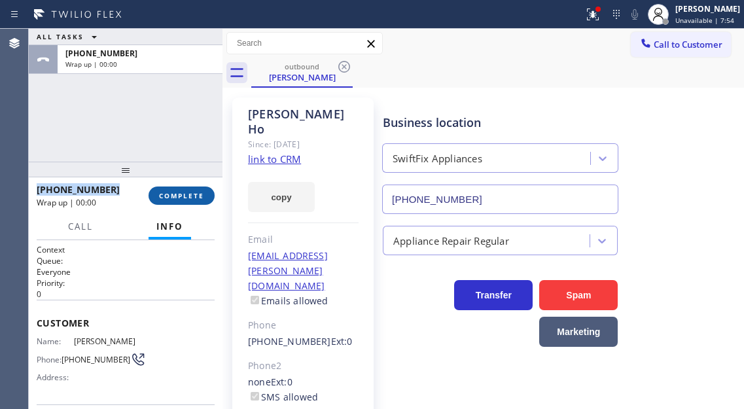
click at [198, 200] on span "COMPLETE" at bounding box center [181, 195] width 45 height 9
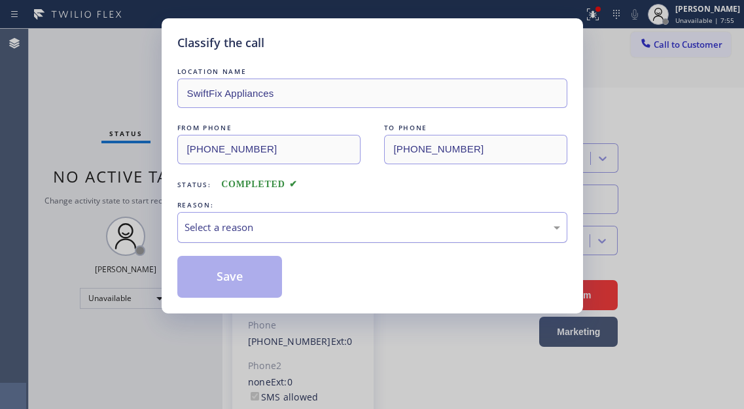
click at [254, 223] on div "Select a reason" at bounding box center [373, 227] width 376 height 15
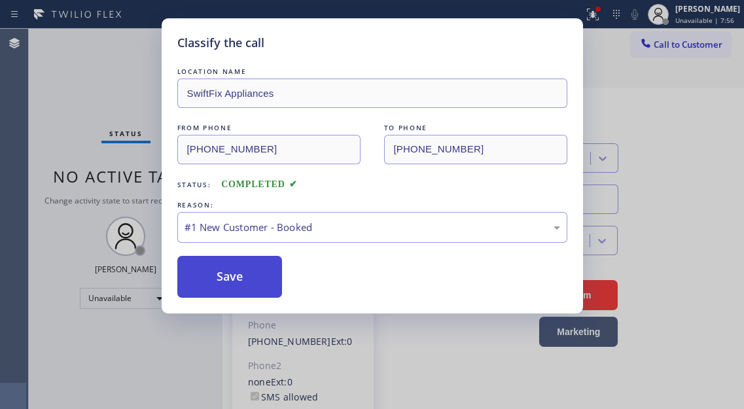
click at [234, 276] on button "Save" at bounding box center [229, 277] width 105 height 42
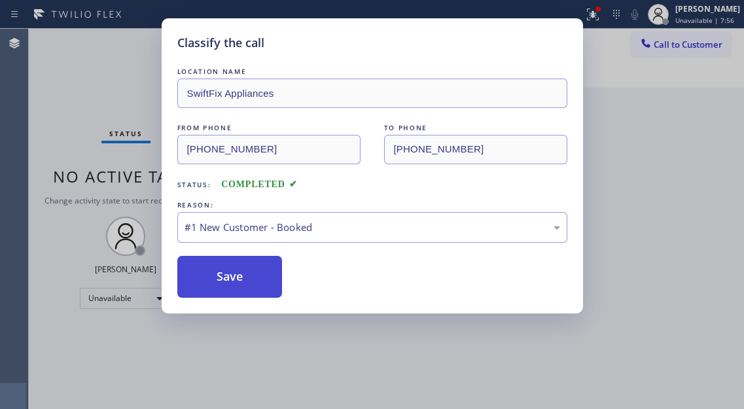
click at [234, 276] on button "Save" at bounding box center [229, 277] width 105 height 42
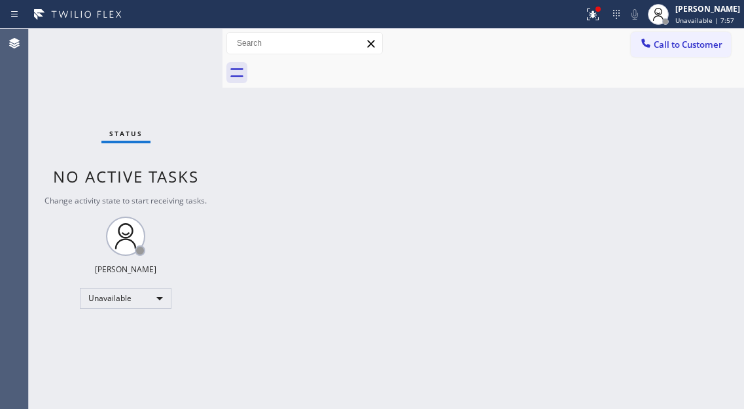
click at [704, 22] on span "Unavailable | 7:57" at bounding box center [705, 20] width 59 height 9
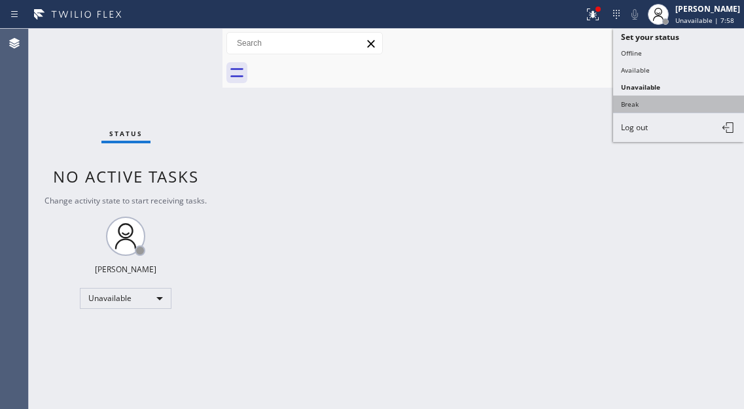
click at [674, 111] on button "Break" at bounding box center [678, 104] width 131 height 17
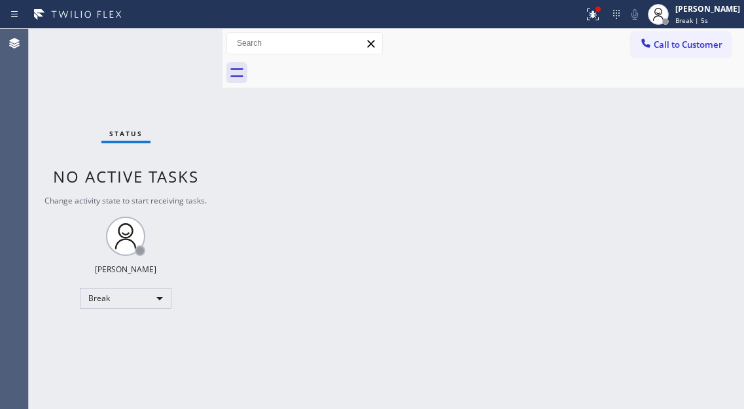
click at [719, 126] on div "Back to Dashboard Change Sender ID Customers Technicians Select a contact Outbo…" at bounding box center [484, 219] width 522 height 380
click at [711, 90] on div "Back to Dashboard Change Sender ID Customers Technicians Select a contact Outbo…" at bounding box center [484, 219] width 522 height 380
